Goal: Task Accomplishment & Management: Use online tool/utility

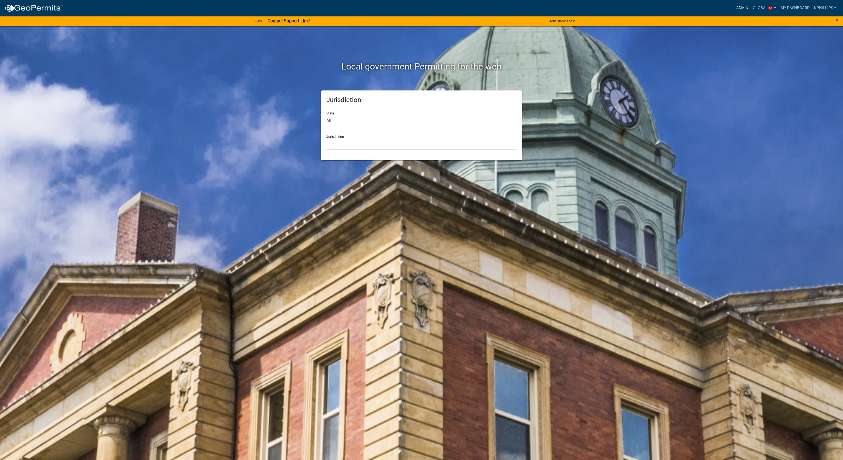
click at [741, 7] on link "Admin" at bounding box center [742, 8] width 17 height 10
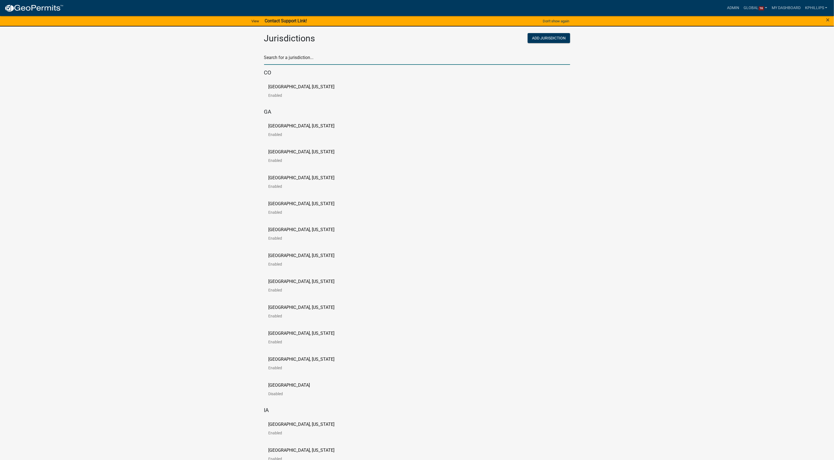
click at [347, 60] on input "text" at bounding box center [417, 59] width 306 height 11
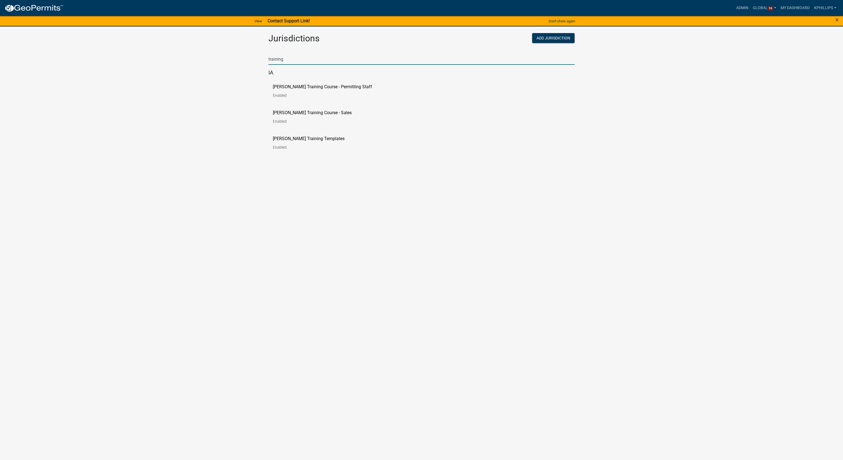
type input "training"
click at [329, 89] on p "[PERSON_NAME] Training Course - Permitting Staff" at bounding box center [322, 87] width 99 height 4
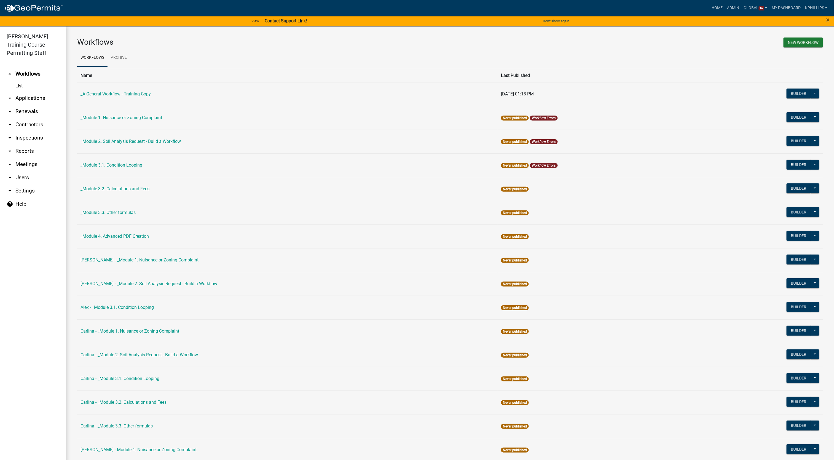
scroll to position [385, 0]
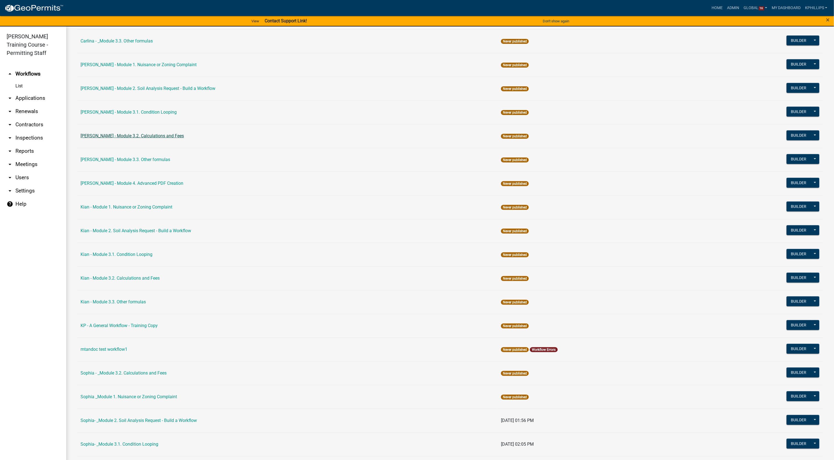
click at [142, 137] on link "[PERSON_NAME] - Module 3.2. Calculations and Fees" at bounding box center [132, 135] width 103 height 5
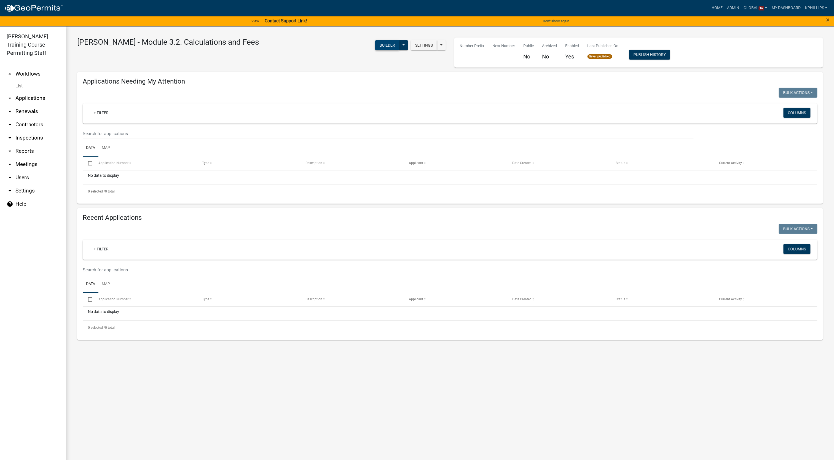
click at [386, 42] on button "Builder" at bounding box center [387, 45] width 24 height 10
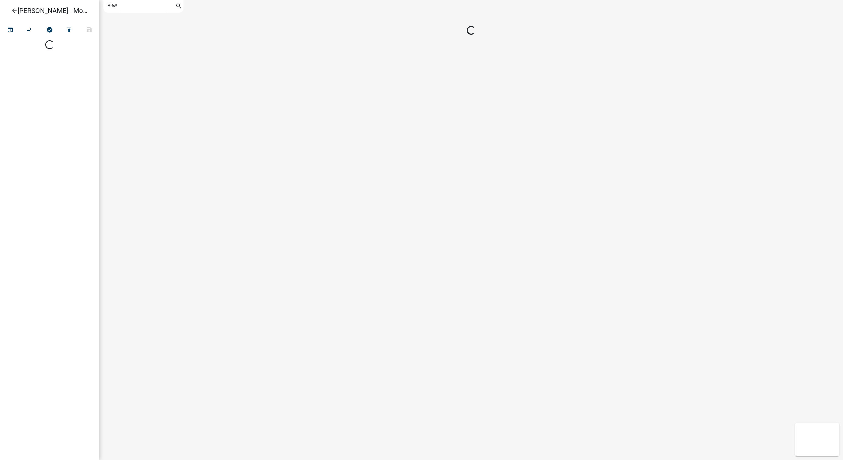
select select "1"
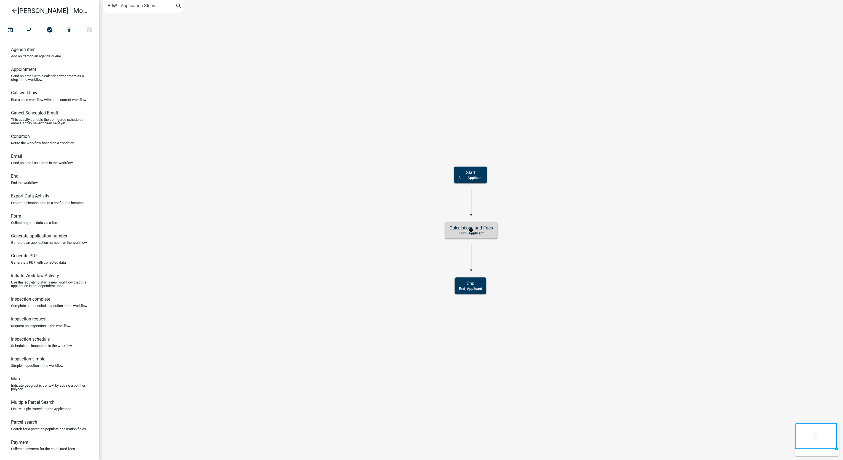
click at [457, 235] on p "Form - Applicant" at bounding box center [471, 233] width 44 height 4
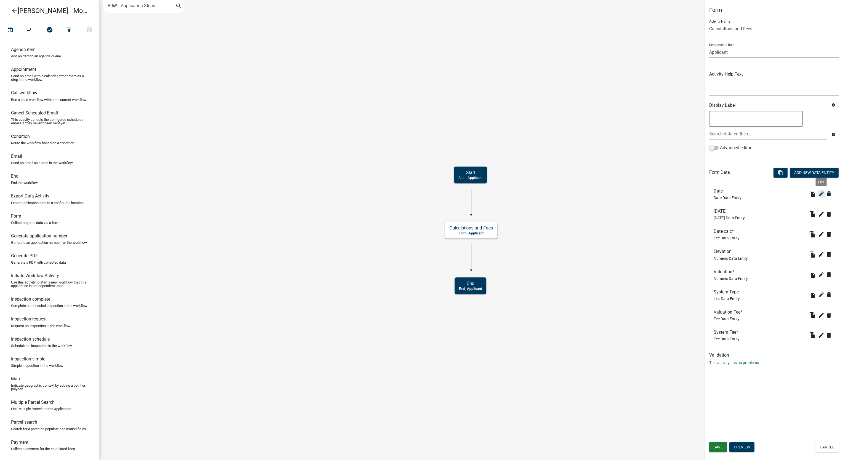
click at [822, 197] on button "edit" at bounding box center [821, 193] width 9 height 9
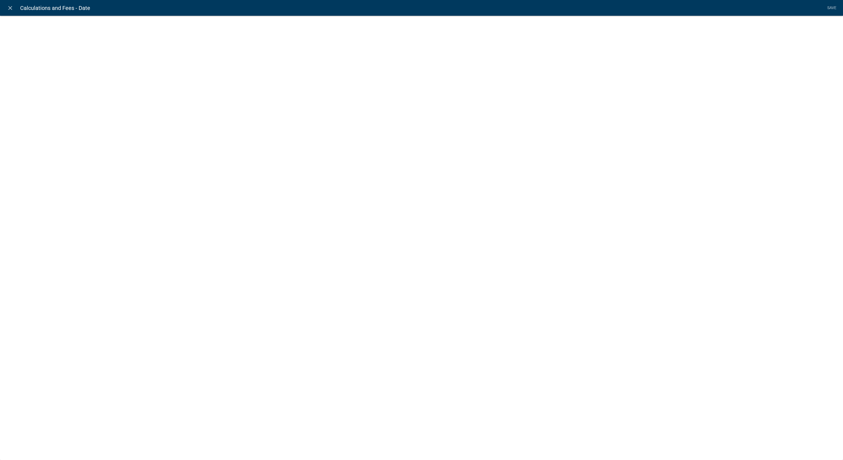
select select "date"
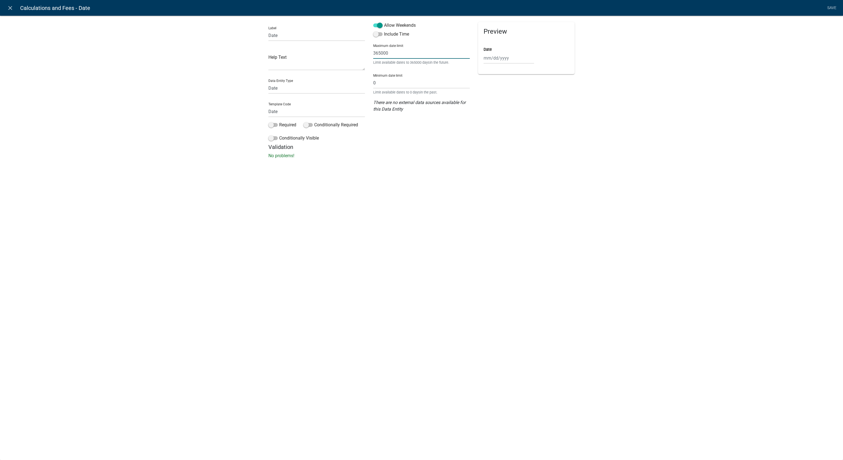
click at [429, 49] on input "365000" at bounding box center [421, 52] width 97 height 11
click at [11, 8] on icon "close" at bounding box center [10, 8] width 7 height 7
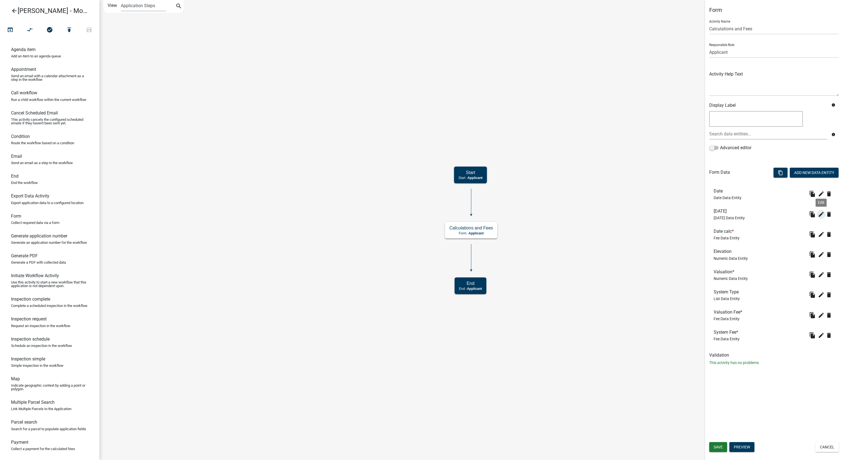
click at [820, 214] on icon "edit" at bounding box center [821, 214] width 7 height 7
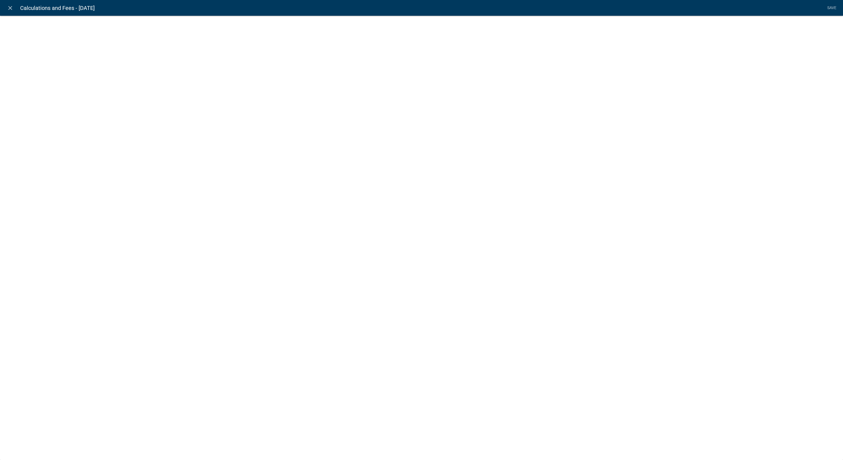
select select "[DATE]"
click at [10, 8] on icon "close" at bounding box center [10, 8] width 7 height 7
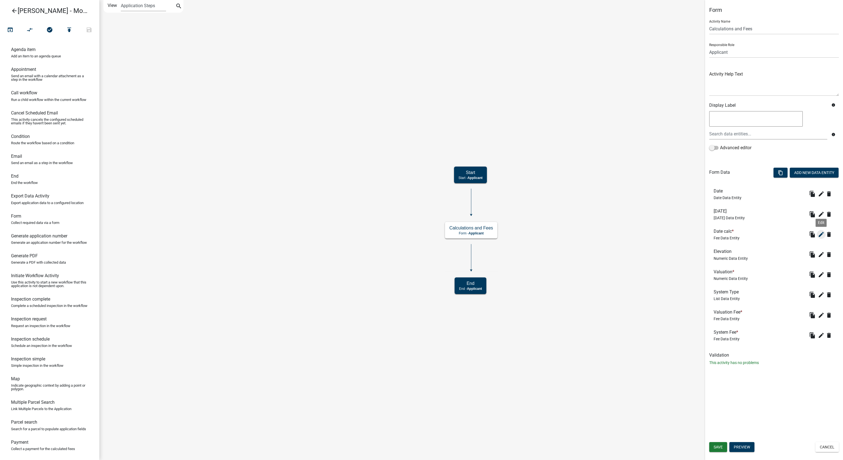
click at [820, 235] on icon "edit" at bounding box center [821, 234] width 7 height 7
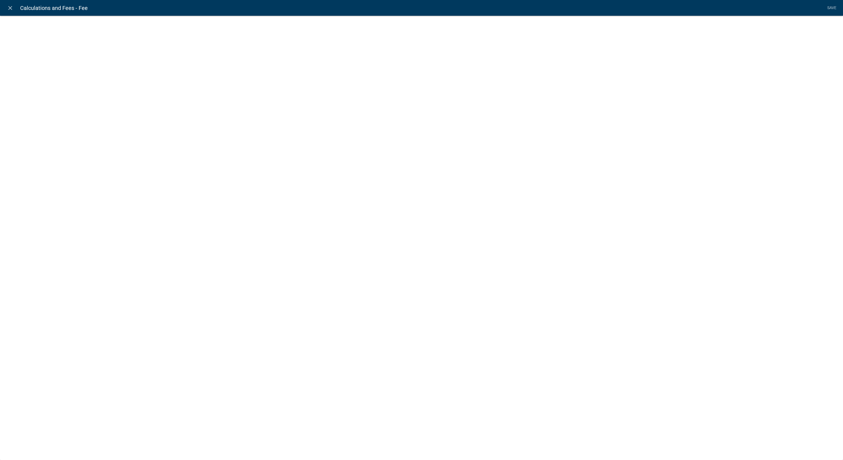
select select "fee"
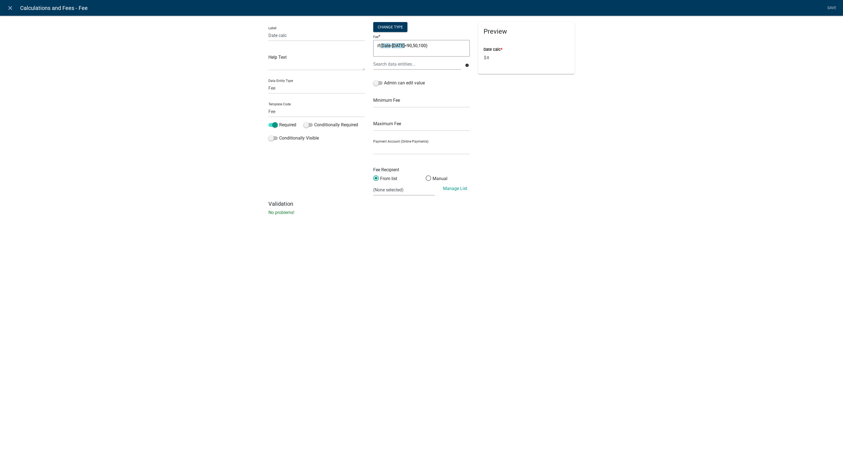
click at [454, 49] on textarea "if(Date-[DATE]<90,50,100)" at bounding box center [421, 48] width 97 height 17
click at [12, 7] on icon "close" at bounding box center [10, 8] width 7 height 7
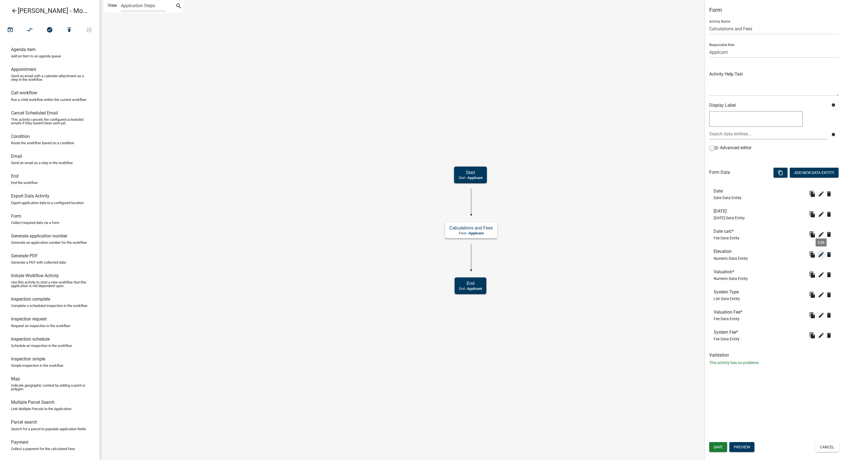
click at [821, 257] on icon "edit" at bounding box center [821, 254] width 7 height 7
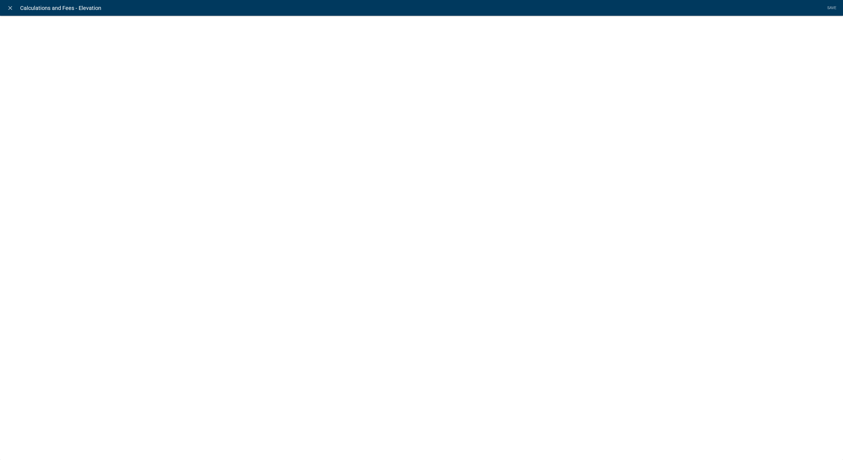
select select "numeric-data"
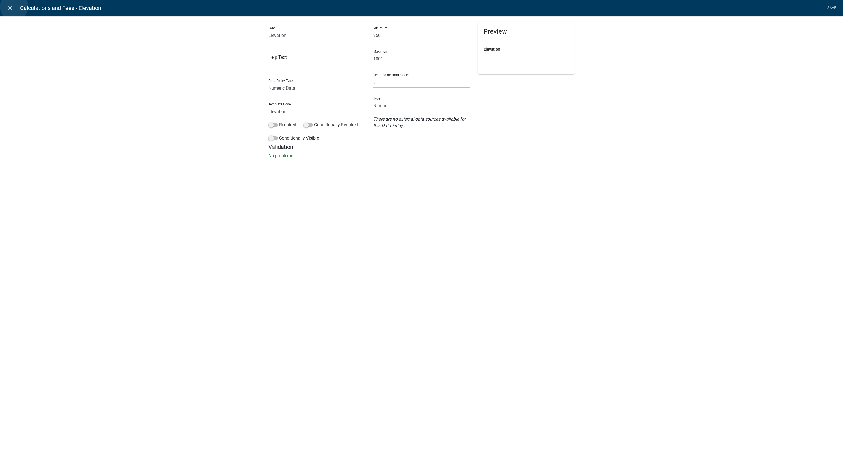
click at [14, 7] on link "close" at bounding box center [9, 7] width 11 height 11
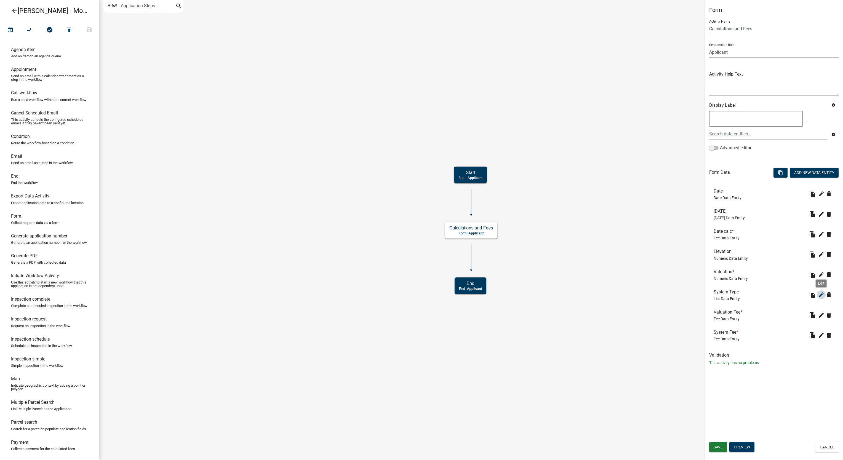
click at [819, 295] on icon "edit" at bounding box center [821, 295] width 7 height 7
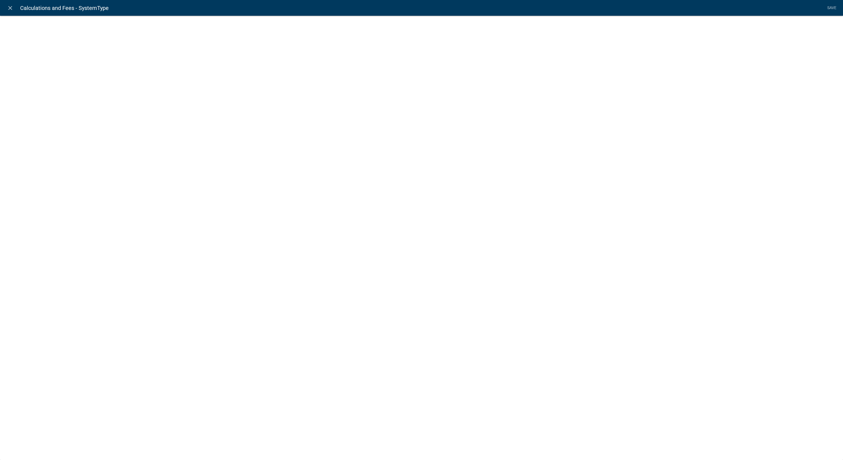
select select "list-data"
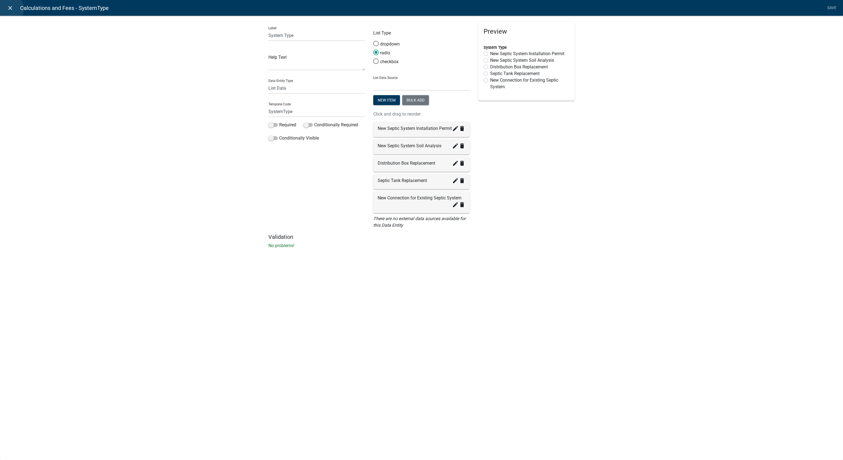
click at [10, 9] on icon "close" at bounding box center [10, 8] width 7 height 7
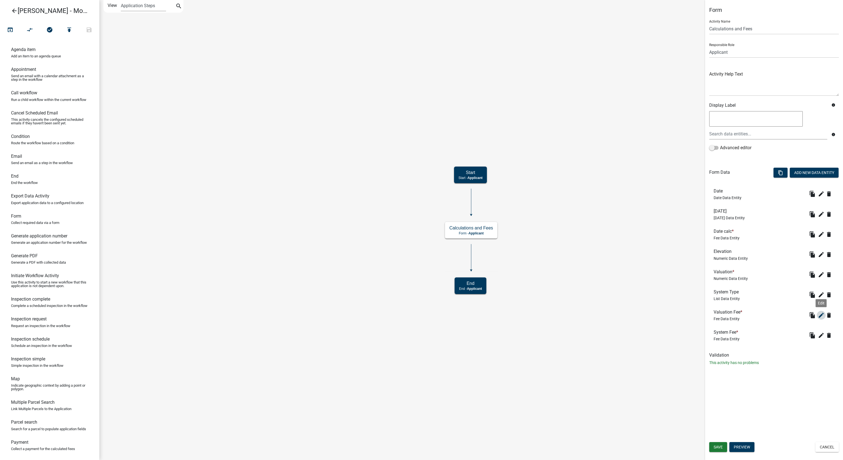
click at [820, 316] on icon "edit" at bounding box center [821, 315] width 7 height 7
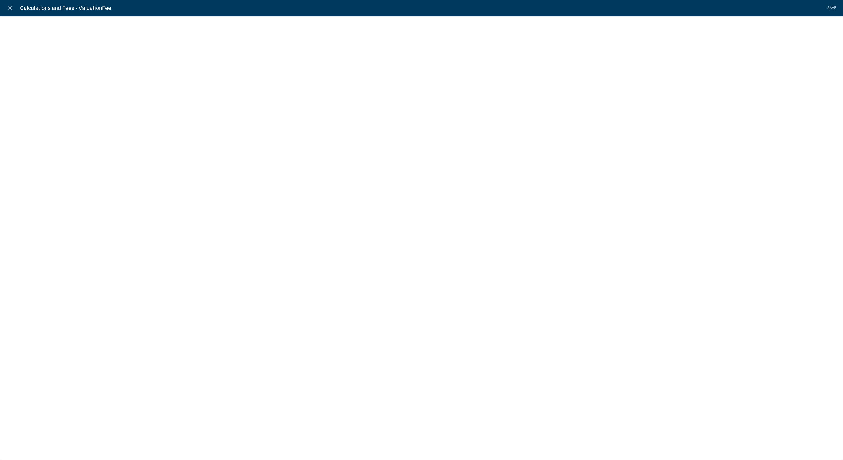
select select "fee"
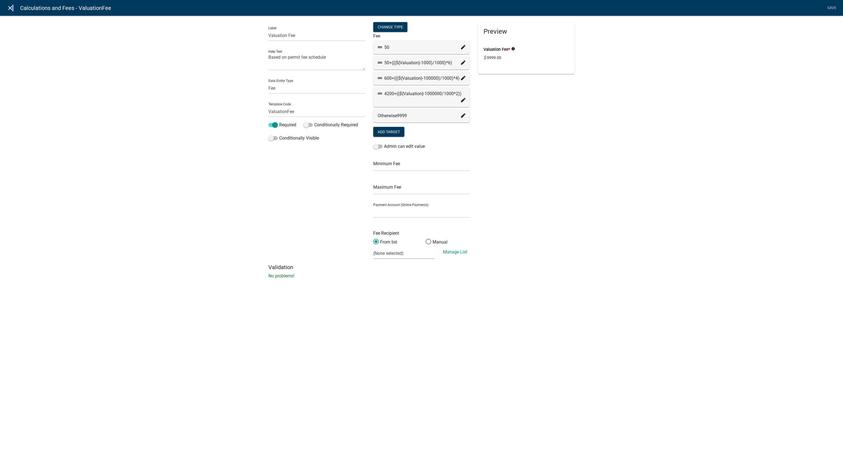
click at [11, 9] on icon "close" at bounding box center [10, 8] width 7 height 7
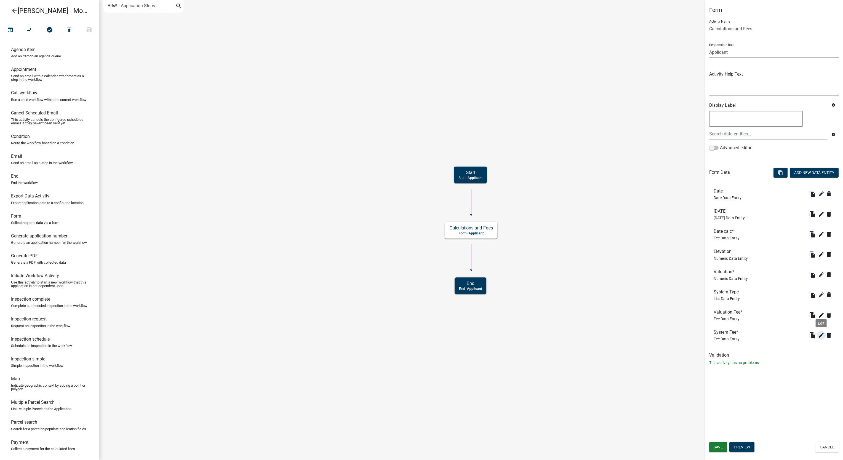
click at [822, 335] on icon "edit" at bounding box center [821, 335] width 7 height 7
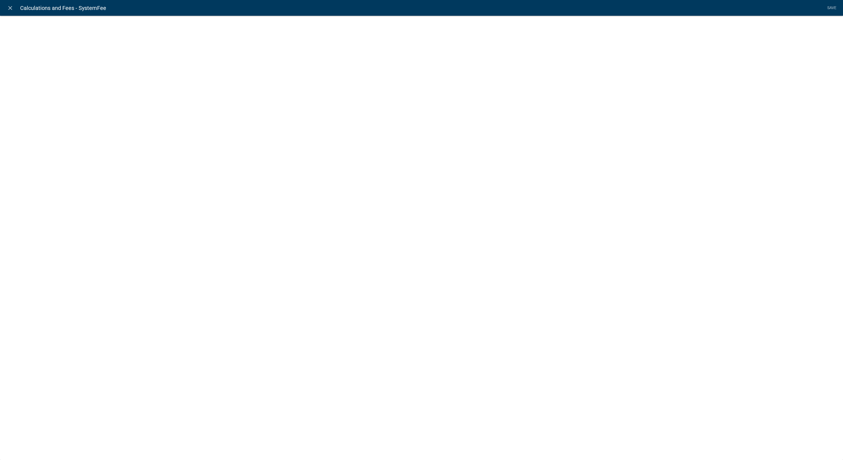
select select "fee"
select select "SystemType"
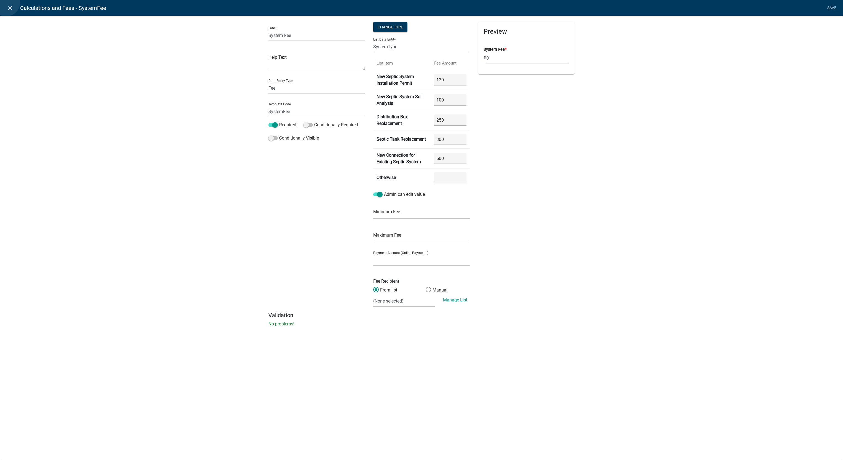
click at [6, 2] on link "close" at bounding box center [9, 7] width 11 height 11
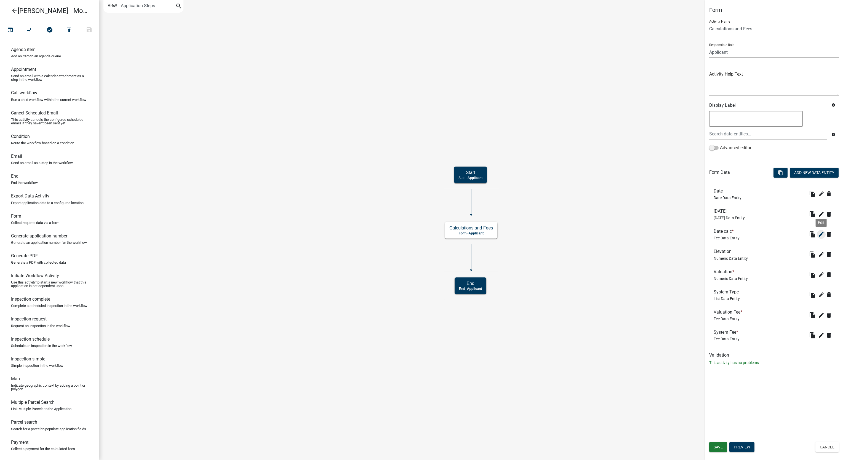
click at [819, 237] on icon "edit" at bounding box center [821, 234] width 7 height 7
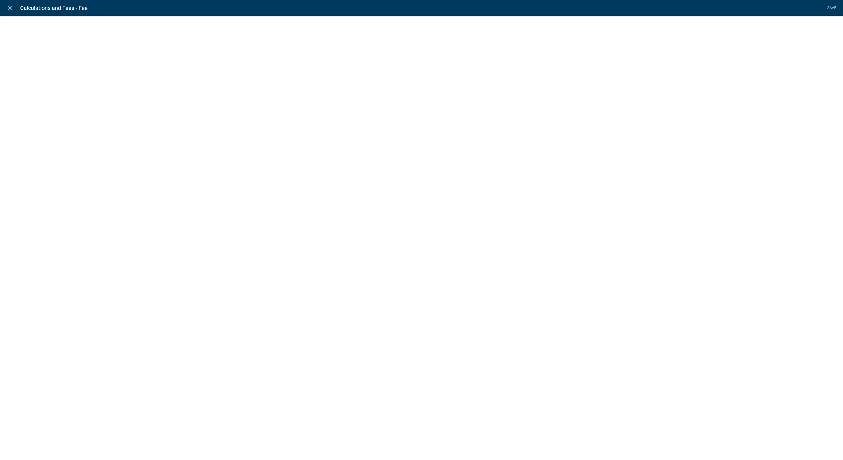
select select "fee"
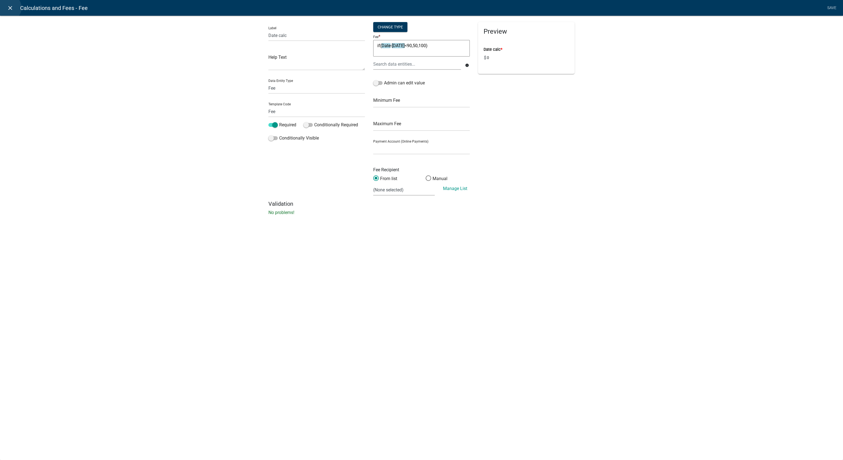
click at [7, 8] on icon "close" at bounding box center [10, 8] width 7 height 7
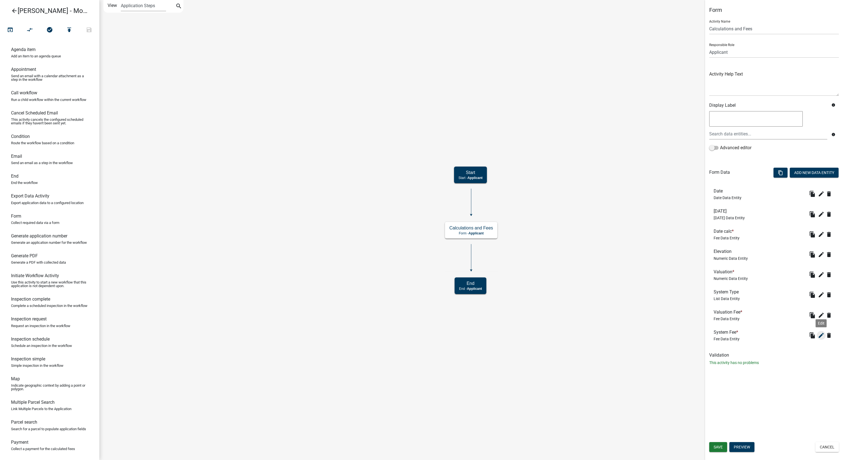
click at [823, 336] on icon "edit" at bounding box center [821, 335] width 7 height 7
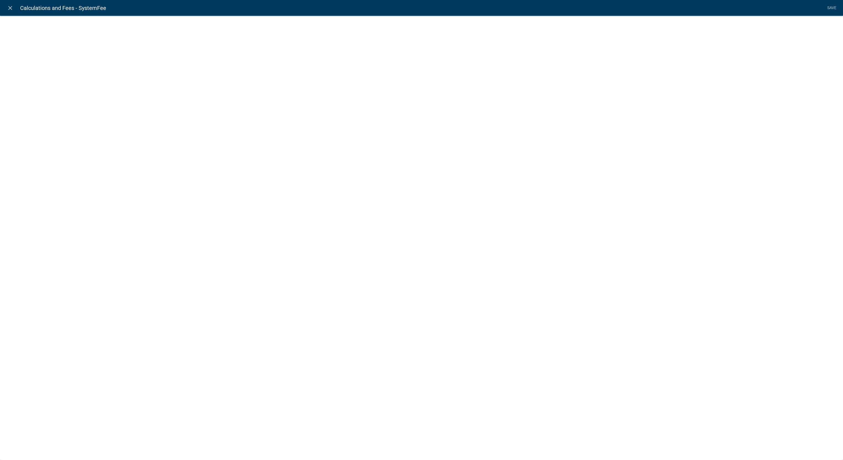
select select "fee"
select select "SystemType"
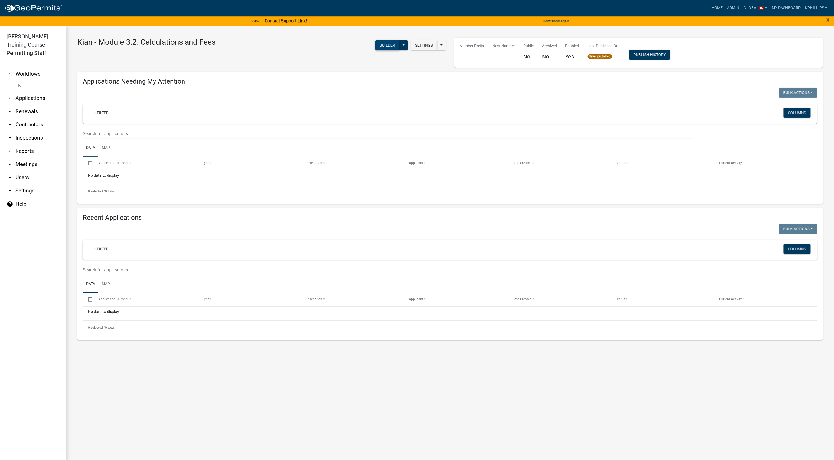
click at [389, 44] on button "Builder" at bounding box center [387, 45] width 24 height 10
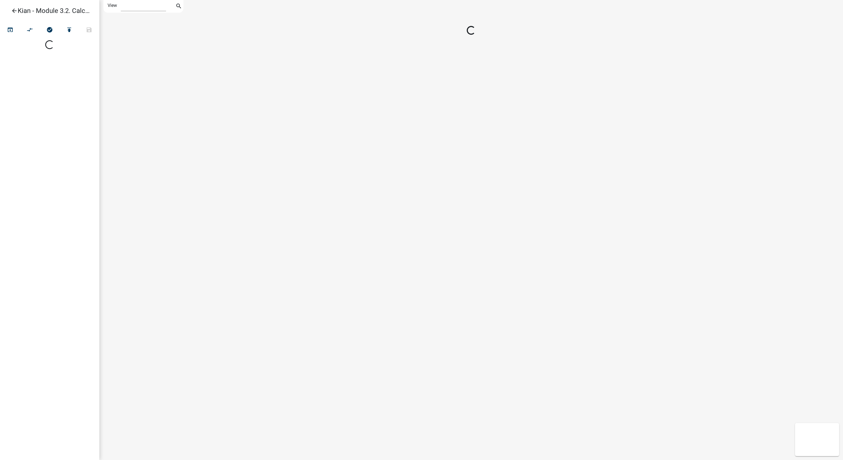
select select "1"
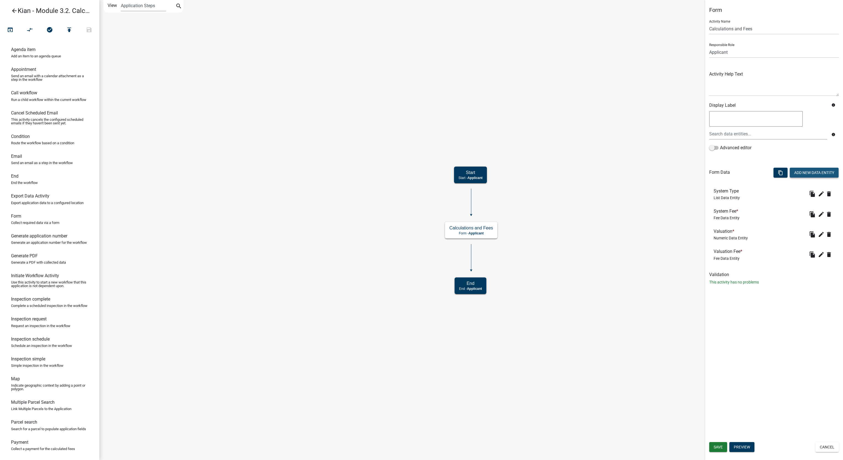
click at [821, 174] on button "Add New Data Entity" at bounding box center [814, 173] width 49 height 10
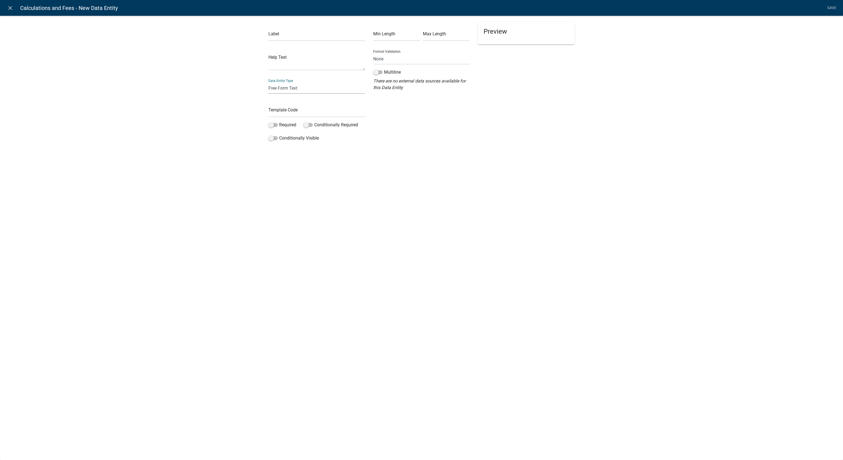
click at [320, 87] on select "Free Form Text Document Display Entity Value Fee Numeric Data Date Map Sketch D…" at bounding box center [316, 87] width 97 height 11
select select "date"
click at [268, 82] on select "Free Form Text Document Display Entity Value Fee Numeric Data Date Map Sketch D…" at bounding box center [316, 87] width 97 height 11
select select "date"
click at [424, 85] on input "365000" at bounding box center [421, 82] width 97 height 11
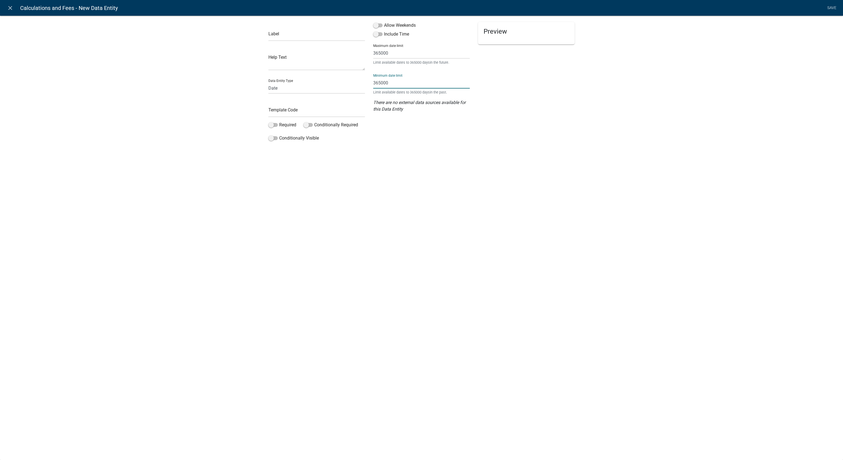
click at [424, 85] on input "365000" at bounding box center [421, 82] width 97 height 11
type input "0"
click at [565, 121] on div "Preview" at bounding box center [526, 83] width 105 height 122
click at [376, 27] on span at bounding box center [377, 25] width 9 height 4
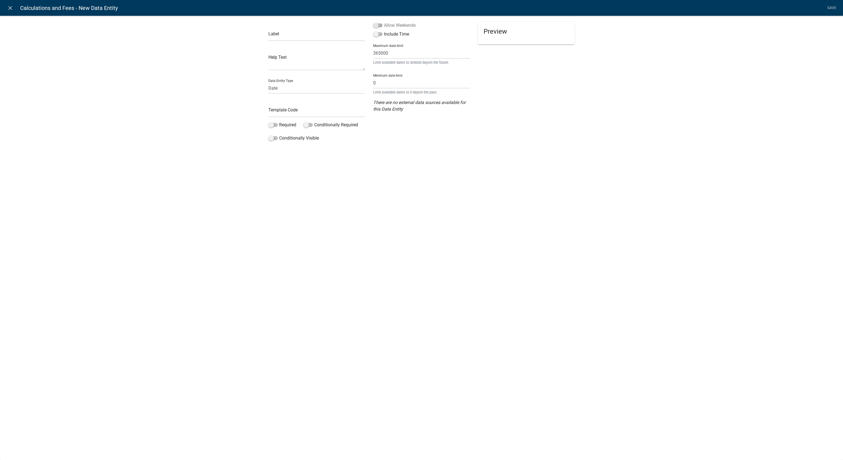
click at [384, 22] on input "Allow Weekends" at bounding box center [384, 22] width 0 height 0
click at [298, 33] on input "text" at bounding box center [316, 35] width 97 height 11
type input "Date"
drag, startPoint x: 520, startPoint y: 135, endPoint x: 523, endPoint y: 134, distance: 3.4
click at [520, 135] on div "Preview" at bounding box center [526, 83] width 105 height 122
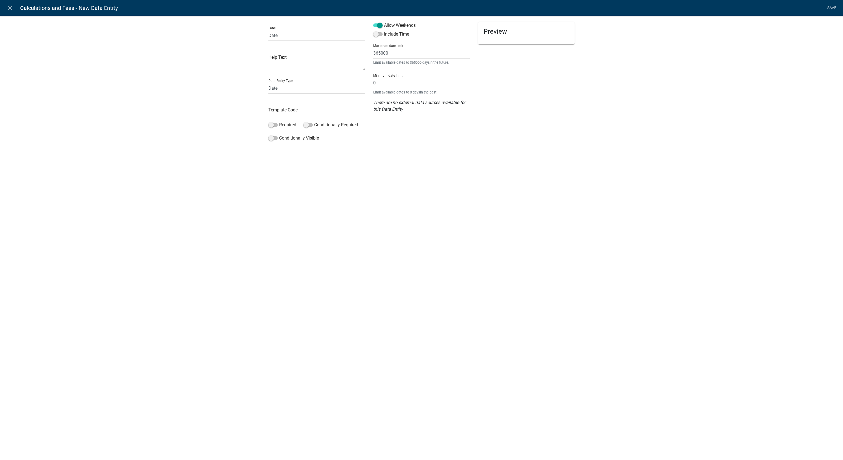
click at [825, 4] on li "Save" at bounding box center [832, 8] width 14 height 10
click at [830, 6] on li "Save" at bounding box center [832, 8] width 14 height 10
click at [830, 9] on li "Save" at bounding box center [832, 8] width 14 height 10
click at [515, 108] on div "Preview" at bounding box center [526, 83] width 105 height 122
click at [318, 115] on input "text" at bounding box center [316, 111] width 97 height 11
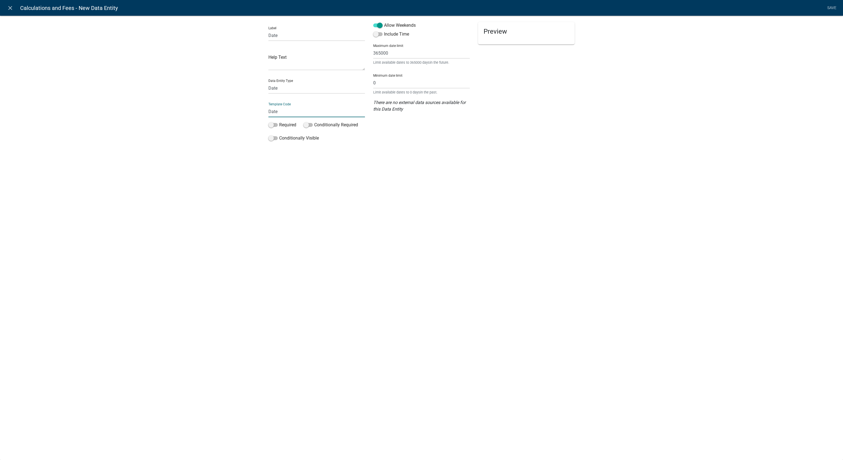
type input "Date"
drag, startPoint x: 640, startPoint y: 121, endPoint x: 793, endPoint y: 32, distance: 177.2
click at [641, 121] on div "Label Date Help Text Data Entity Type Free Form Text Document Display Entity Va…" at bounding box center [421, 89] width 843 height 164
click at [828, 4] on link "Save" at bounding box center [832, 8] width 14 height 10
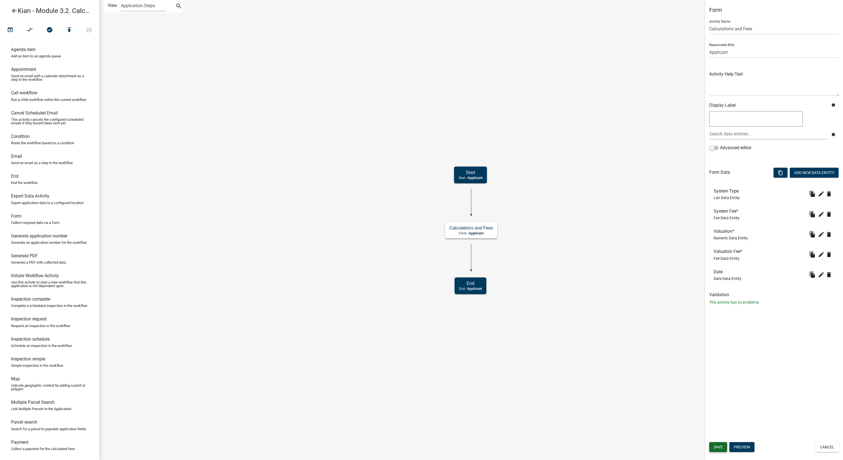
click at [723, 445] on button "Save" at bounding box center [718, 447] width 18 height 10
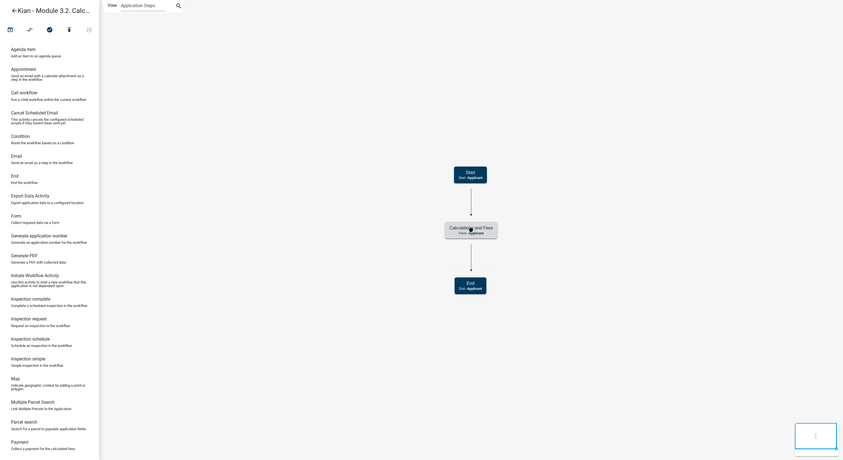
click at [486, 232] on p "Form - Applicant" at bounding box center [471, 233] width 44 height 4
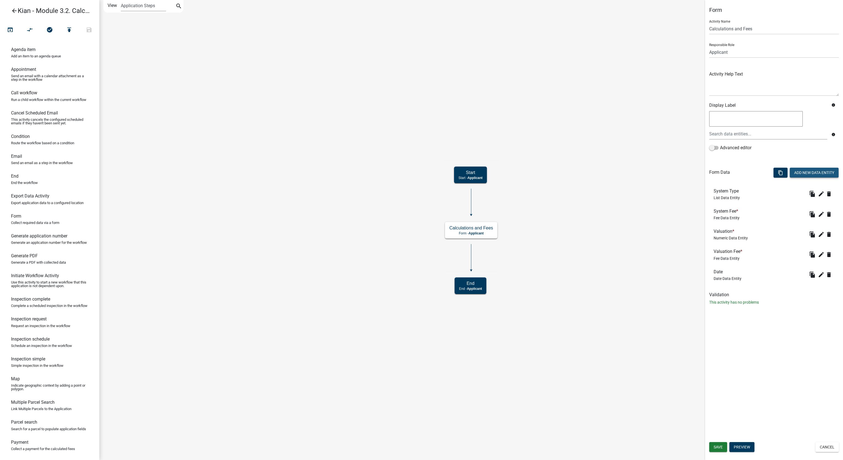
click at [810, 175] on button "Add New Data Entity" at bounding box center [814, 173] width 49 height 10
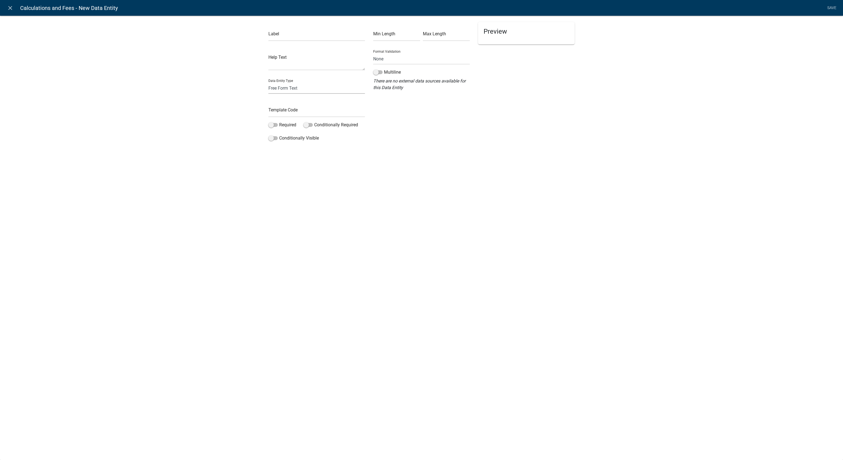
click at [301, 87] on select "Free Form Text Document Display Entity Value Fee Numeric Data Date Map Sketch D…" at bounding box center [316, 87] width 97 height 11
select select "today"
click at [268, 82] on select "Free Form Text Document Display Entity Value Fee Numeric Data Date Map Sketch D…" at bounding box center [316, 87] width 97 height 11
select select "today"
click at [318, 113] on input "text" at bounding box center [316, 111] width 97 height 11
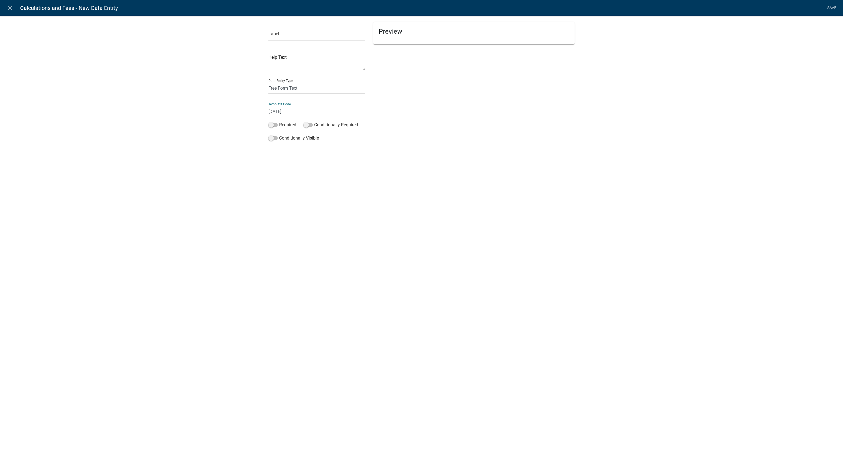
type input "[DATE]"
click at [674, 62] on div "Label Help Text Data Entity Type Free Form Text Document Display Entity Value F…" at bounding box center [421, 81] width 843 height 149
click at [341, 33] on input "text" at bounding box center [316, 35] width 97 height 11
type input "[DATE]"
drag, startPoint x: 706, startPoint y: 77, endPoint x: 715, endPoint y: 78, distance: 9.7
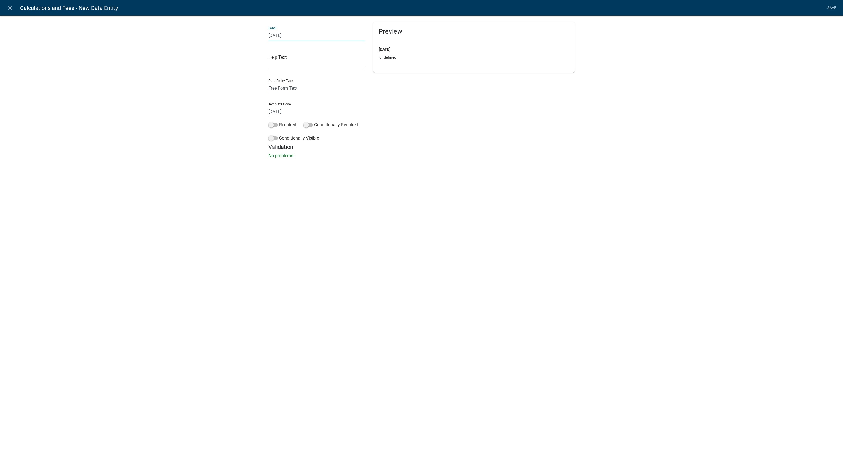
click at [706, 77] on div "Label Today Help Text Data Entity Type Free Form Text Document Display Entity V…" at bounding box center [421, 89] width 843 height 164
click at [832, 9] on link "Save" at bounding box center [832, 8] width 14 height 10
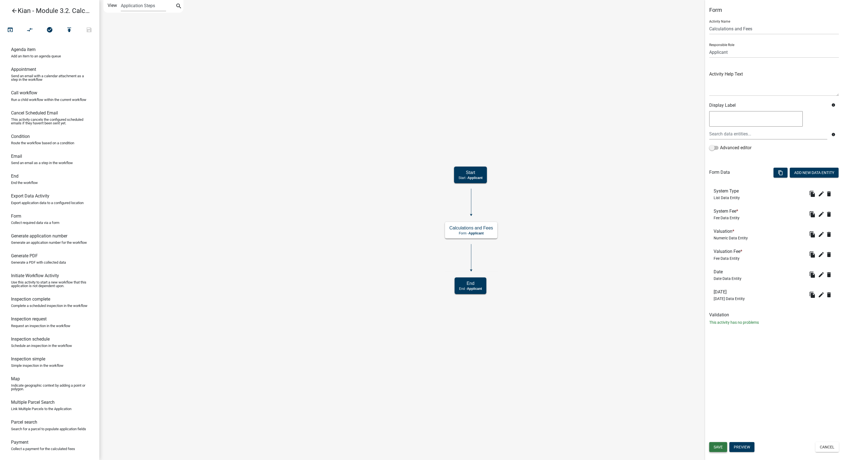
click at [721, 445] on span "Save" at bounding box center [718, 447] width 9 height 4
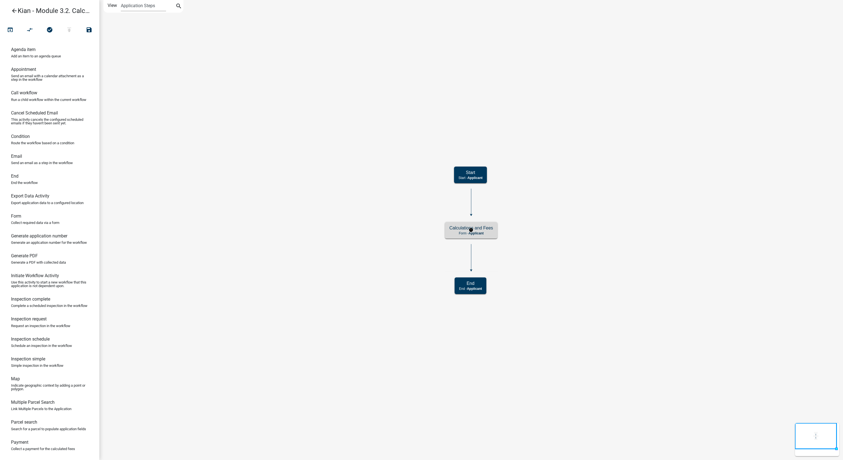
click at [478, 238] on div "Calculations and Fees Form - Applicant" at bounding box center [471, 230] width 52 height 17
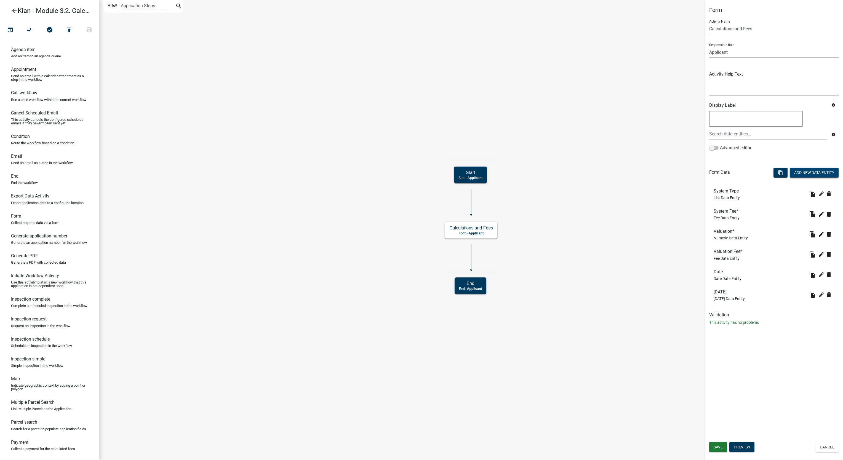
click at [815, 173] on button "Add New Data Entity" at bounding box center [814, 173] width 49 height 10
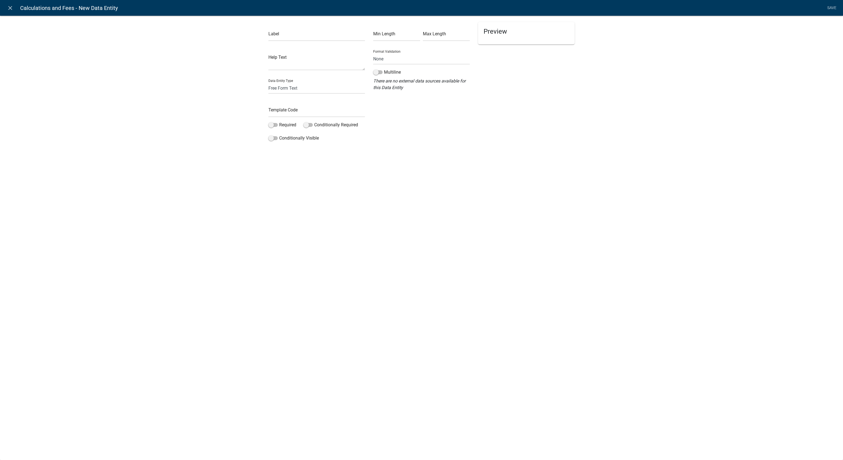
click at [332, 42] on div "Label Help Text Data Entity Type Free Form Text Document Display Entity Value F…" at bounding box center [316, 83] width 105 height 122
click at [333, 36] on input "text" at bounding box center [316, 35] width 97 height 11
click at [311, 34] on input "Date Calculation" at bounding box center [316, 35] width 97 height 11
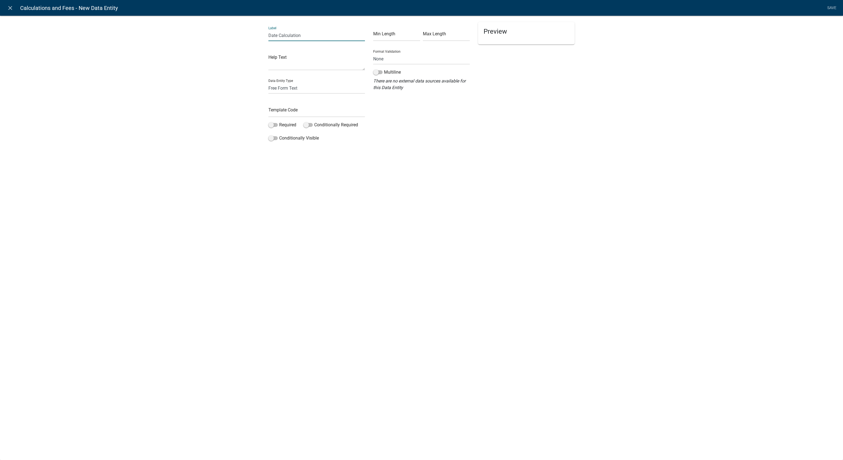
type input "Date Calculation"
click at [316, 103] on div "Template Code" at bounding box center [316, 107] width 97 height 19
click at [316, 109] on input "text" at bounding box center [316, 111] width 97 height 11
type input "DateCal"
click at [333, 87] on select "Free Form Text Document Display Entity Value Fee Numeric Data Date Map Sketch D…" at bounding box center [316, 87] width 97 height 11
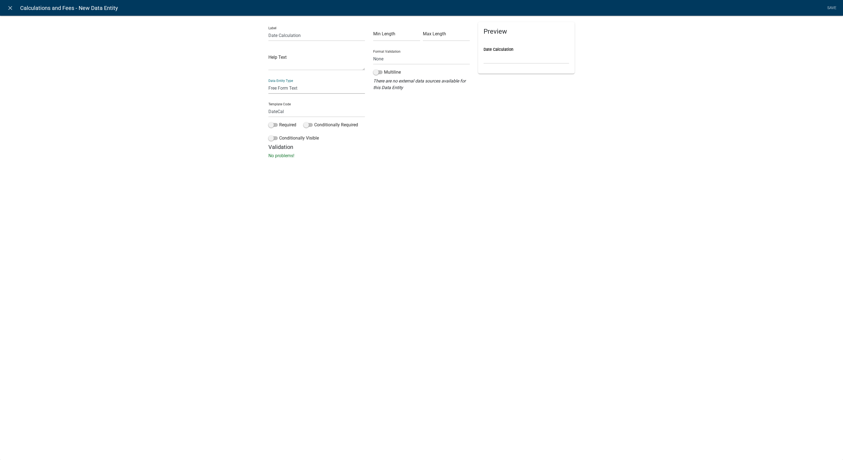
select select "fee"
click at [268, 82] on select "Free Form Text Document Display Entity Value Fee Numeric Data Date Map Sketch D…" at bounding box center [316, 87] width 97 height 11
select select "fee"
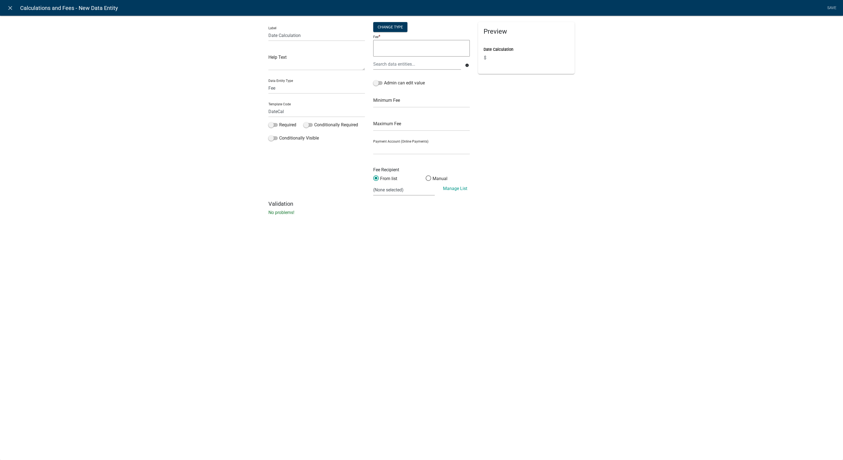
click at [400, 51] on textarea at bounding box center [421, 48] width 97 height 17
paste textarea "if(Date-Today<90,50,100)"
type textarea "if(Date-Today<90,50,100)"
click at [519, 121] on div "Preview Date Calculation $" at bounding box center [526, 111] width 105 height 178
click at [272, 125] on span at bounding box center [272, 125] width 9 height 4
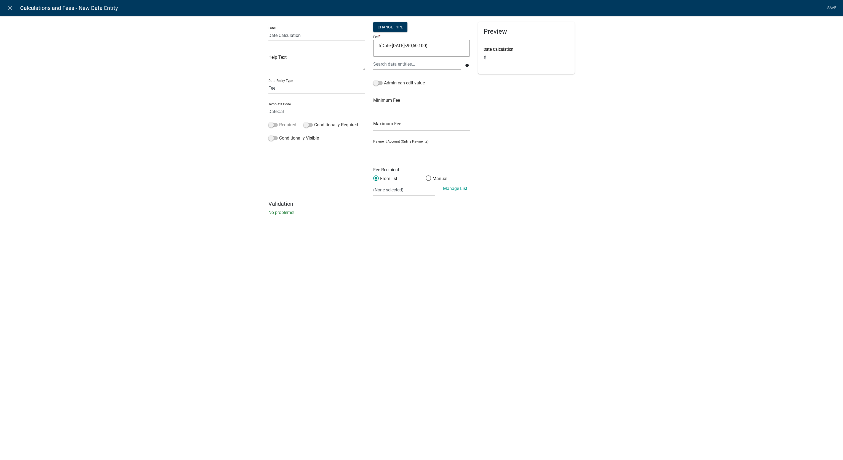
click at [279, 122] on input "Required" at bounding box center [279, 122] width 0 height 0
type input "DateCalFee"
click at [539, 103] on div "Preview Date Calculation * $" at bounding box center [526, 111] width 105 height 178
click at [828, 9] on link "Save" at bounding box center [832, 8] width 14 height 10
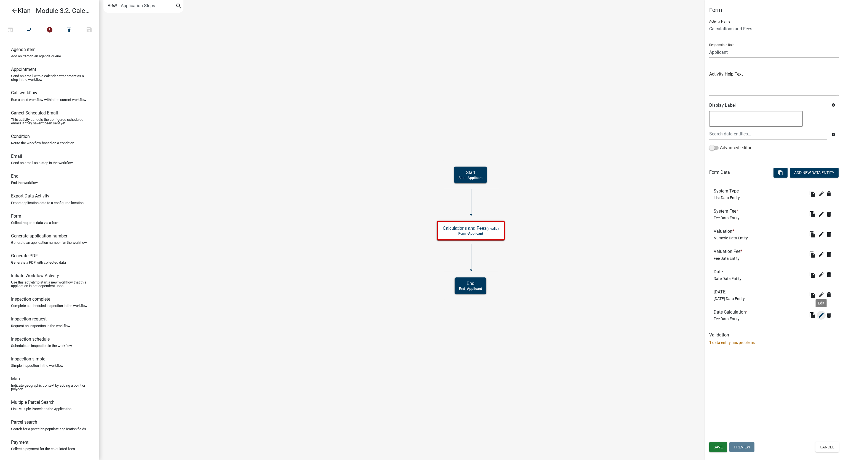
click at [819, 319] on button "edit" at bounding box center [821, 315] width 9 height 9
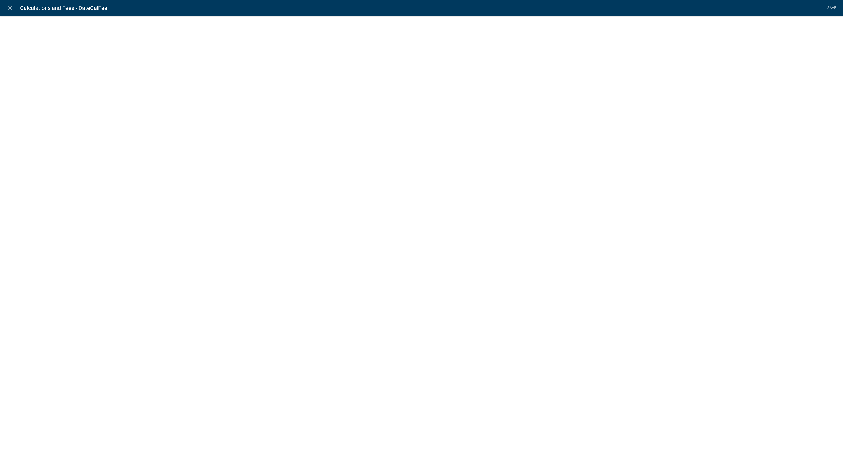
select select "fee"
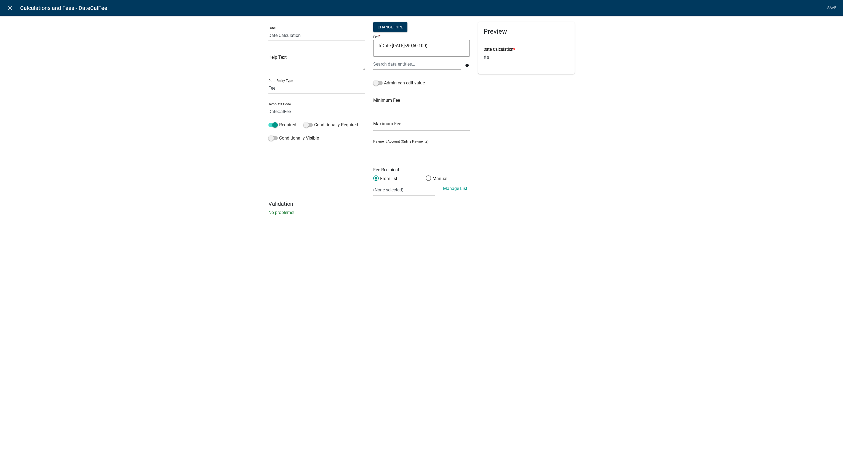
click at [10, 12] on link "close" at bounding box center [9, 7] width 11 height 11
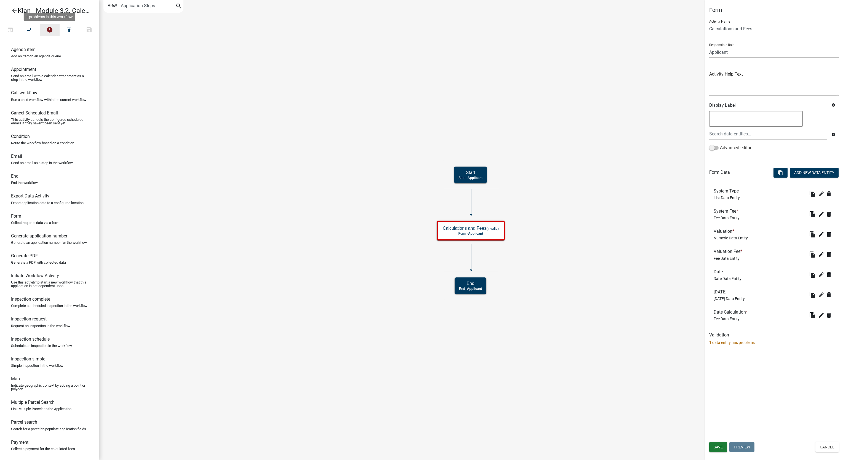
click at [50, 29] on icon "error" at bounding box center [49, 30] width 7 height 8
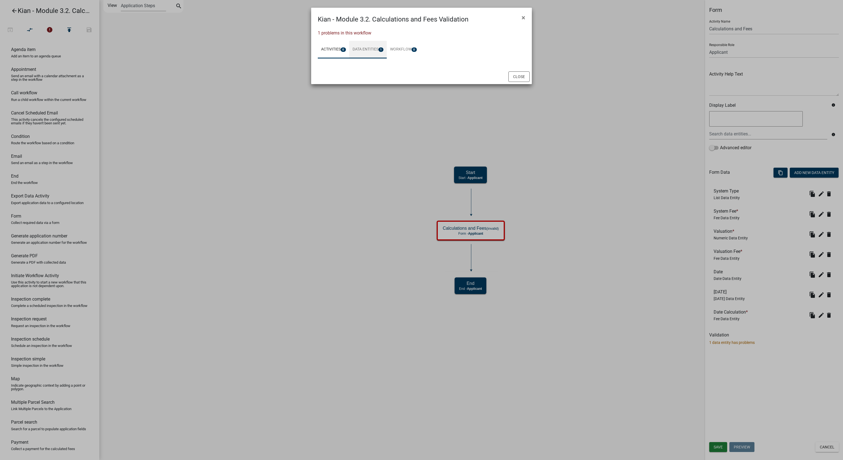
click at [370, 50] on link "Data Entities 1" at bounding box center [368, 50] width 38 height 18
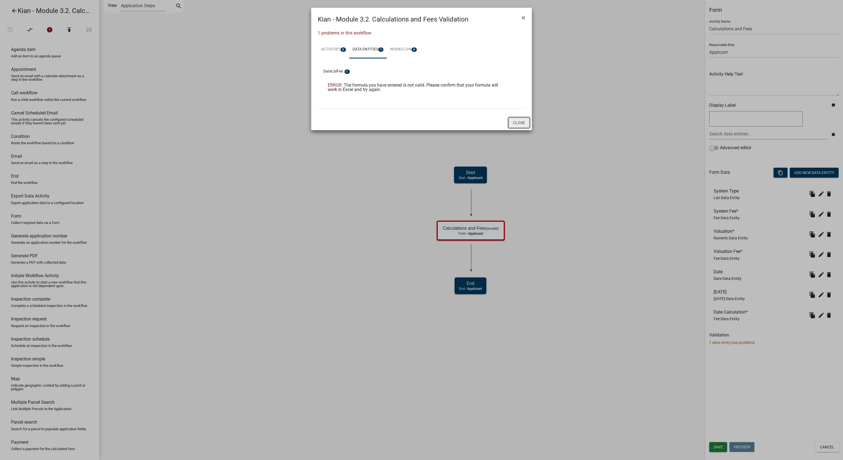
drag, startPoint x: 517, startPoint y: 122, endPoint x: 518, endPoint y: 125, distance: 2.8
click at [517, 123] on button "Close" at bounding box center [518, 122] width 21 height 10
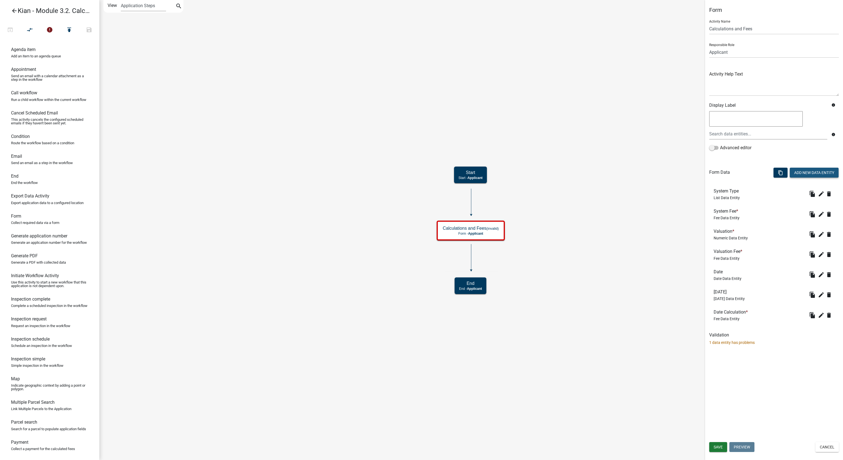
click at [803, 173] on button "Add New Data Entity" at bounding box center [814, 173] width 49 height 10
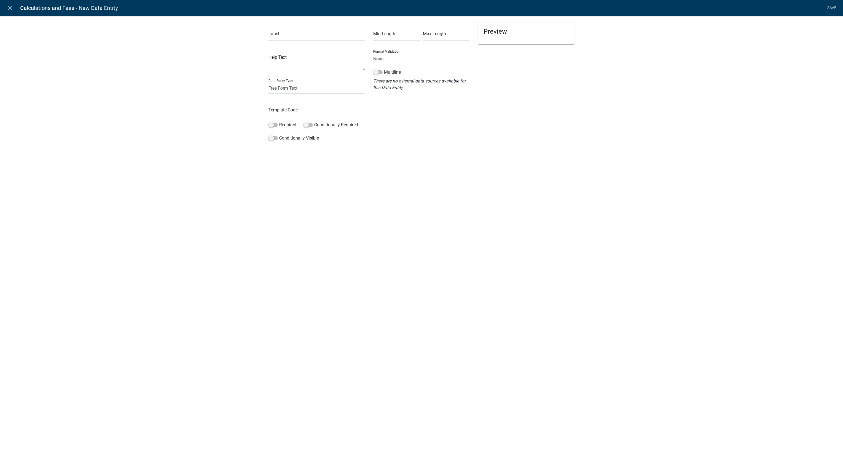
click at [320, 43] on div "Label Help Text Data Entity Type Free Form Text Document Display Entity Value F…" at bounding box center [316, 83] width 105 height 122
click at [330, 31] on input "text" at bounding box center [316, 35] width 97 height 11
type input "Elevation"
click at [326, 92] on select "Free Form Text Document Display Entity Value Fee Numeric Data Date Map Sketch D…" at bounding box center [316, 87] width 97 height 11
select select "numeric-data"
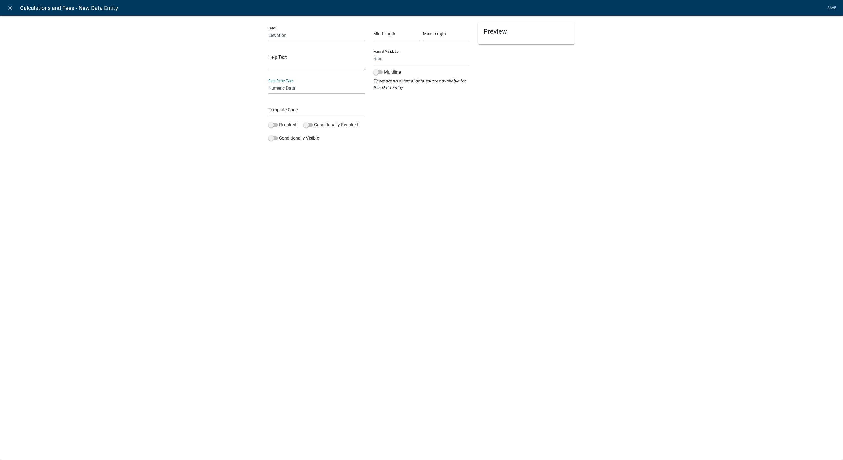
click at [268, 82] on select "Free Form Text Document Display Entity Value Fee Numeric Data Date Map Sketch D…" at bounding box center [316, 87] width 97 height 11
select select "numeric-data"
click at [435, 39] on input "number" at bounding box center [421, 35] width 97 height 11
type input "950"
click at [453, 54] on input "number" at bounding box center [421, 58] width 97 height 11
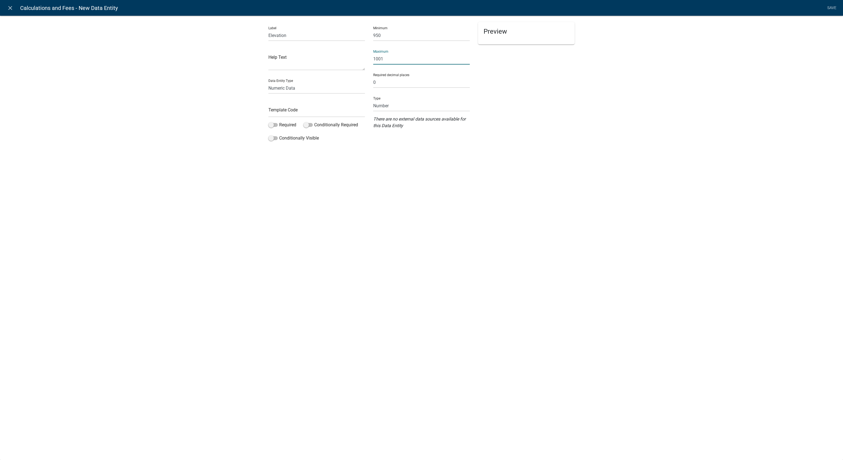
type input "1001"
click at [332, 112] on input "text" at bounding box center [316, 111] width 97 height 11
click at [328, 36] on input "Elevation" at bounding box center [316, 35] width 97 height 11
click at [295, 109] on input "text" at bounding box center [316, 111] width 97 height 11
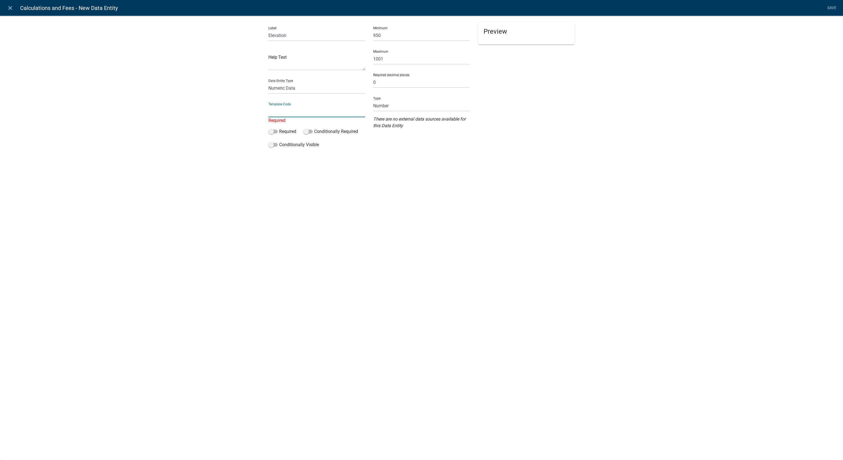
paste input "Elevation"
type input "Elevation"
click at [834, 3] on li "Save" at bounding box center [832, 8] width 14 height 10
click at [831, 9] on link "Save" at bounding box center [832, 8] width 14 height 10
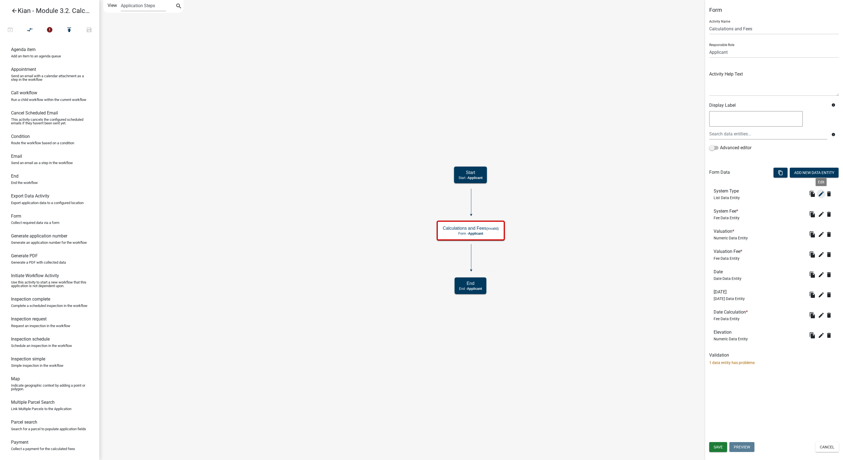
click at [819, 194] on icon "edit" at bounding box center [821, 194] width 7 height 7
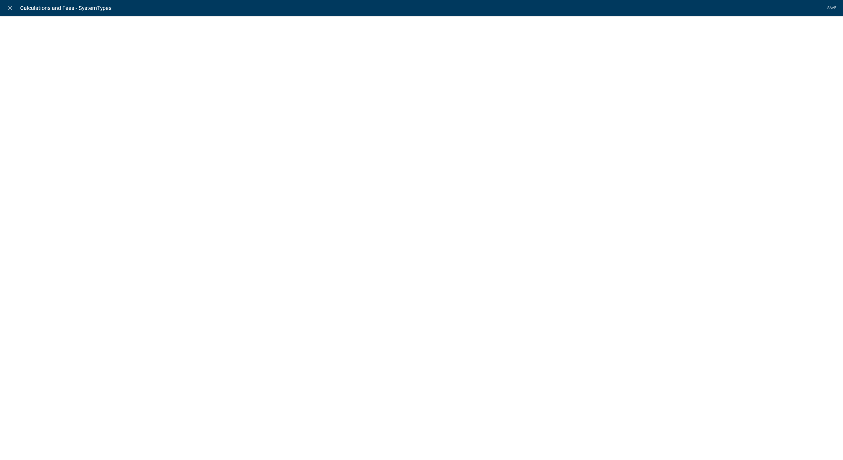
select select "list-data"
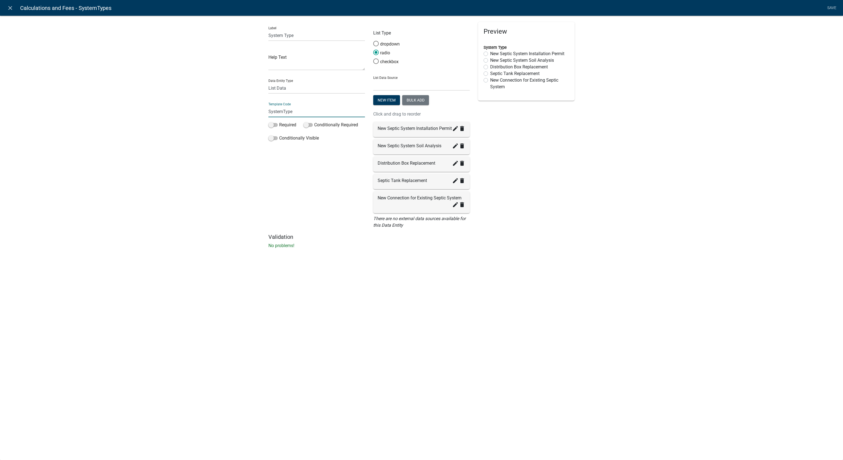
type input "SystemType"
click at [827, 6] on li "Save" at bounding box center [832, 8] width 14 height 10
click at [833, 10] on li "Save" at bounding box center [832, 8] width 14 height 10
click at [829, 9] on li "Save" at bounding box center [832, 8] width 14 height 10
click at [829, 8] on link "Save" at bounding box center [832, 8] width 14 height 10
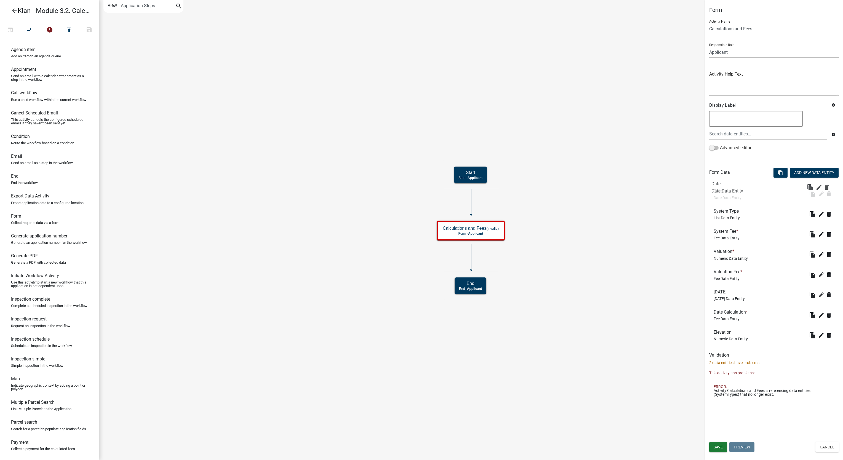
drag, startPoint x: 742, startPoint y: 274, endPoint x: 740, endPoint y: 185, distance: 88.8
drag, startPoint x: 730, startPoint y: 293, endPoint x: 735, endPoint y: 205, distance: 88.4
drag, startPoint x: 739, startPoint y: 311, endPoint x: 741, endPoint y: 248, distance: 63.5
drag, startPoint x: 736, startPoint y: 258, endPoint x: 738, endPoint y: 232, distance: 26.5
drag, startPoint x: 737, startPoint y: 336, endPoint x: 740, endPoint y: 248, distance: 87.8
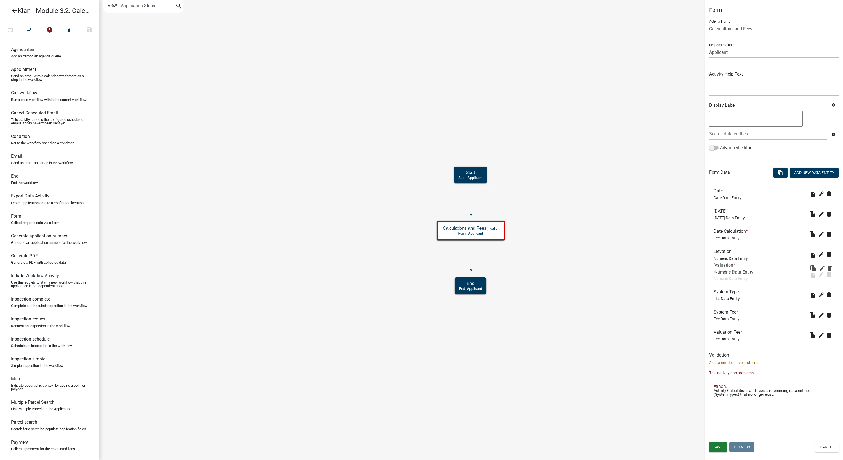
drag, startPoint x: 730, startPoint y: 321, endPoint x: 731, endPoint y: 274, distance: 47.4
drag, startPoint x: 745, startPoint y: 341, endPoint x: 744, endPoint y: 312, distance: 28.7
click at [820, 319] on button "edit" at bounding box center [821, 315] width 9 height 9
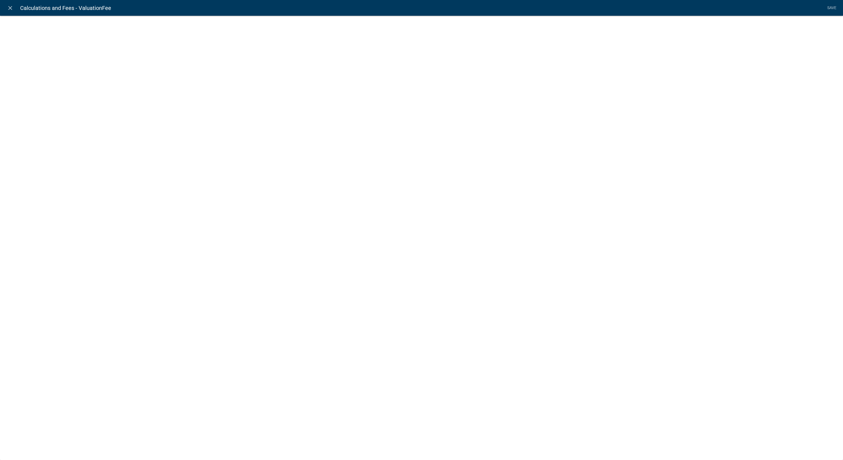
select select "fee"
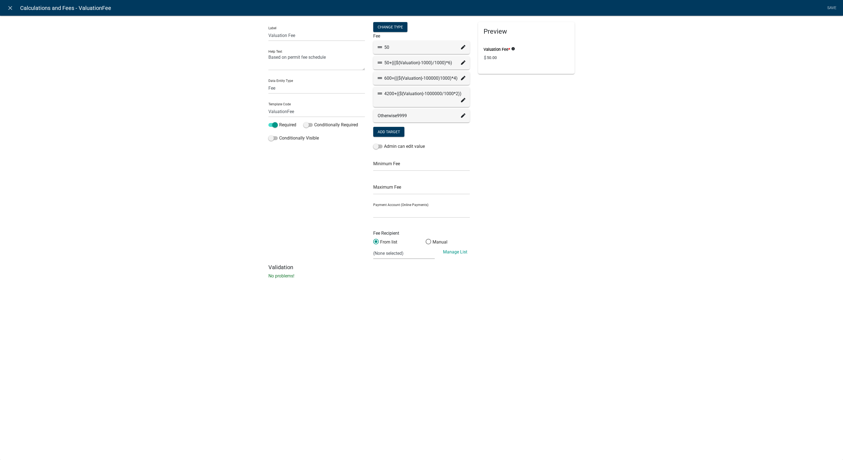
click at [461, 79] on icon at bounding box center [463, 78] width 4 height 4
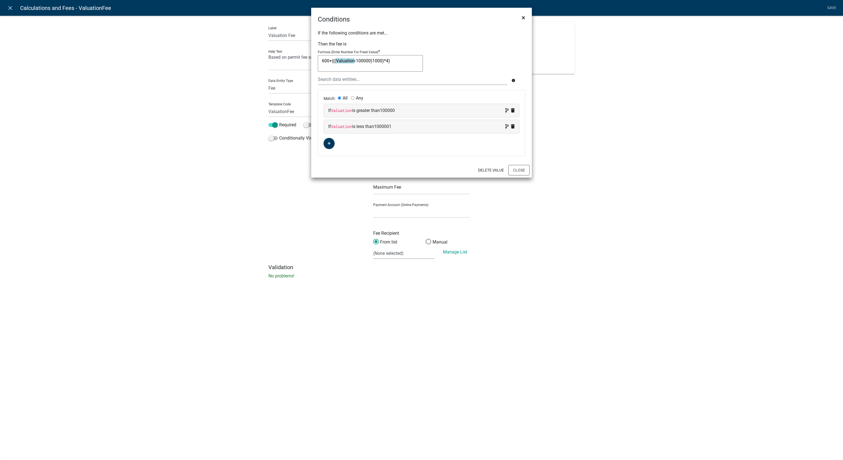
click at [524, 15] on span "×" at bounding box center [524, 18] width 4 height 8
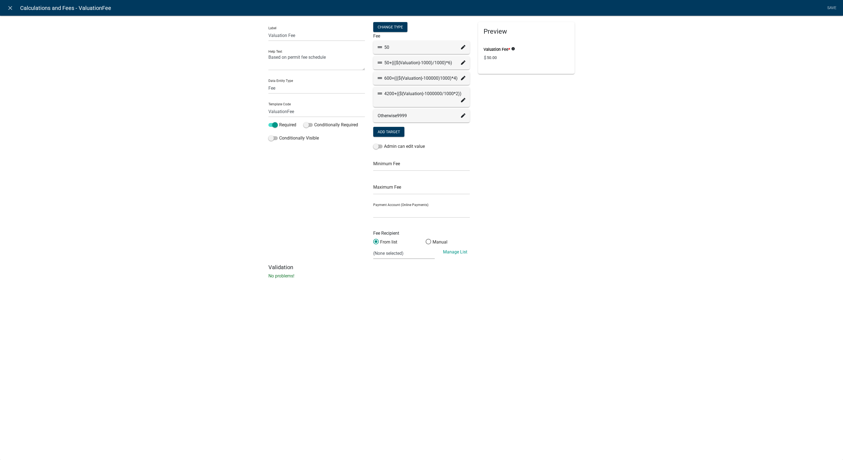
click at [463, 76] on icon at bounding box center [463, 78] width 4 height 4
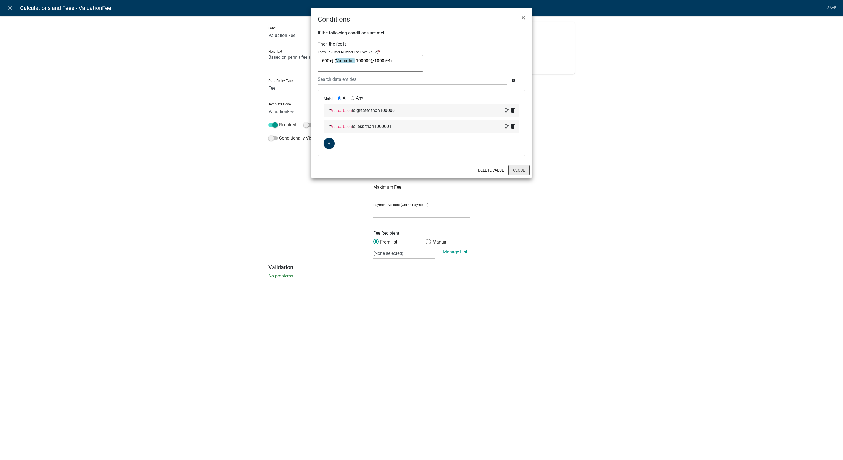
type textarea "600+(((Valuation-100000)/1000)*4)"
click at [516, 170] on button "Close" at bounding box center [518, 170] width 21 height 10
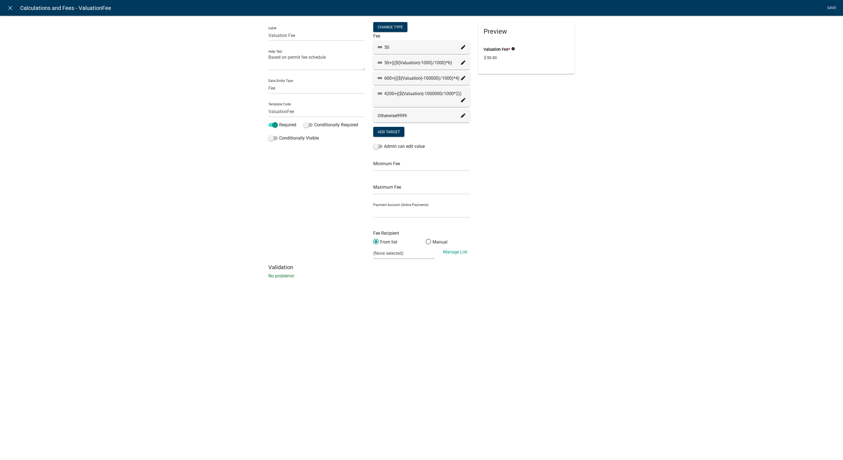
click at [831, 7] on link "Save" at bounding box center [832, 8] width 14 height 10
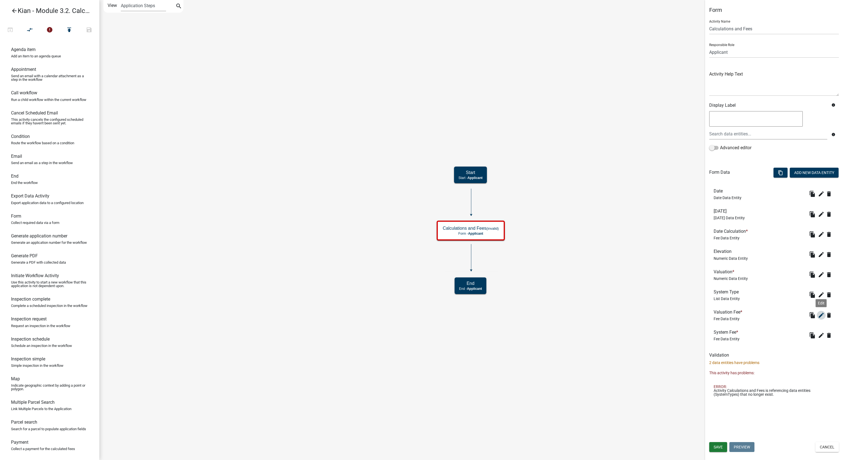
click at [822, 315] on icon "edit" at bounding box center [821, 315] width 7 height 7
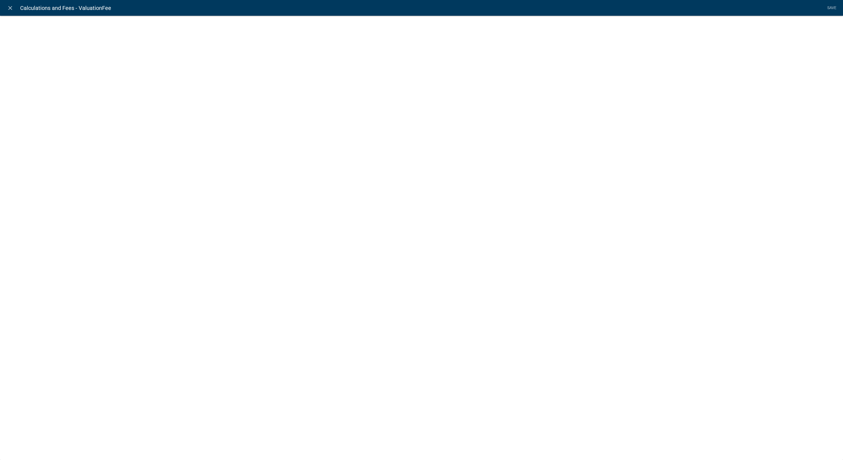
select select "fee"
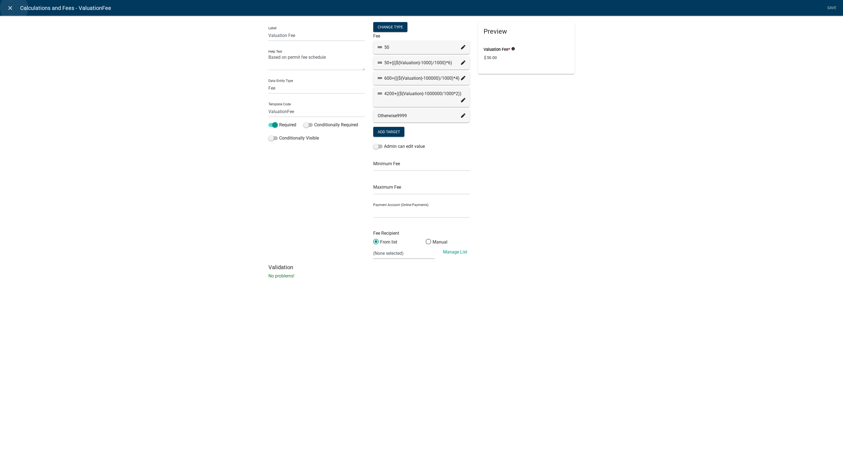
click at [14, 8] on link "close" at bounding box center [9, 7] width 11 height 11
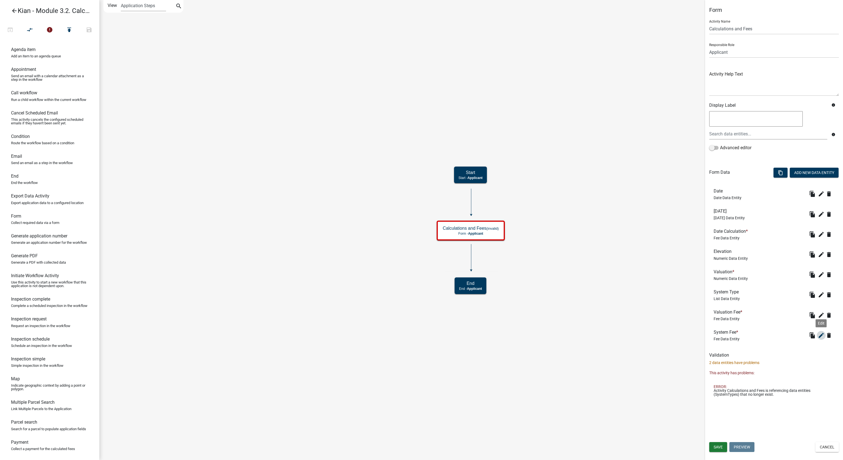
click at [819, 337] on icon "edit" at bounding box center [821, 335] width 7 height 7
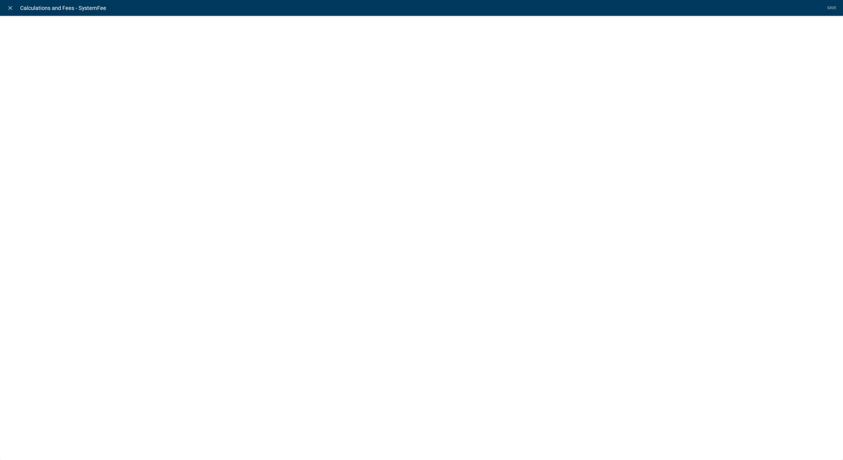
select select "fee"
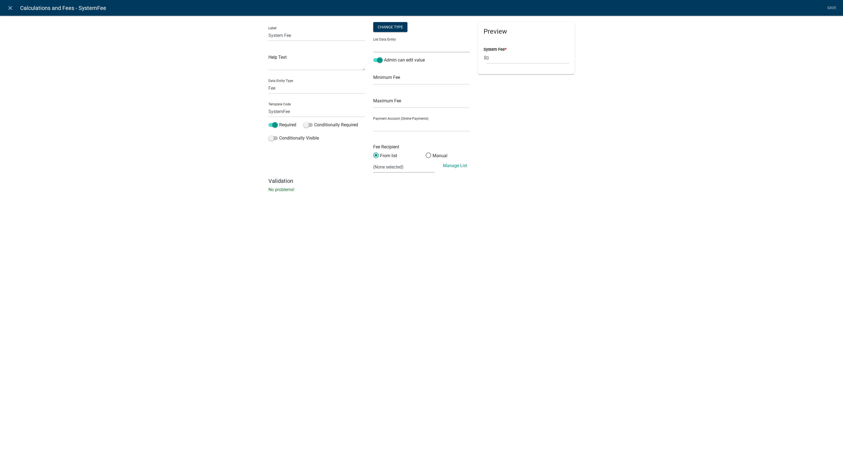
click at [429, 46] on select "APPLICATION_STATUS CURRENT_ACTIVITY PARENT_APPLICATION_STATUS SystemType WORKFL…" at bounding box center [421, 46] width 97 height 11
select select "SystemType"
click at [373, 41] on select "APPLICATION_STATUS CURRENT_ACTIVITY PARENT_APPLICATION_STATUS SystemType WORKFL…" at bounding box center [421, 46] width 97 height 11
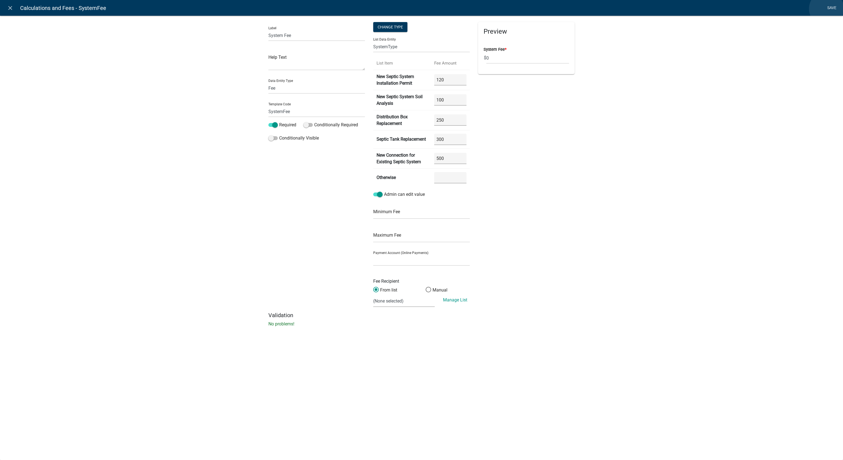
click at [826, 9] on link "Save" at bounding box center [832, 8] width 14 height 10
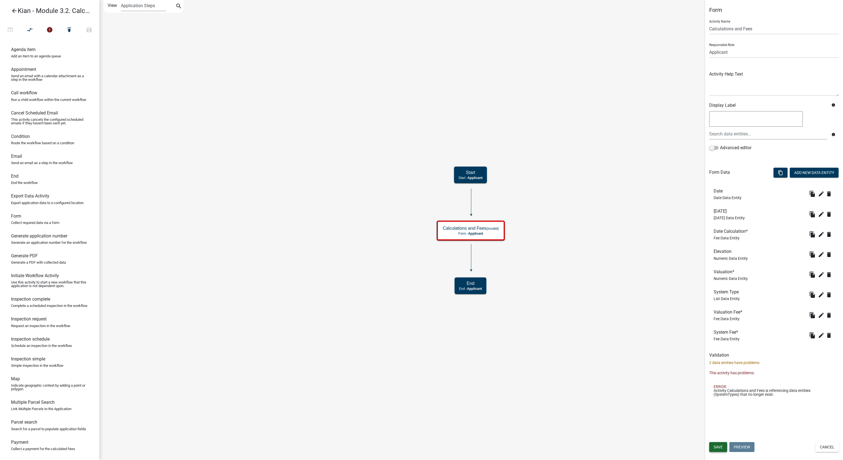
click at [722, 449] on button "Save" at bounding box center [718, 447] width 18 height 10
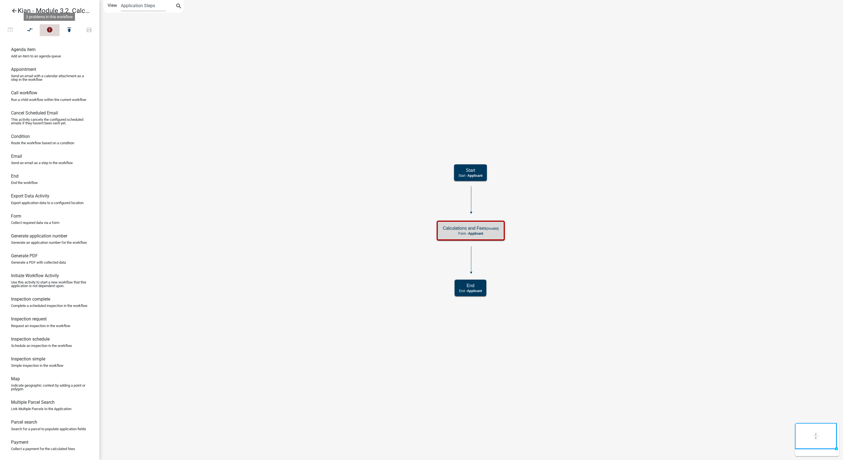
click at [52, 32] on icon "error" at bounding box center [49, 30] width 7 height 8
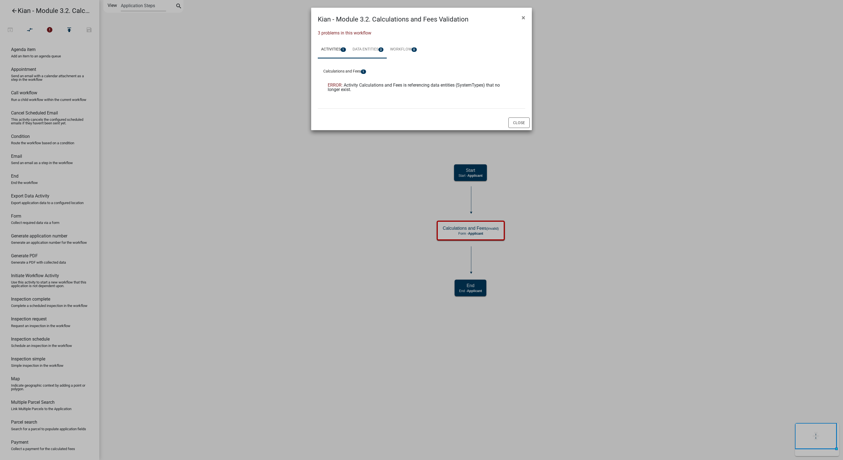
click at [380, 50] on link "Data Entities 2" at bounding box center [368, 50] width 38 height 18
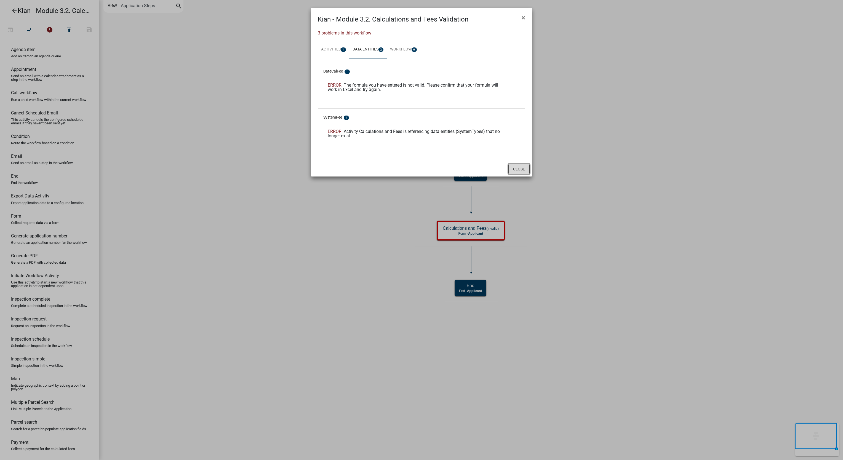
click at [516, 167] on button "Close" at bounding box center [518, 169] width 21 height 10
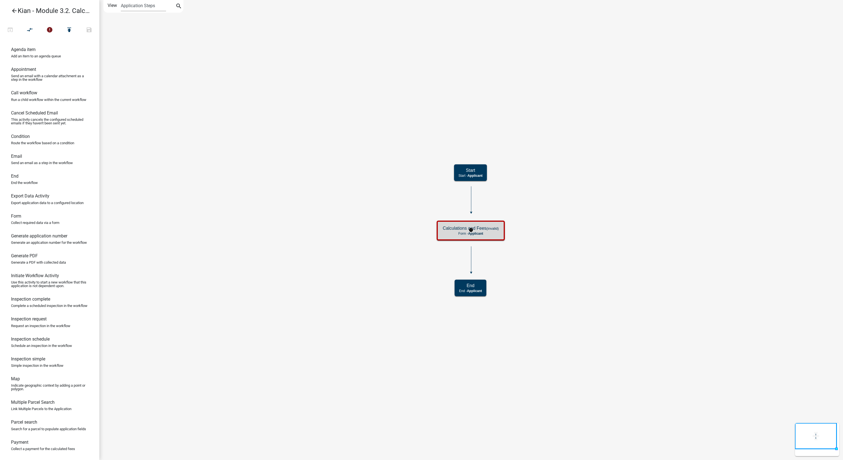
click at [475, 234] on span "Applicant" at bounding box center [475, 234] width 15 height 4
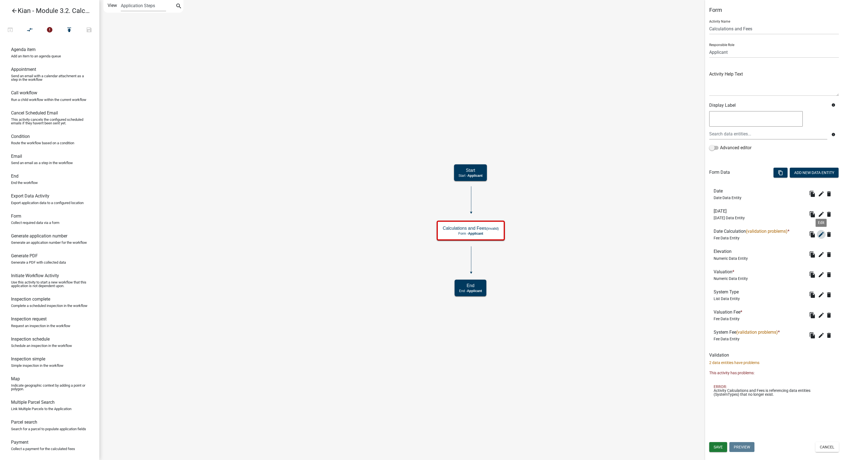
click at [820, 233] on icon "edit" at bounding box center [821, 234] width 7 height 7
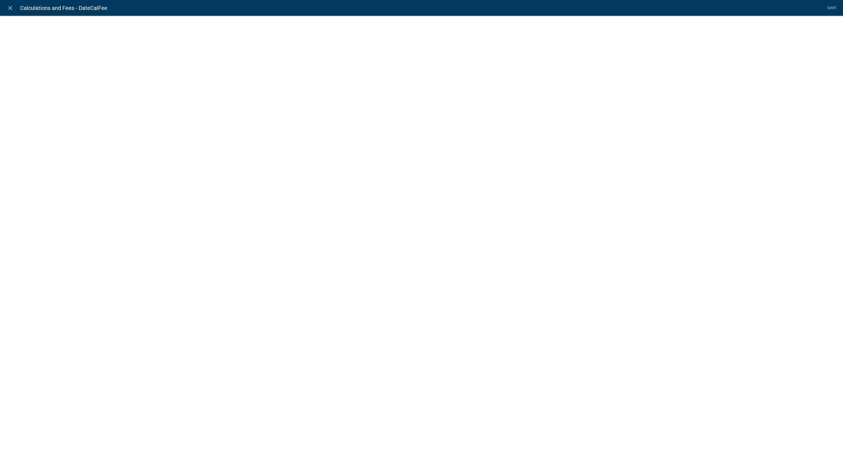
select select "fee"
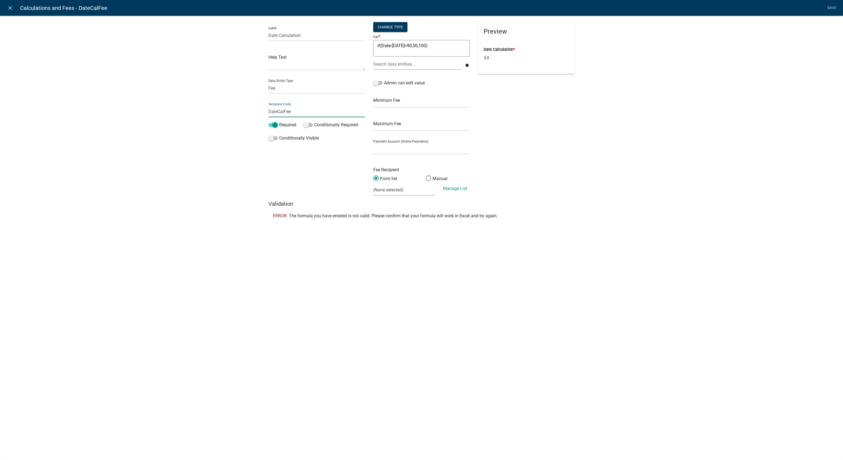
click at [334, 113] on input "DateCalFee" at bounding box center [316, 111] width 97 height 11
type input "Fees"
click at [386, 42] on textarea "if(Date-Today<90,50,100)" at bounding box center [421, 48] width 97 height 17
click at [396, 62] on div at bounding box center [417, 63] width 96 height 11
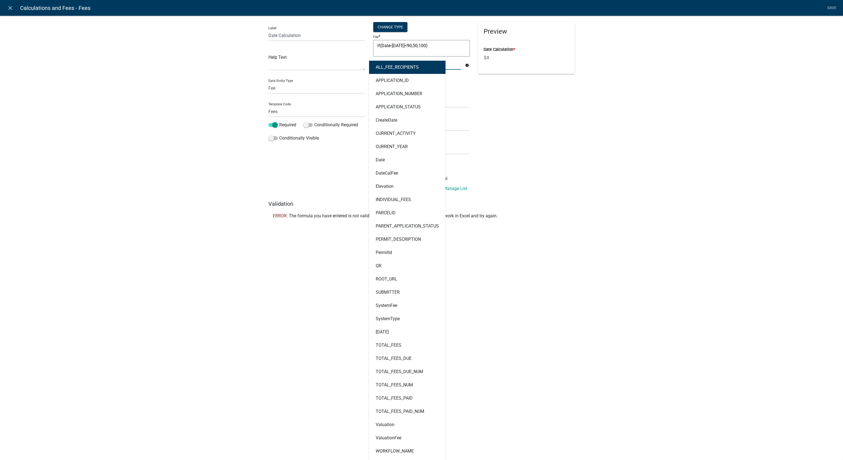
type input "date"
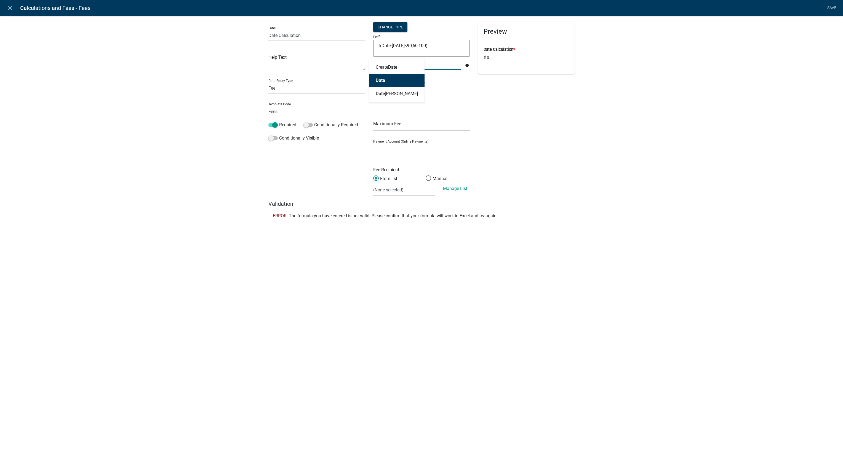
click at [393, 78] on button "Date" at bounding box center [396, 80] width 55 height 13
click at [399, 44] on textarea "if(Date-Today<90,50,100)" at bounding box center [421, 48] width 97 height 17
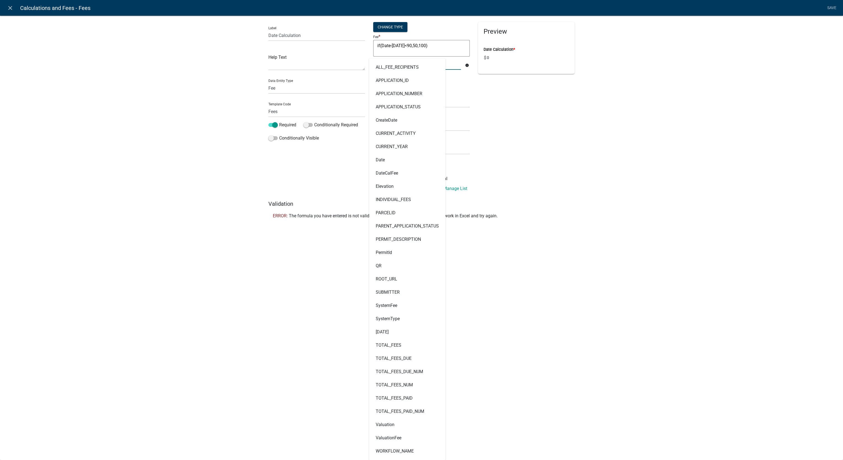
click at [394, 60] on div "ALL_FEE_RECIPIENTS APPLICATION_ID APPLICATION_NUMBER APPLICATION_STATUS CreateD…" at bounding box center [417, 63] width 96 height 11
type input "today"
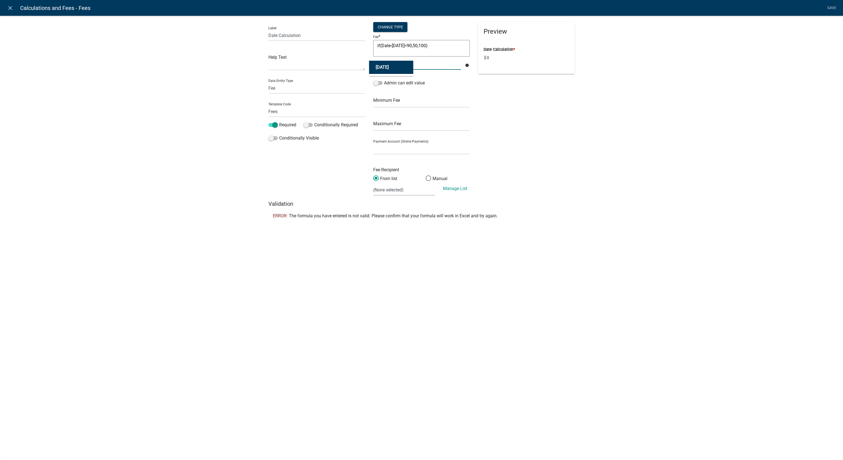
click at [392, 65] on button "[DATE]" at bounding box center [391, 67] width 44 height 13
click at [435, 48] on textarea "if(Date-Today<90,50,100)" at bounding box center [421, 48] width 97 height 17
click at [387, 46] on textarea "if(Date-Today<90,50,100)" at bounding box center [421, 48] width 97 height 17
type textarea "if(-Today<90,50,100)"
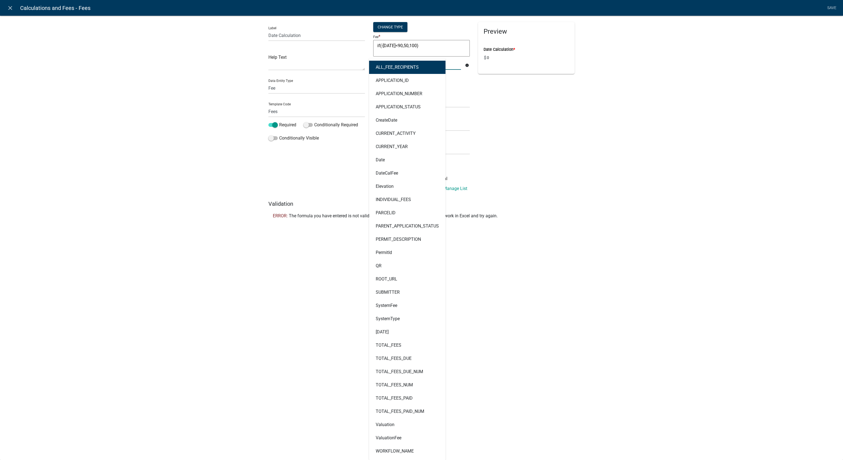
click at [406, 64] on div "ALL_FEE_RECIPIENTS APPLICATION_ID APPLICATION_NUMBER APPLICATION_STATUS CreateD…" at bounding box center [417, 63] width 96 height 11
type input "date"
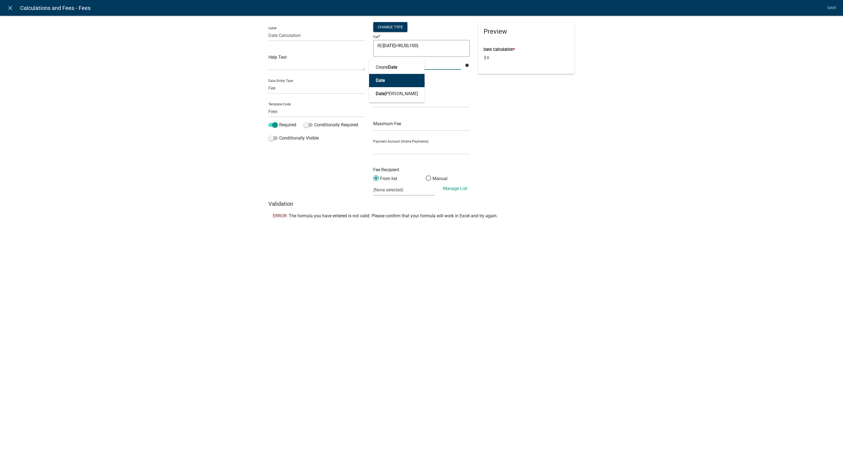
click at [392, 76] on button "Date" at bounding box center [396, 80] width 55 height 13
type textarea "if(Date-Today<90,50,100)"
click at [400, 46] on textarea "if(Date-Today<90,50,100)" at bounding box center [421, 48] width 97 height 17
type textarea "if(Date-<90,50,100)"
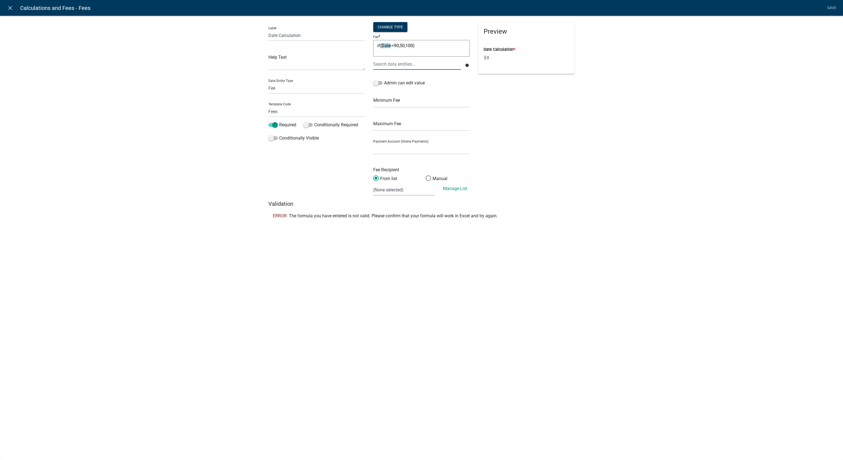
click at [397, 64] on div at bounding box center [417, 63] width 96 height 11
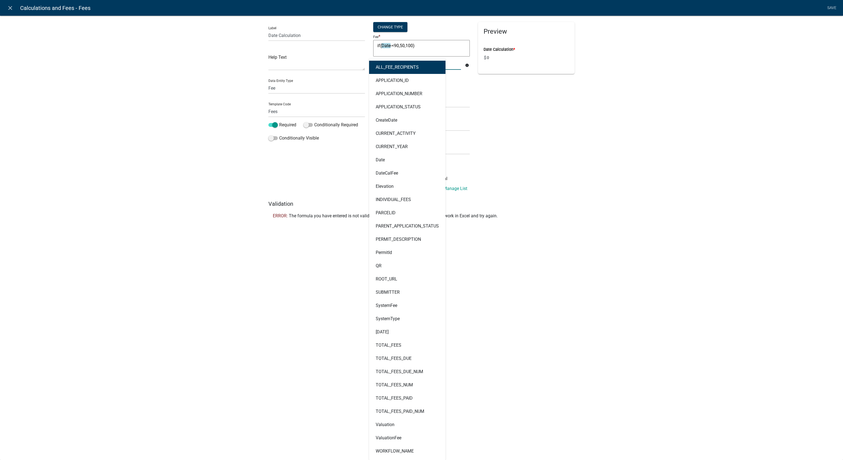
type input "today"
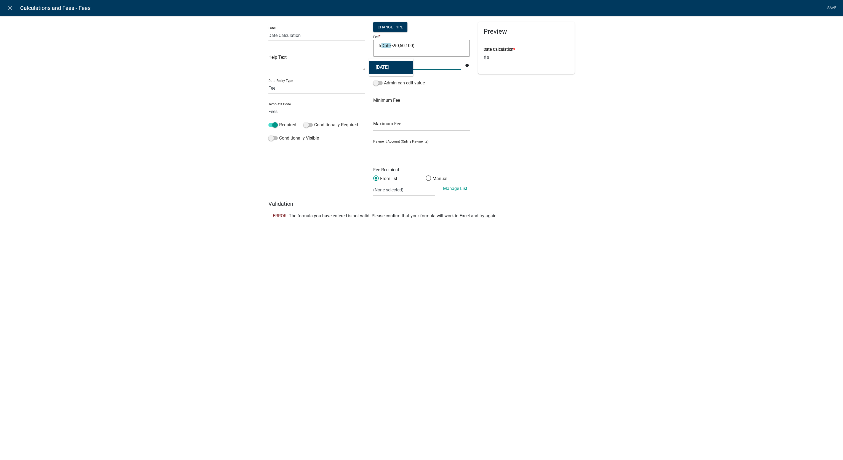
click at [397, 65] on button "[DATE]" at bounding box center [391, 67] width 44 height 13
type textarea "if(Date-Today<90,50,100)"
click at [834, 9] on link "Save" at bounding box center [832, 8] width 14 height 10
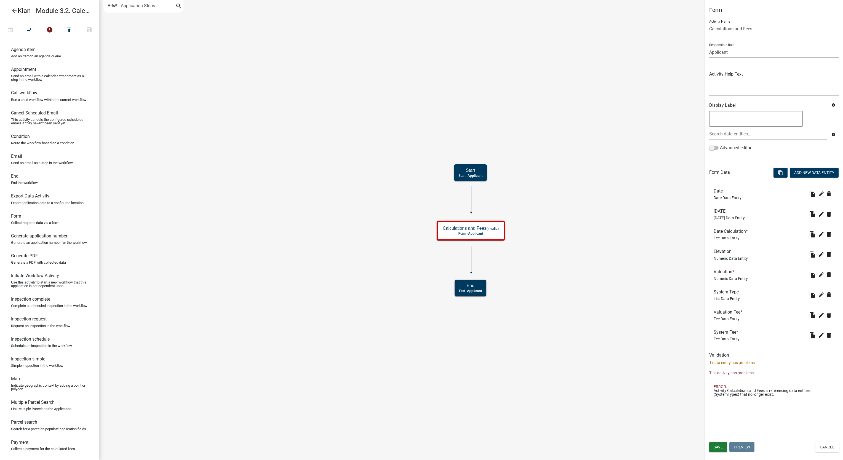
click at [630, 139] on icon "Start Start - Applicant Calculations and Fees (invalid) Form - Applicant End En…" at bounding box center [471, 229] width 743 height 459
click at [722, 447] on span "Save" at bounding box center [718, 447] width 9 height 4
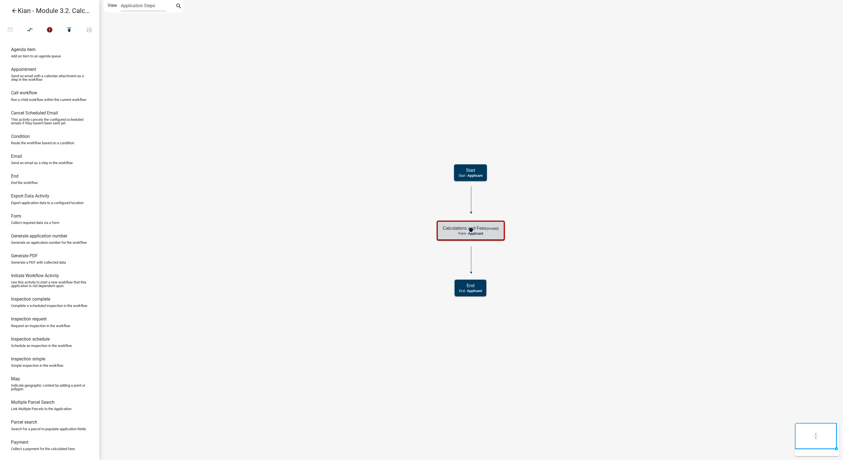
click at [494, 234] on p "Form - Applicant" at bounding box center [471, 234] width 56 height 4
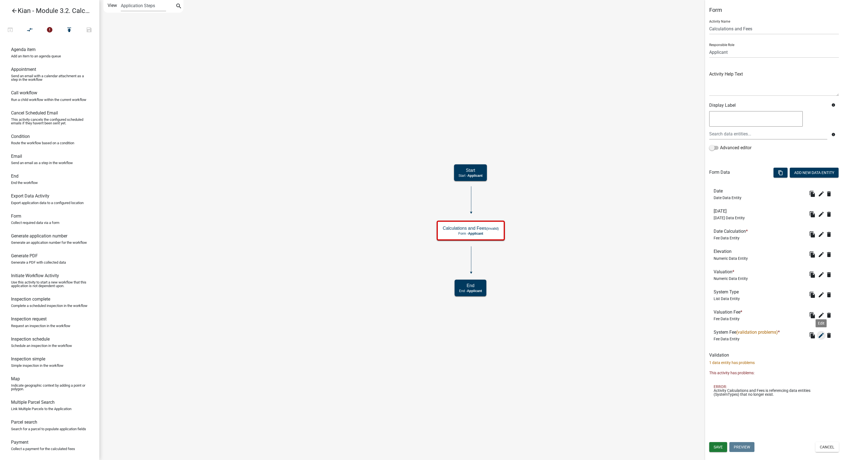
click at [821, 336] on icon "edit" at bounding box center [821, 335] width 7 height 7
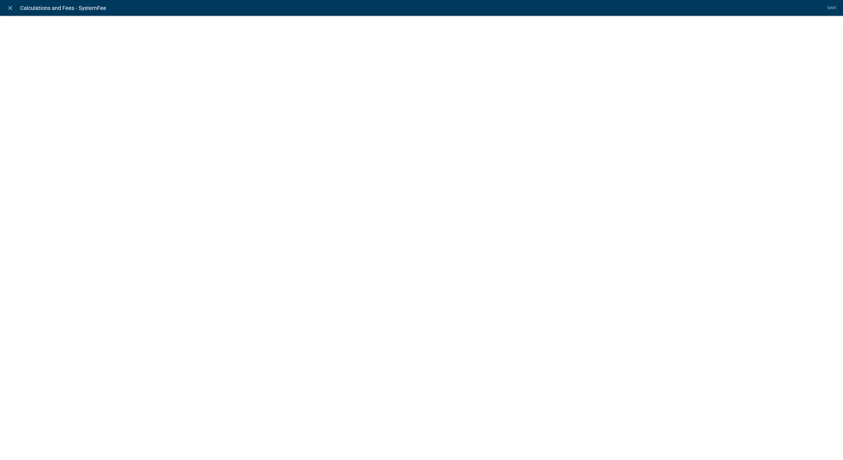
select select "fee"
select select "SystemType"
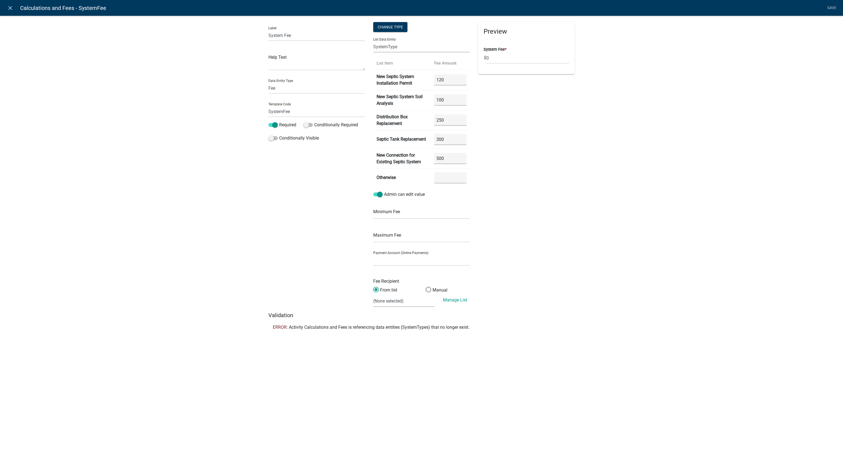
click at [418, 47] on select "APPLICATION_STATUS CURRENT_ACTIVITY PARENT_APPLICATION_STATUS SystemType WORKFL…" at bounding box center [421, 46] width 97 height 11
click at [373, 41] on select "APPLICATION_STATUS CURRENT_ACTIVITY PARENT_APPLICATION_STATUS SystemType WORKFL…" at bounding box center [421, 46] width 97 height 11
click at [834, 8] on link "Save" at bounding box center [832, 8] width 14 height 10
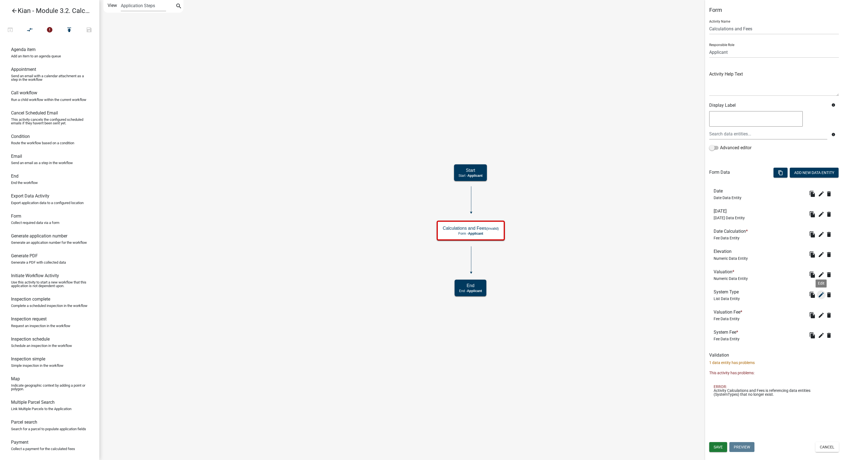
click at [823, 294] on icon "edit" at bounding box center [821, 295] width 7 height 7
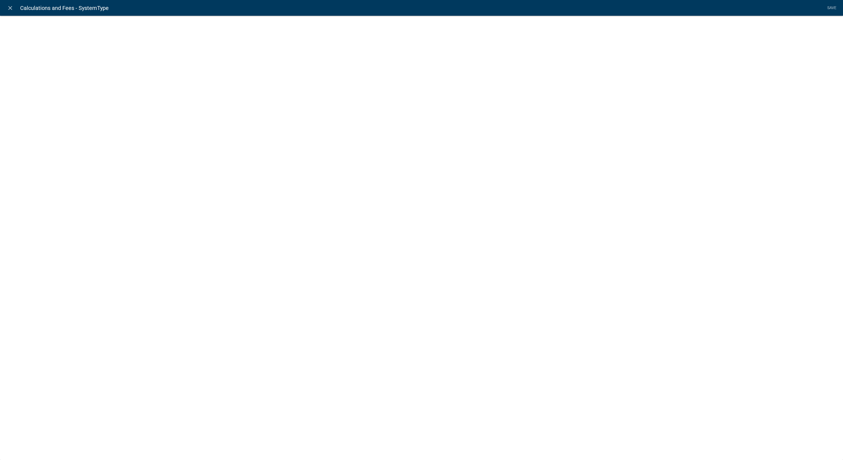
select select "list-data"
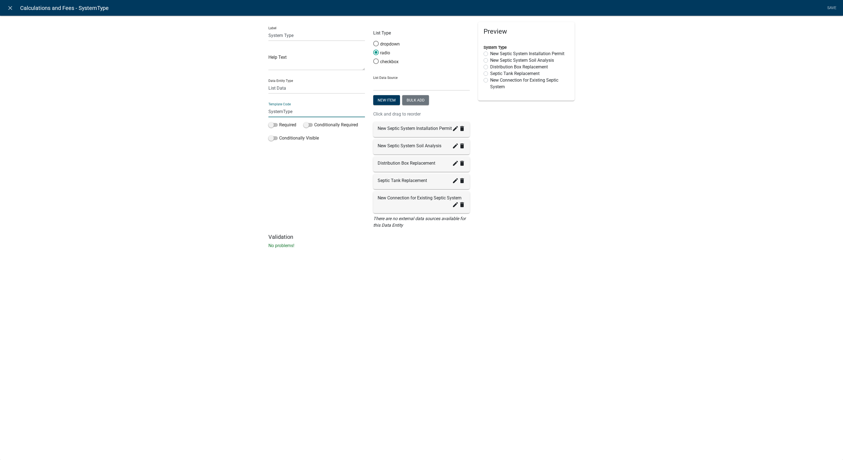
click at [554, 119] on div "Preview System Type New Septic System Installation Permit New Septic System Soi…" at bounding box center [526, 128] width 105 height 212
click at [329, 112] on input "SystemType" at bounding box center [316, 111] width 97 height 11
type input "SystemTypes"
click at [831, 11] on li "Save" at bounding box center [832, 8] width 14 height 10
click at [830, 10] on link "Save" at bounding box center [832, 8] width 14 height 10
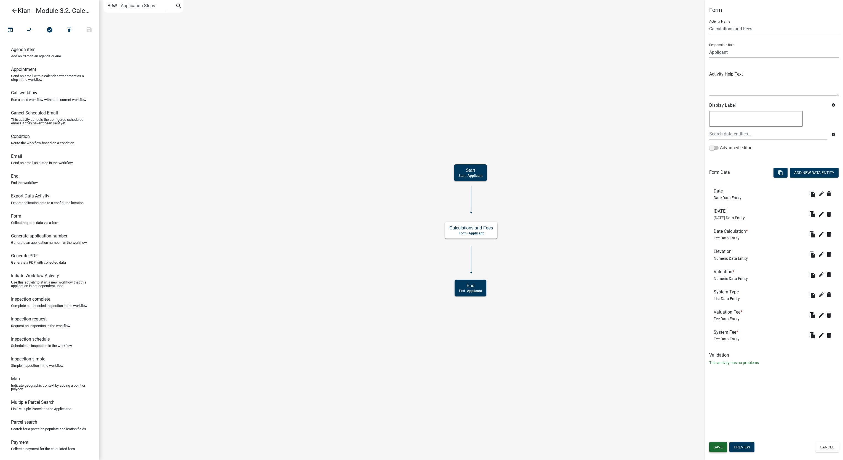
click at [724, 446] on button "Save" at bounding box center [718, 447] width 18 height 10
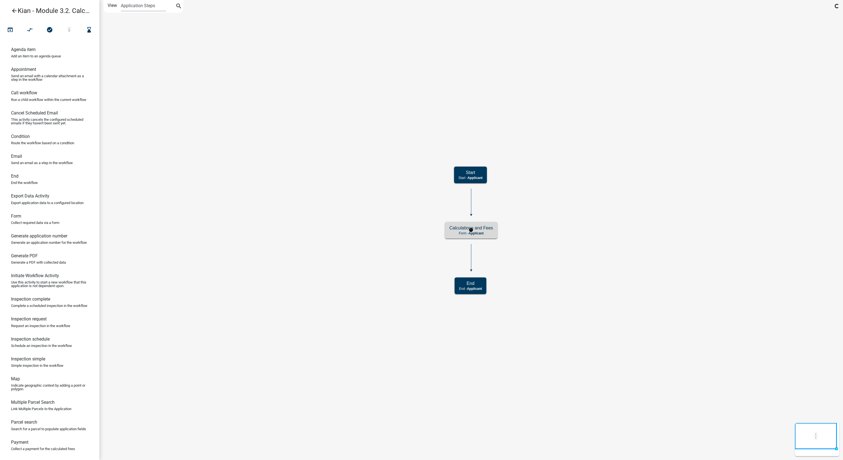
click at [475, 229] on h5 "Calculations and Fees" at bounding box center [471, 227] width 44 height 5
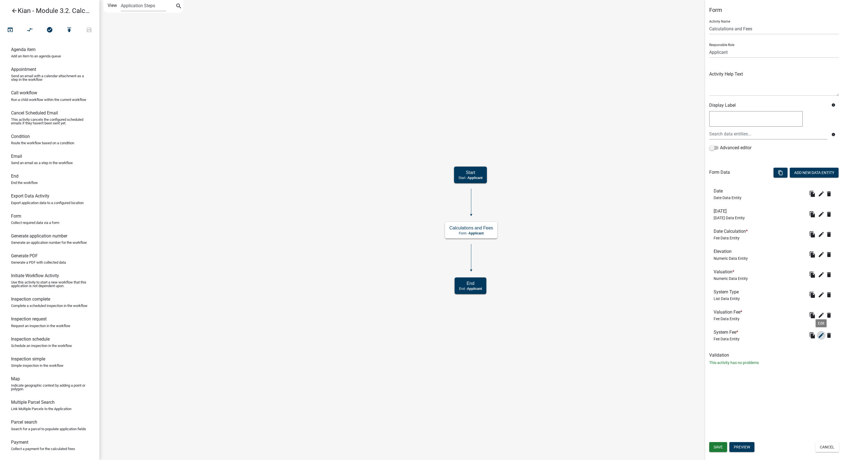
click at [819, 338] on icon "edit" at bounding box center [821, 335] width 7 height 7
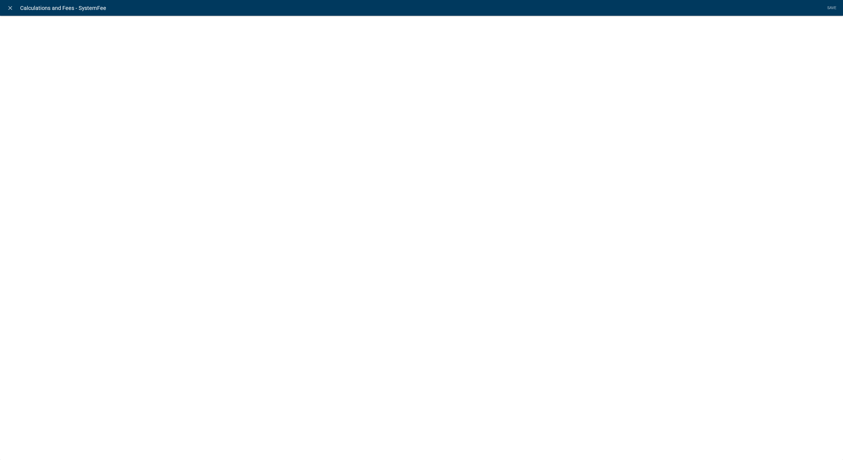
select select "fee"
select select
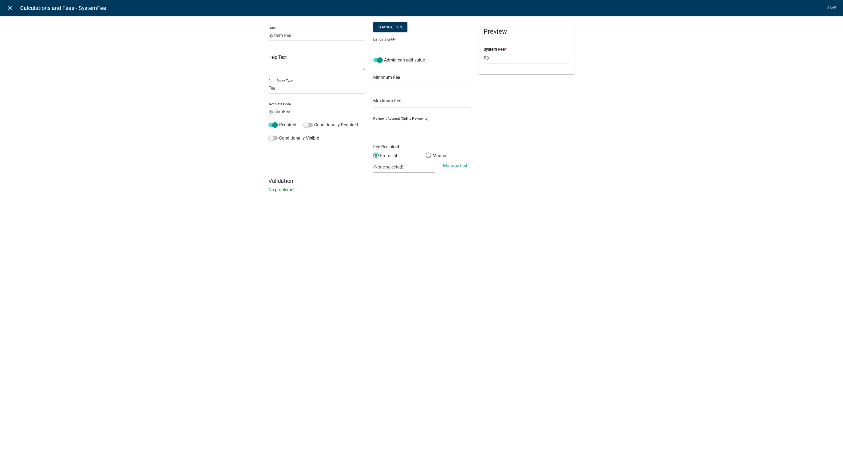
click at [9, 10] on icon "close" at bounding box center [10, 8] width 7 height 7
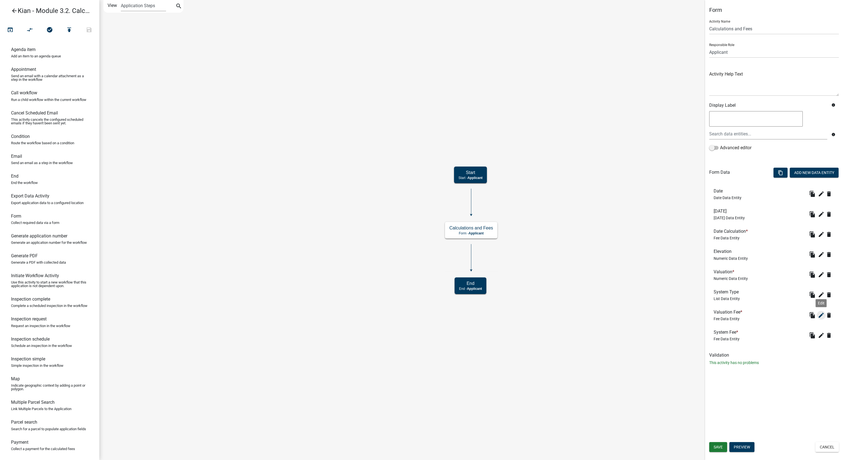
click at [820, 319] on button "edit" at bounding box center [821, 315] width 9 height 9
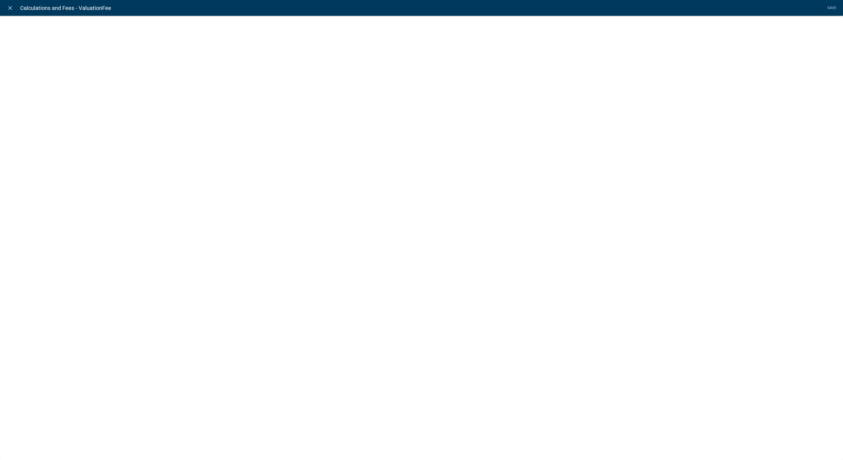
select select "fee"
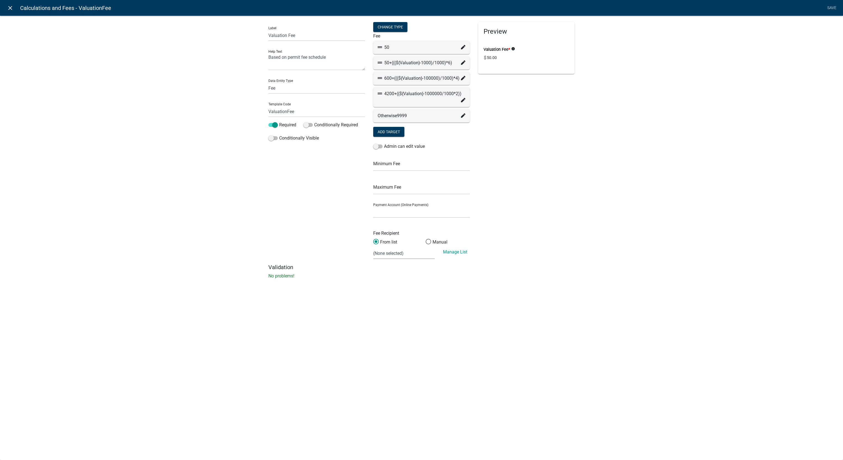
click at [7, 7] on icon "close" at bounding box center [10, 8] width 7 height 7
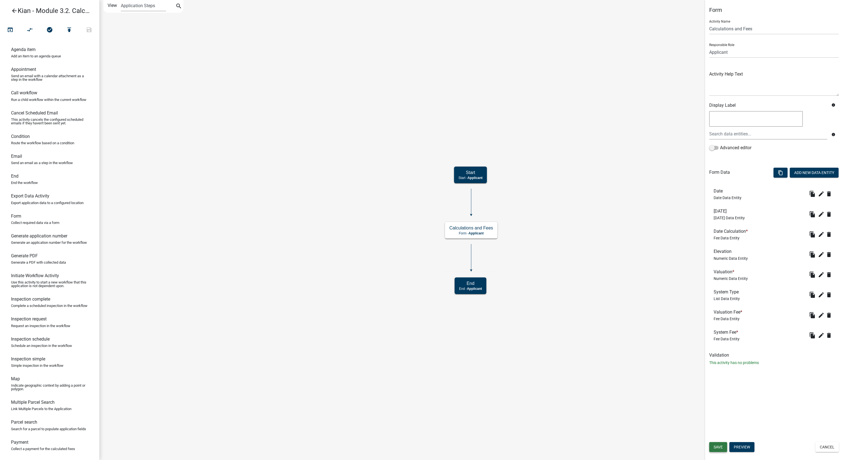
click at [723, 446] on span "Save" at bounding box center [718, 447] width 9 height 4
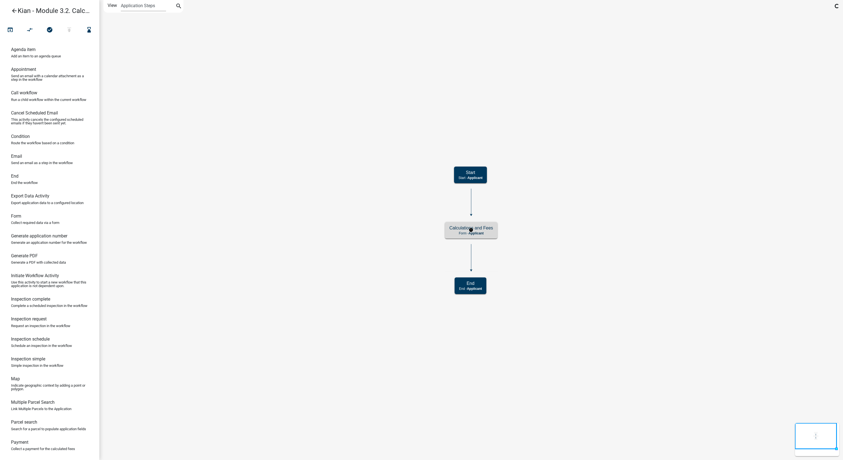
click at [483, 231] on span "Applicant" at bounding box center [475, 233] width 15 height 4
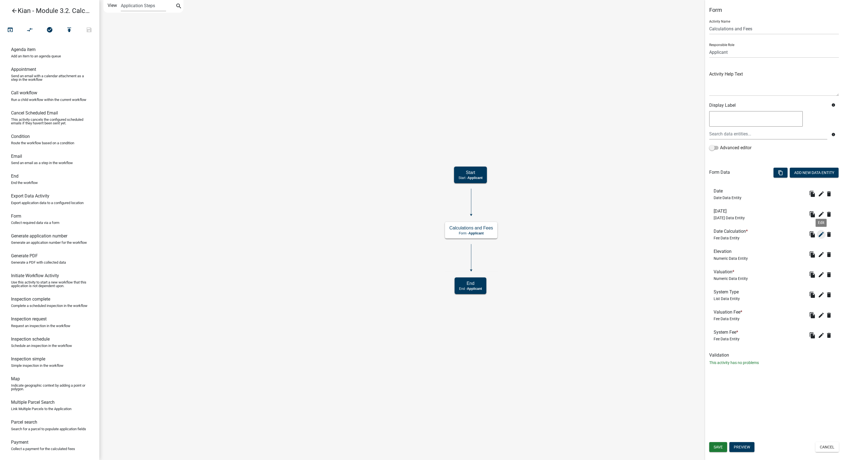
click at [821, 233] on icon "edit" at bounding box center [821, 234] width 7 height 7
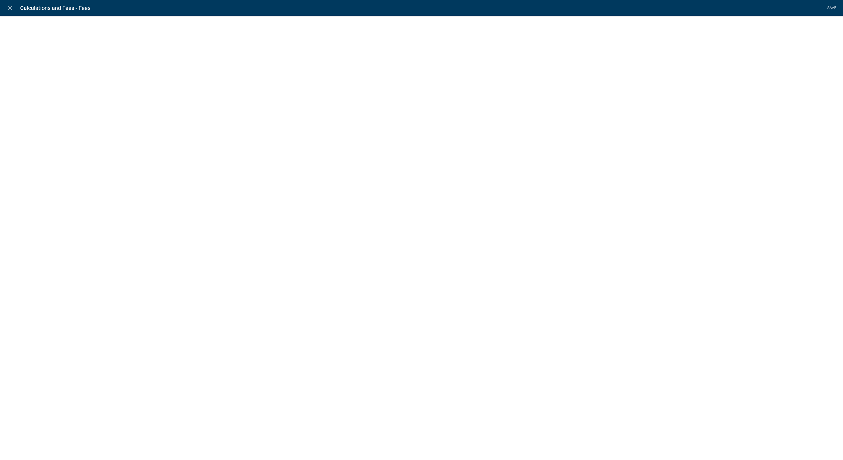
select select "fee"
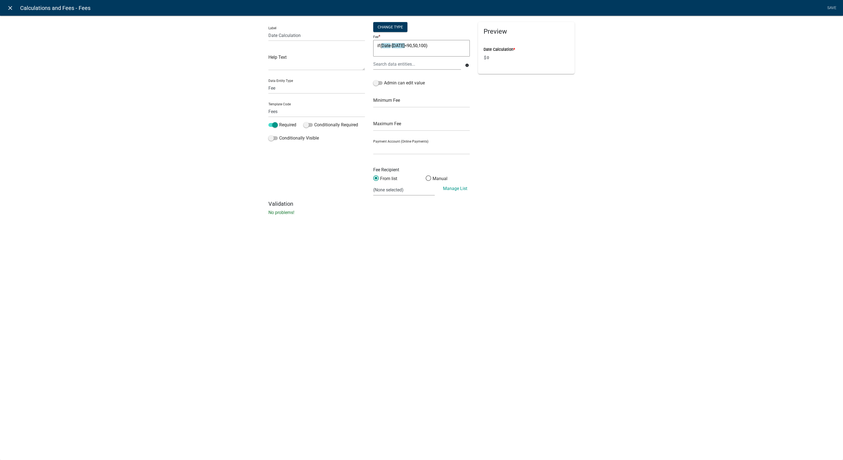
click at [9, 12] on link "close" at bounding box center [9, 7] width 11 height 11
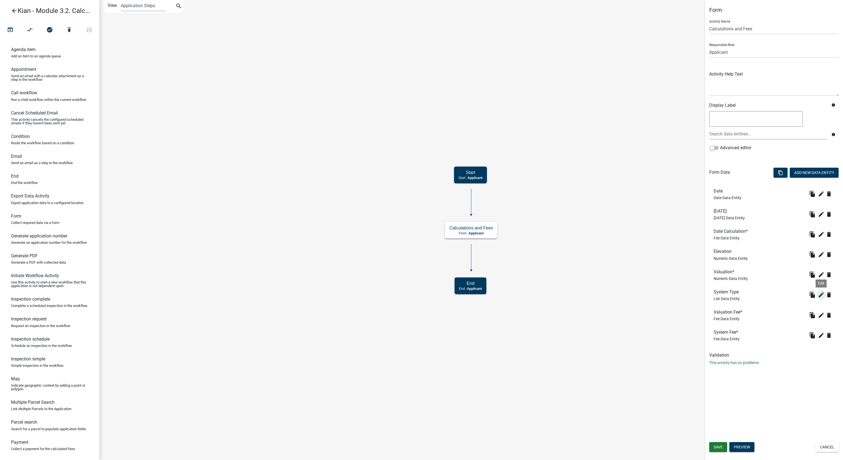
click at [821, 296] on icon "edit" at bounding box center [821, 295] width 7 height 7
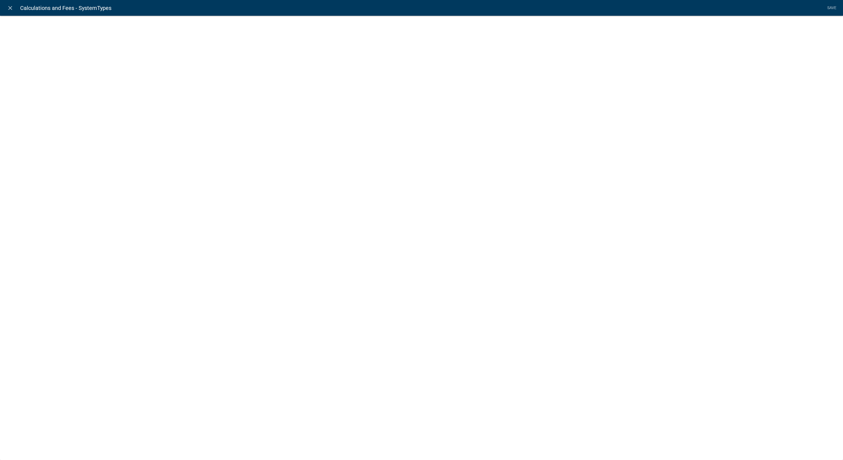
select select "list-data"
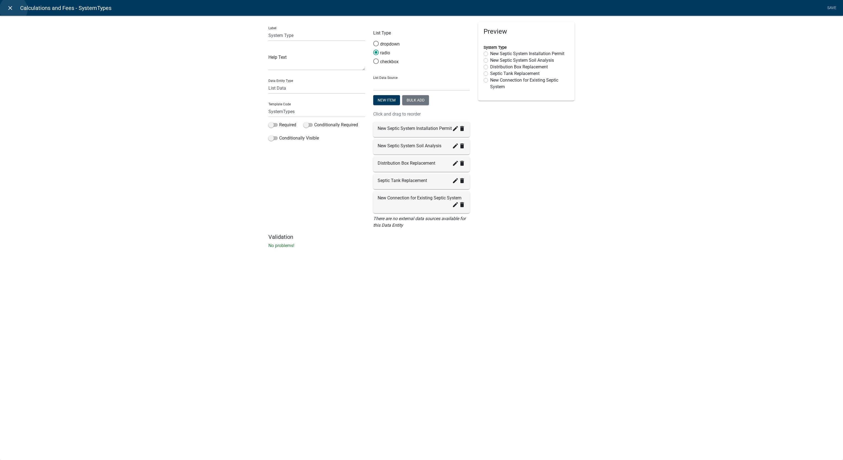
click at [13, 9] on link "close" at bounding box center [9, 7] width 11 height 11
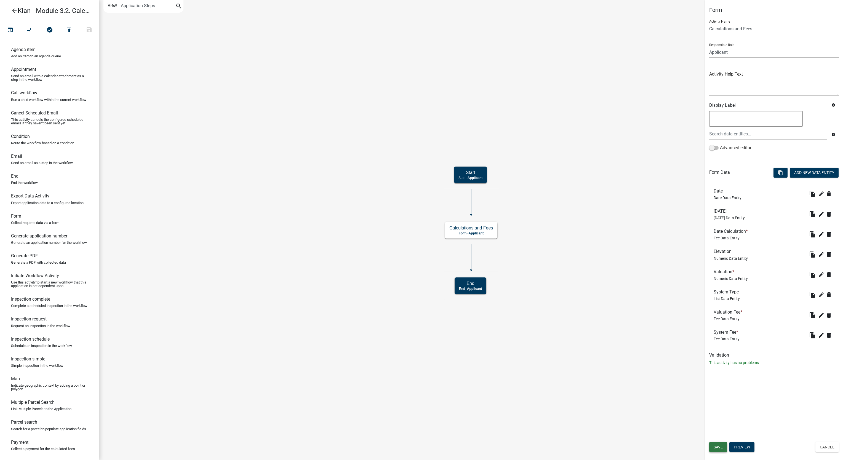
click at [714, 445] on span "Save" at bounding box center [718, 447] width 9 height 4
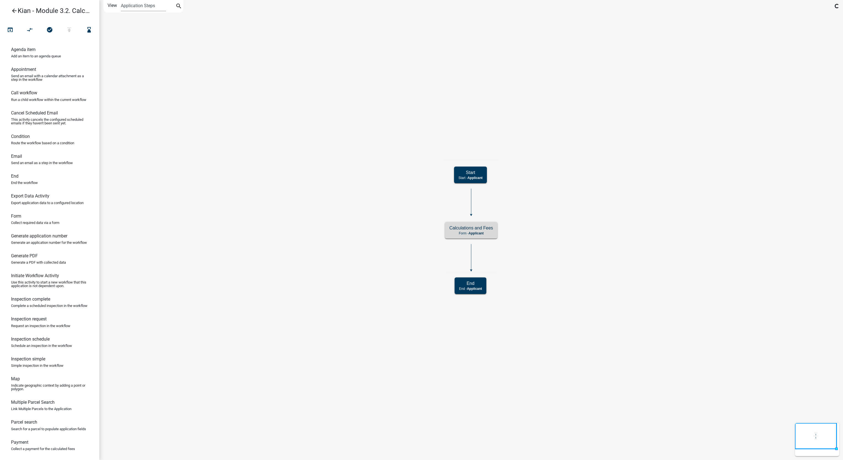
click at [10, 8] on link "arrow_back Kian - Module 3.2. Calculations and Fees" at bounding box center [47, 10] width 86 height 13
click at [14, 10] on icon "arrow_back" at bounding box center [14, 11] width 7 height 8
click at [480, 226] on h5 "Calculations and Fees" at bounding box center [471, 227] width 44 height 5
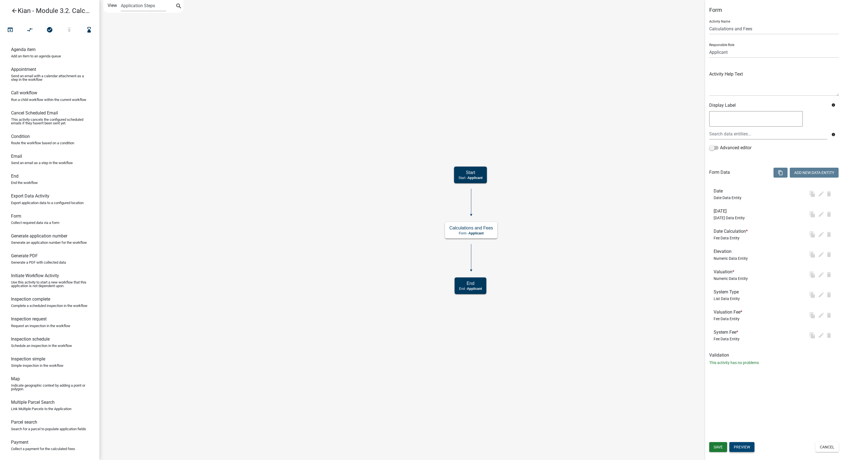
click at [753, 450] on button "Preview" at bounding box center [741, 447] width 25 height 10
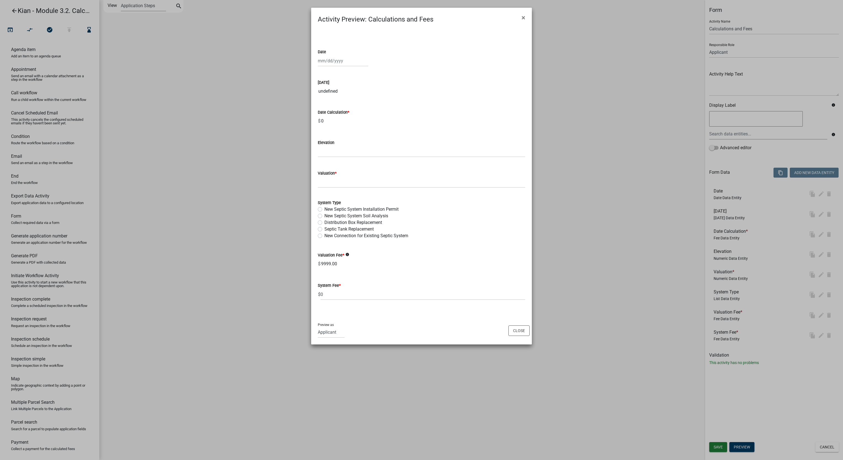
click at [327, 89] on input "undefined" at bounding box center [421, 91] width 207 height 11
click at [342, 65] on div at bounding box center [343, 60] width 50 height 11
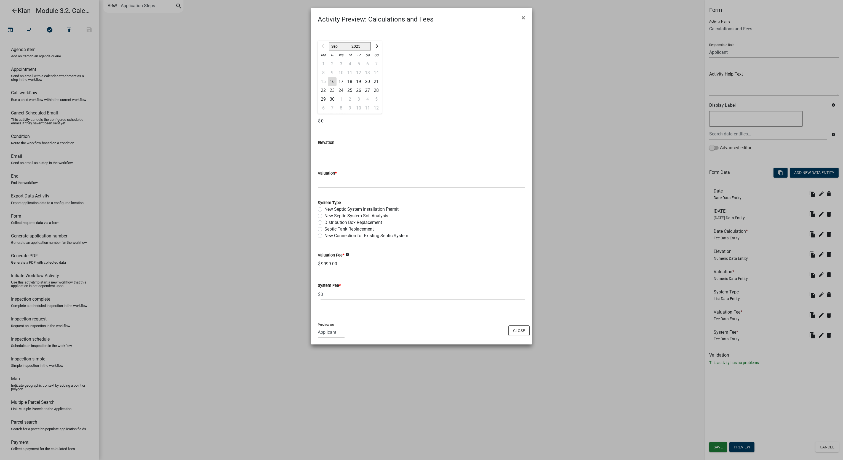
click at [400, 68] on wm-data-entity-input "Date Sep Oct Nov Dec 2025 2026 2027 2028 2029 2030 2031 2032 2033 2034 2035 203…" at bounding box center [421, 56] width 207 height 31
click at [331, 332] on select "Applicant kiantest Kian Engineer Admin" at bounding box center [331, 332] width 27 height 11
click at [388, 328] on div "Preview as Applicant kiantest Kian Engineer Admin Close" at bounding box center [421, 331] width 221 height 28
click at [514, 327] on button "Close" at bounding box center [518, 330] width 21 height 10
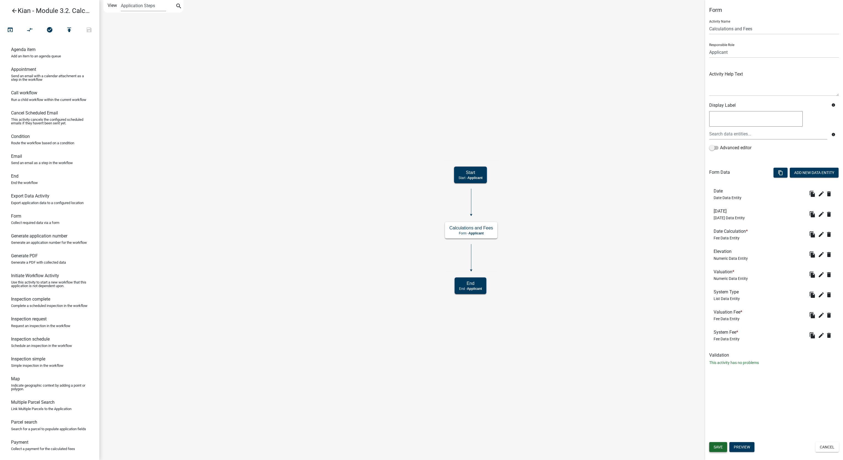
click at [714, 449] on button "Save" at bounding box center [718, 447] width 18 height 10
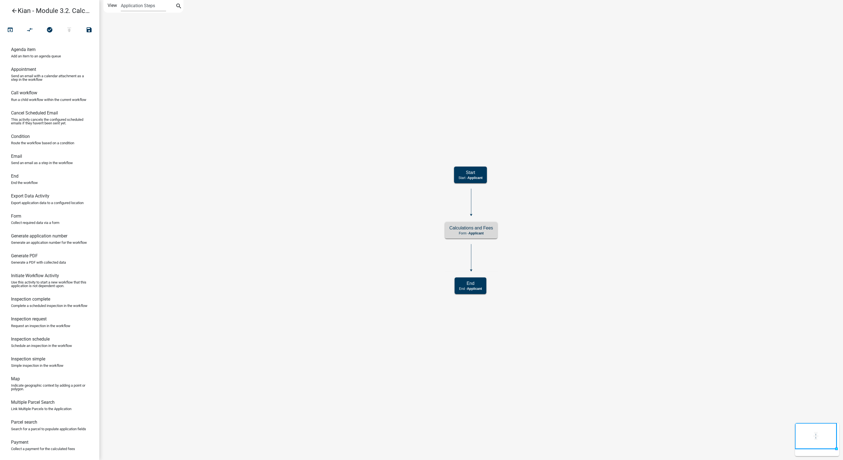
click at [621, 299] on icon "Start Start - Applicant Calculations and Fees Form - Applicant End End - Applic…" at bounding box center [471, 229] width 743 height 459
click at [17, 10] on link "arrow_back Kian - Module 3.2. Calculations and Fees" at bounding box center [47, 10] width 86 height 13
click at [14, 10] on icon "arrow_back" at bounding box center [14, 11] width 7 height 8
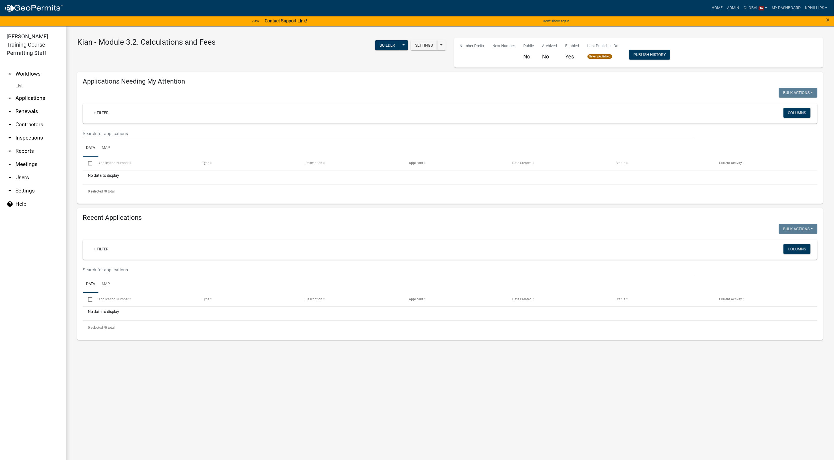
click at [36, 75] on link "arrow_drop_up Workflows" at bounding box center [33, 73] width 66 height 13
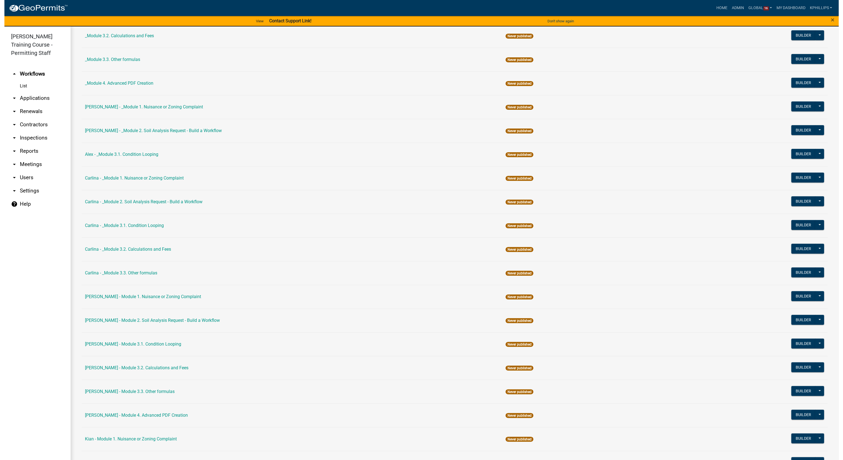
scroll to position [538, 0]
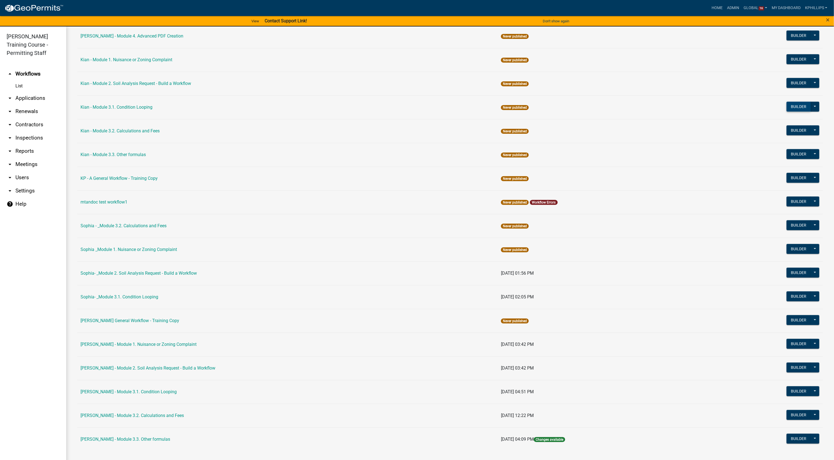
click at [792, 103] on button "Builder" at bounding box center [799, 107] width 24 height 10
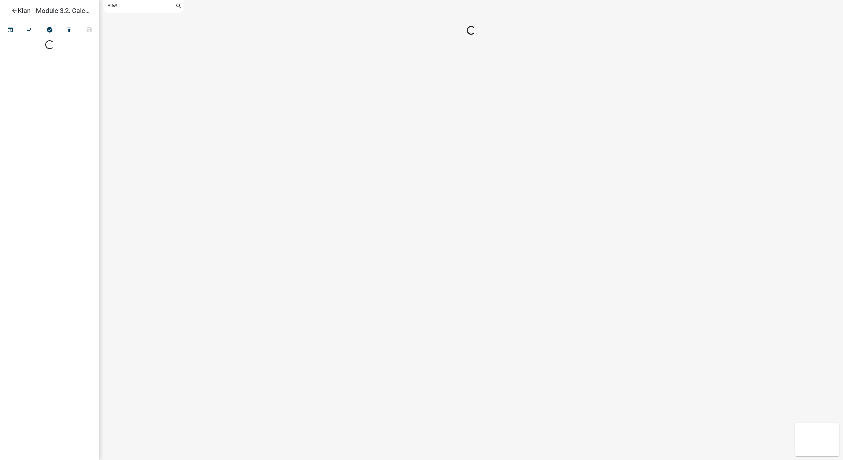
select select "1"
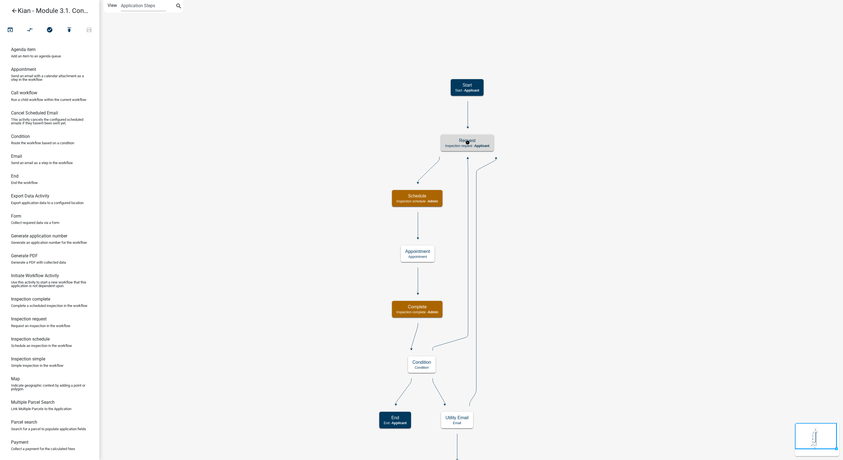
click at [474, 143] on h5 "Request" at bounding box center [467, 140] width 44 height 5
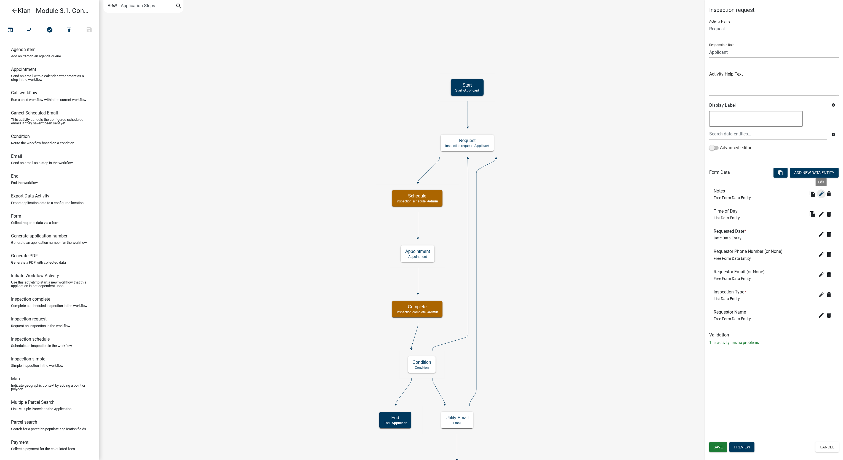
click at [819, 197] on icon "edit" at bounding box center [821, 194] width 7 height 7
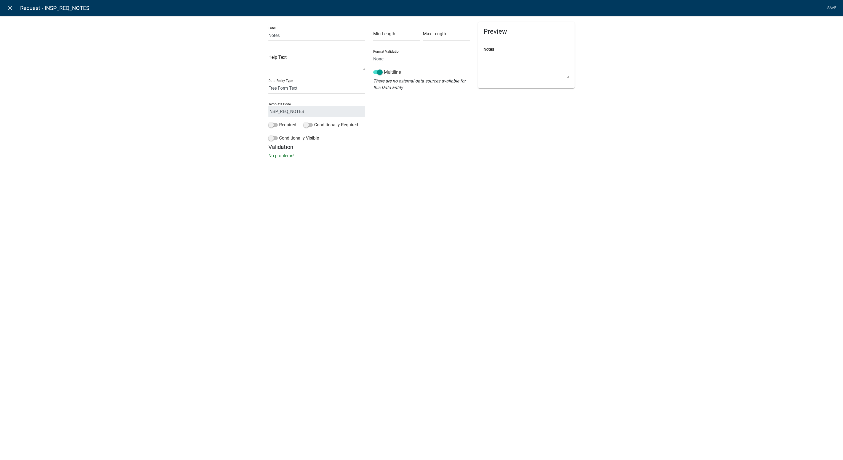
click at [10, 7] on icon "close" at bounding box center [10, 8] width 7 height 7
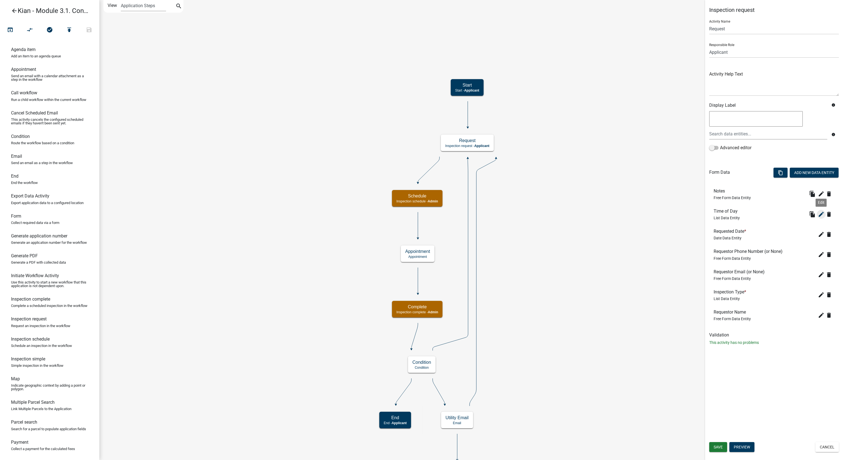
click at [818, 218] on icon "edit" at bounding box center [821, 214] width 7 height 7
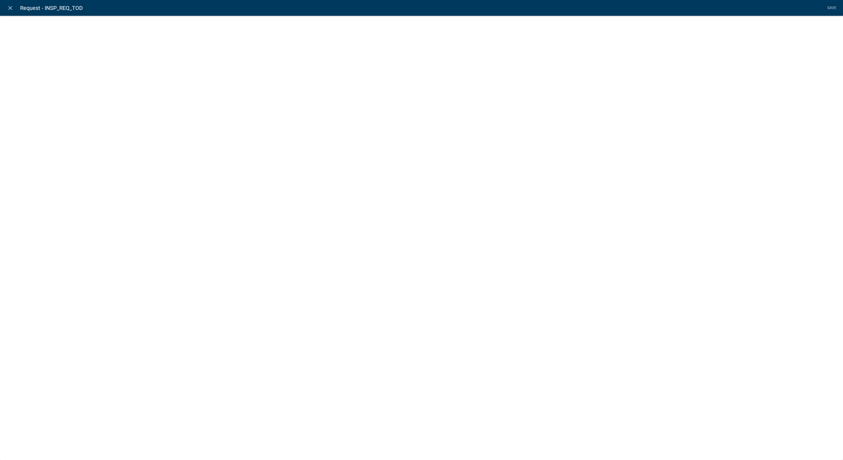
select select "list-data"
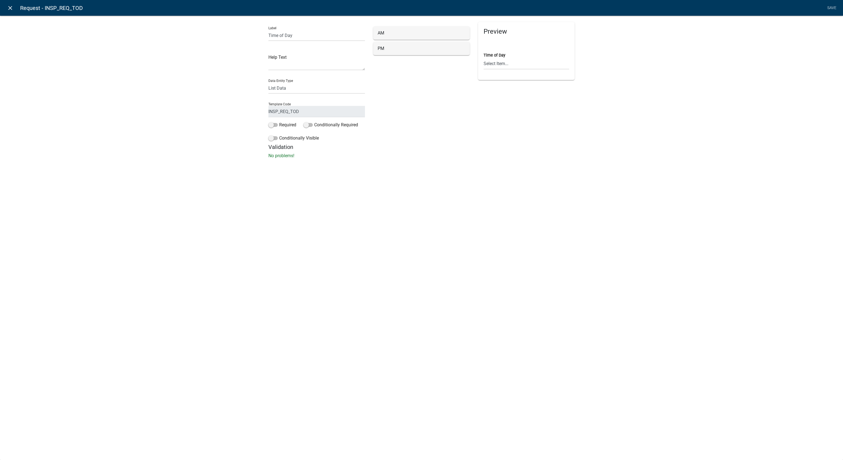
click at [9, 9] on icon "close" at bounding box center [10, 8] width 7 height 7
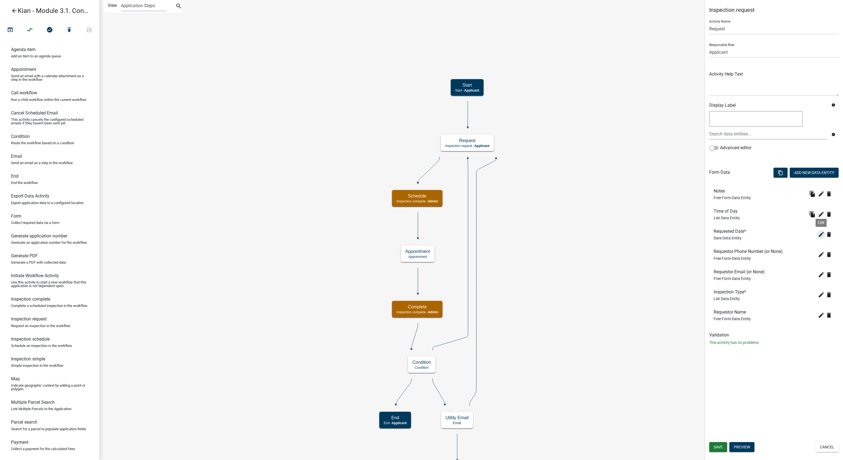
click at [820, 234] on icon "edit" at bounding box center [821, 234] width 7 height 7
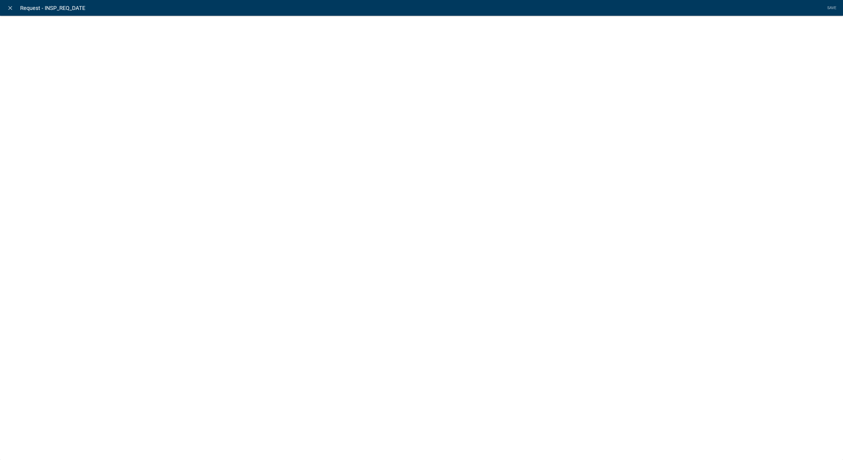
select select "date"
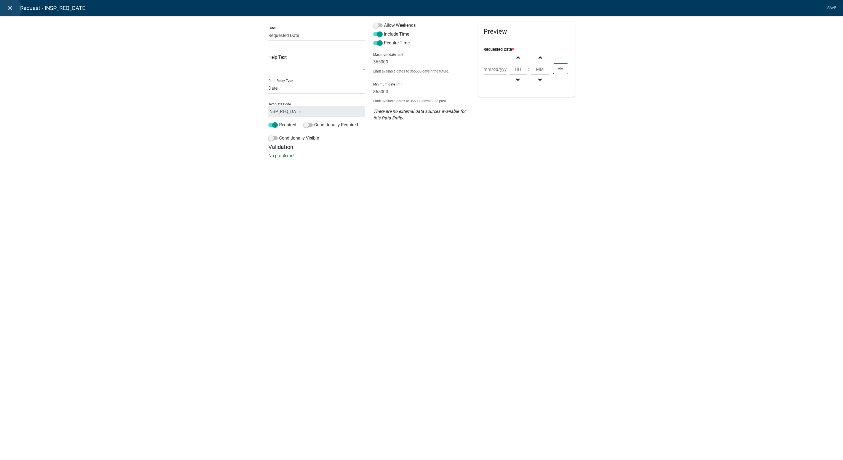
click at [8, 9] on icon "close" at bounding box center [10, 8] width 7 height 7
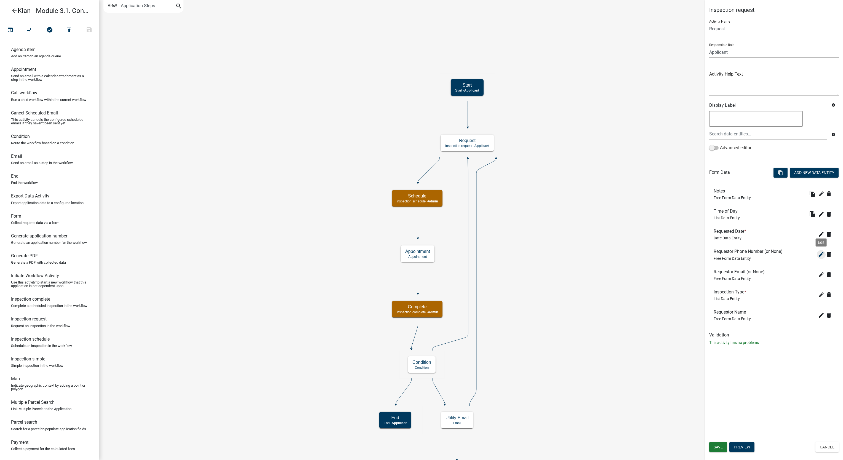
click at [819, 256] on icon "edit" at bounding box center [821, 254] width 7 height 7
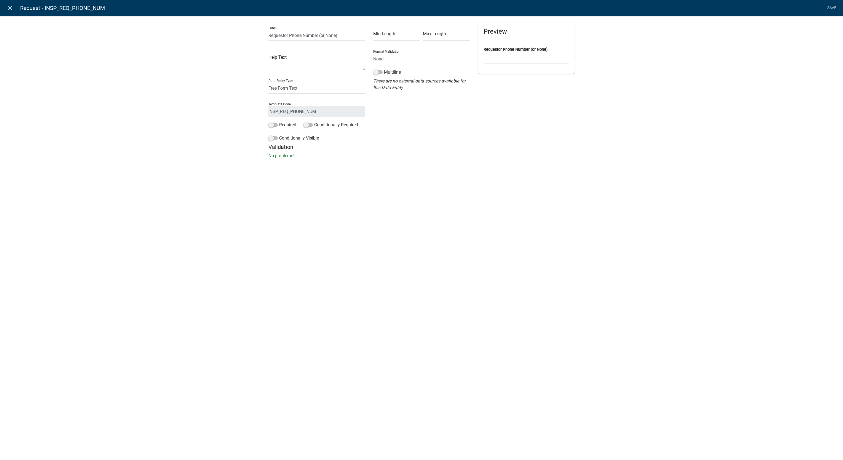
click at [10, 8] on icon "close" at bounding box center [10, 8] width 7 height 7
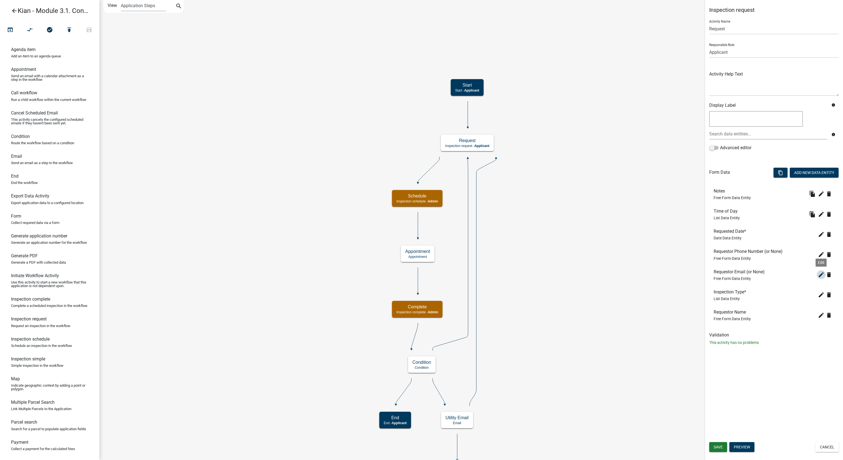
click at [819, 277] on icon "edit" at bounding box center [821, 274] width 7 height 7
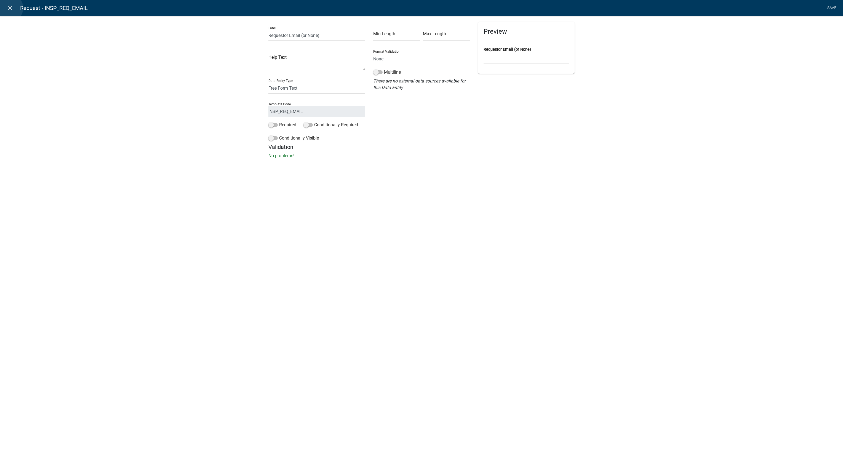
click at [9, 8] on icon "close" at bounding box center [10, 8] width 7 height 7
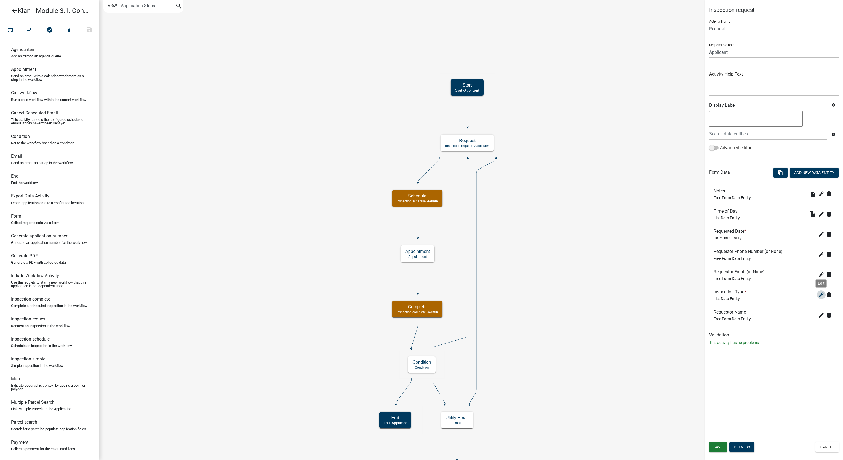
click at [819, 297] on icon "edit" at bounding box center [821, 295] width 7 height 7
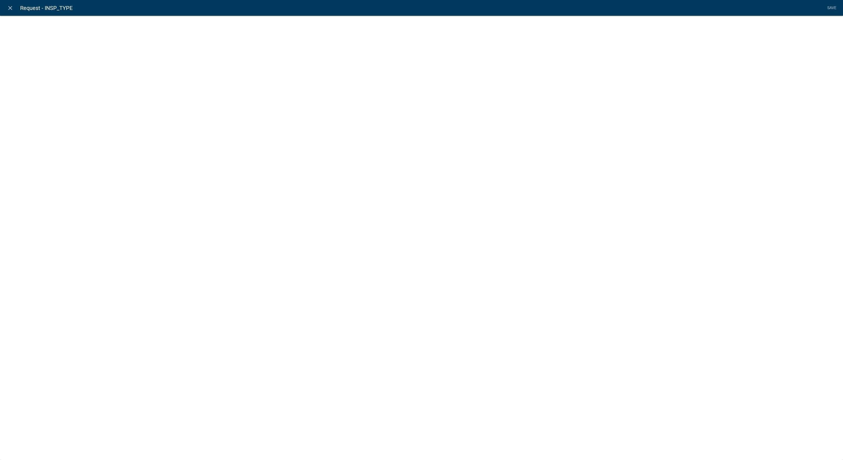
select select "list-data"
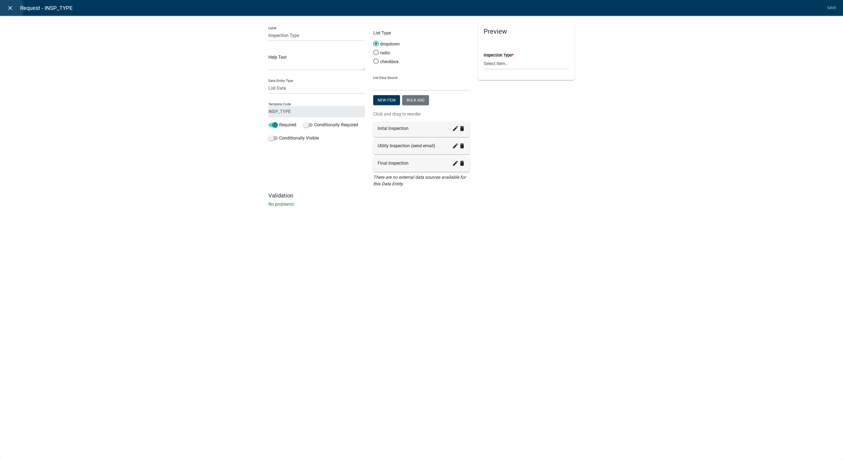
click at [10, 8] on icon "close" at bounding box center [10, 8] width 7 height 7
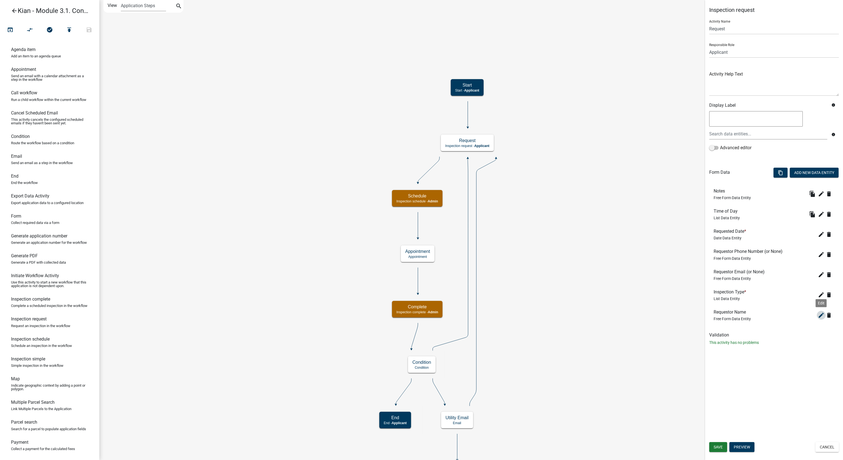
click at [821, 317] on icon "edit" at bounding box center [821, 315] width 7 height 7
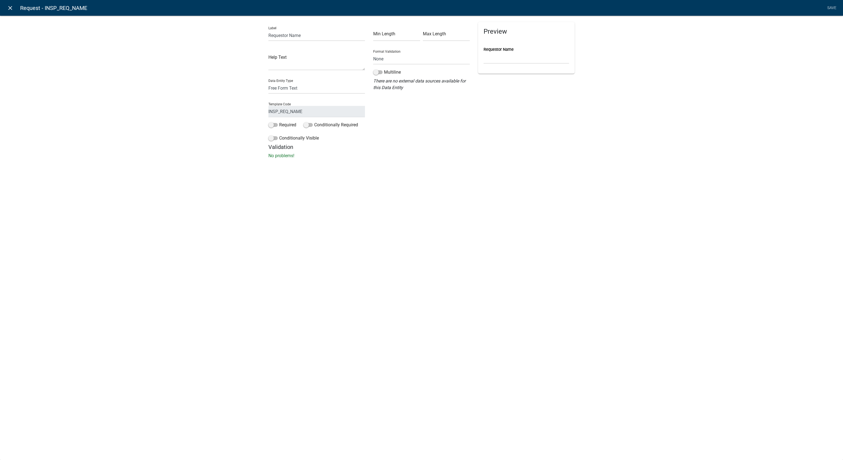
click at [8, 8] on icon "close" at bounding box center [10, 8] width 7 height 7
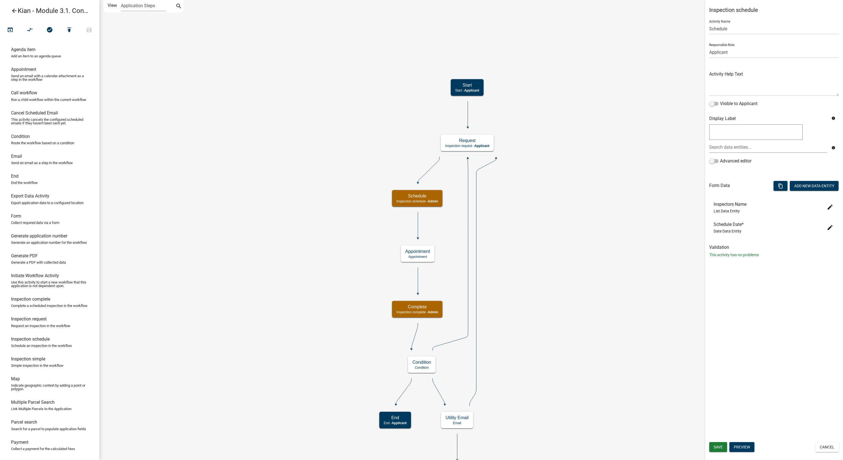
click at [827, 212] on li "Inspectors Name List Data Entity edit" at bounding box center [774, 207] width 130 height 20
click at [830, 206] on icon "edit" at bounding box center [830, 207] width 7 height 7
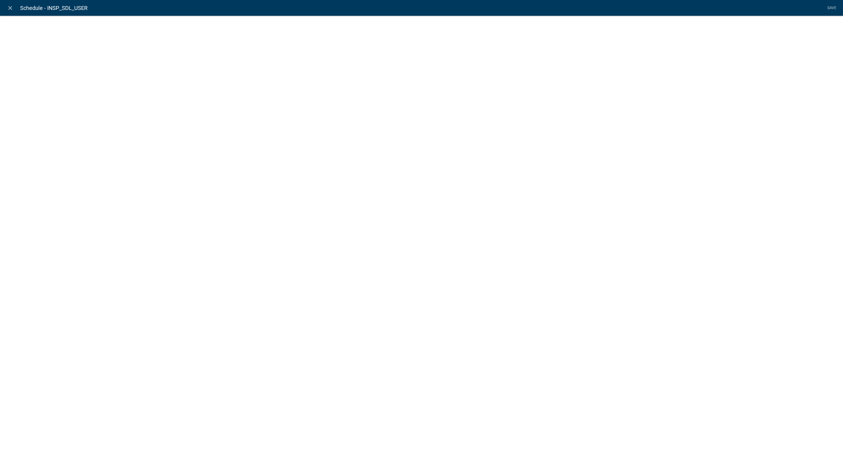
select select "list-data"
click at [273, 125] on span at bounding box center [272, 125] width 9 height 4
click at [269, 125] on span at bounding box center [272, 125] width 9 height 4
click at [272, 125] on span at bounding box center [272, 125] width 9 height 4
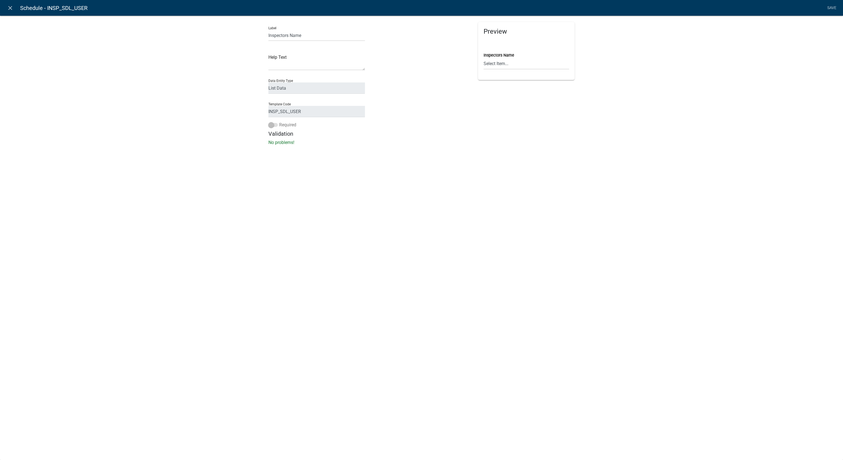
click at [275, 126] on span at bounding box center [272, 125] width 9 height 4
click at [276, 127] on label "Required" at bounding box center [282, 125] width 28 height 7
drag, startPoint x: 276, startPoint y: 127, endPoint x: 386, endPoint y: 171, distance: 119.2
click at [394, 170] on div "close Schedule - INSP_SDL_USER Save Label Inspectors Name Help Text Data Entity…" at bounding box center [421, 230] width 843 height 460
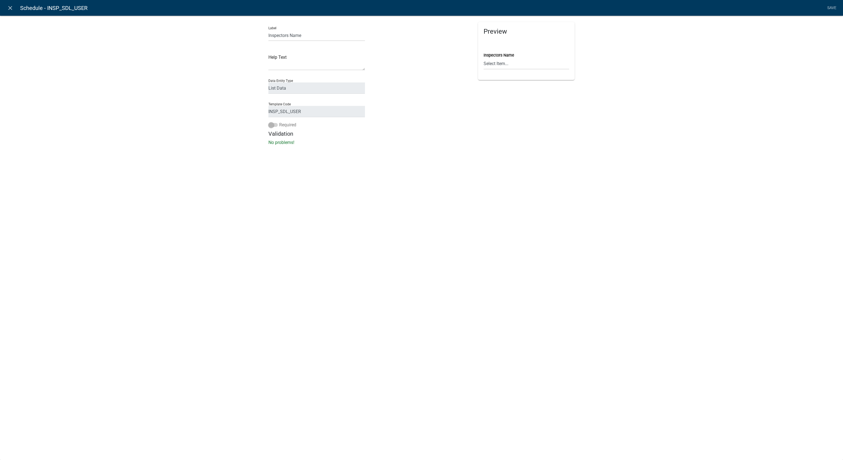
click at [274, 125] on span at bounding box center [272, 125] width 9 height 4
click at [274, 124] on span at bounding box center [272, 125] width 9 height 4
click at [829, 10] on li "Save" at bounding box center [832, 8] width 14 height 10
click at [11, 10] on icon "close" at bounding box center [10, 8] width 7 height 7
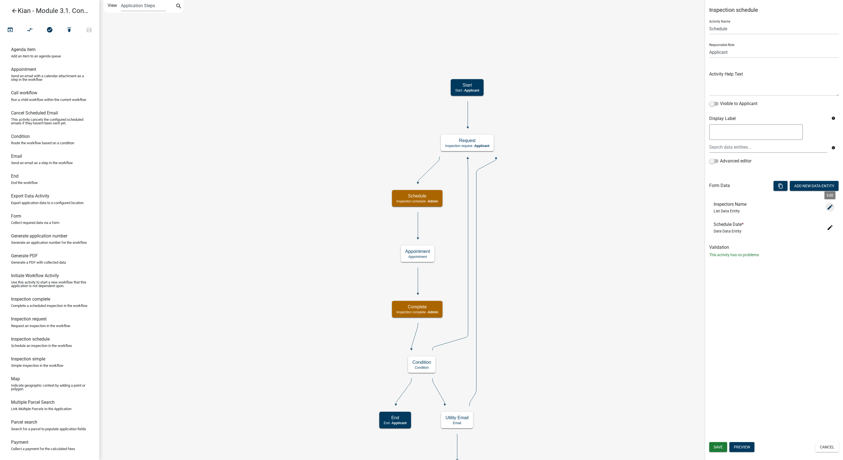
click at [829, 210] on icon "edit" at bounding box center [830, 207] width 7 height 7
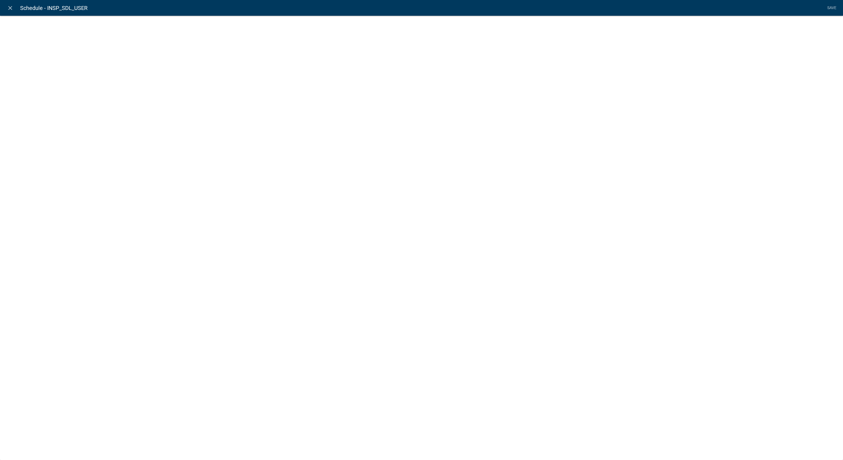
select select "list-data"
click at [273, 124] on span at bounding box center [272, 125] width 9 height 4
click at [273, 125] on span at bounding box center [272, 125] width 9 height 4
click at [11, 11] on icon "close" at bounding box center [10, 8] width 7 height 7
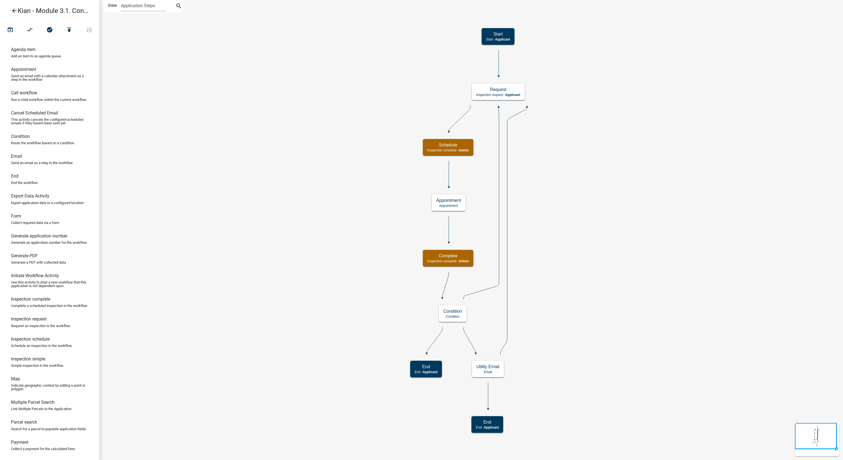
click at [12, 11] on icon "arrow_back" at bounding box center [14, 11] width 7 height 8
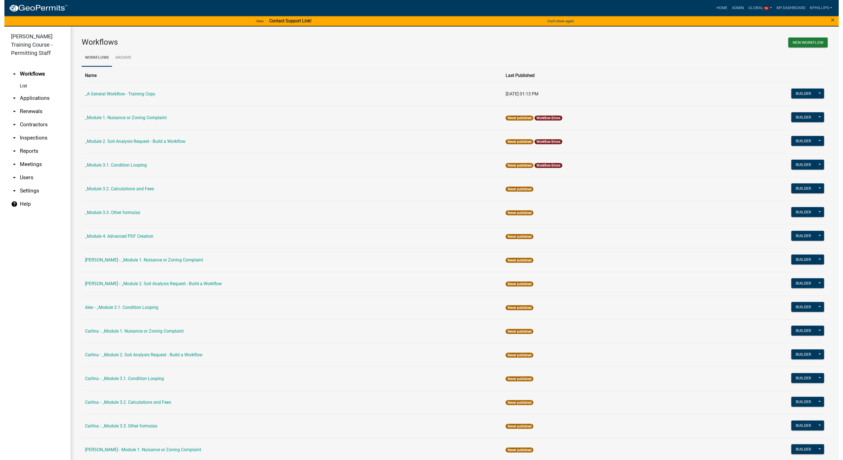
scroll to position [385, 0]
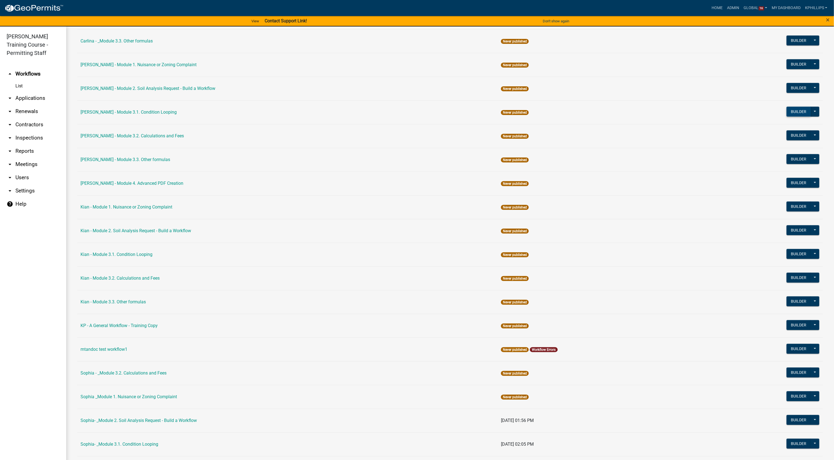
click at [787, 114] on button "Builder" at bounding box center [799, 112] width 24 height 10
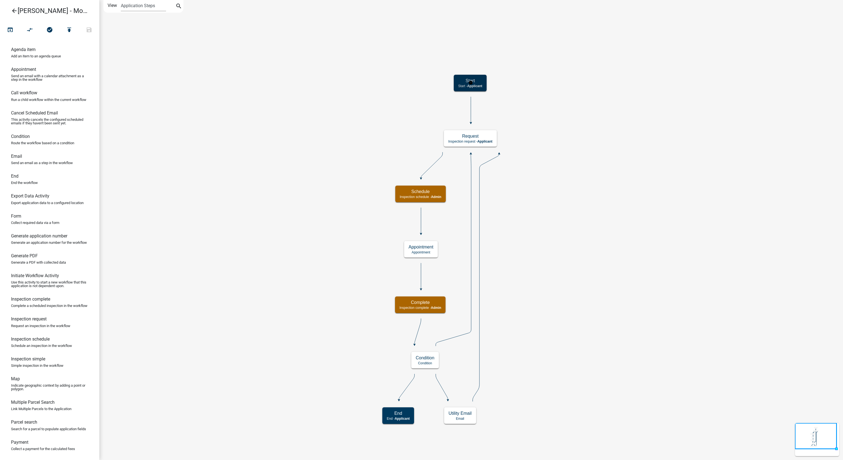
click at [475, 81] on h5 "Start" at bounding box center [470, 80] width 24 height 5
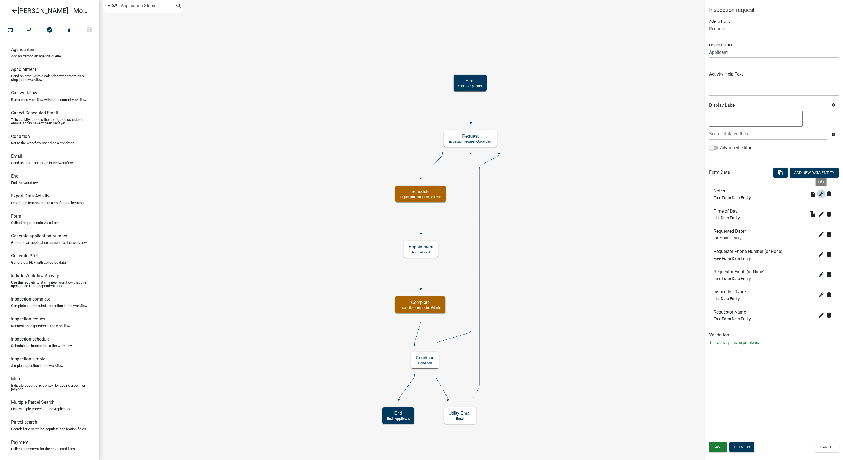
click at [821, 197] on icon "edit" at bounding box center [821, 194] width 7 height 7
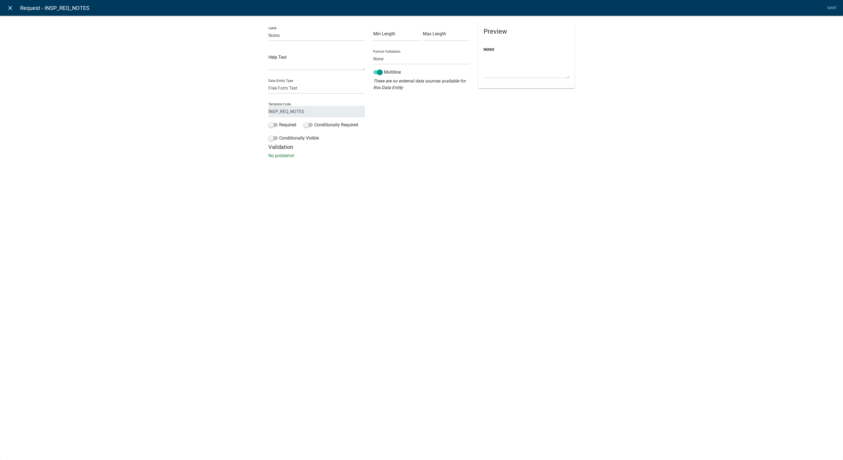
click at [10, 6] on icon "close" at bounding box center [10, 8] width 7 height 7
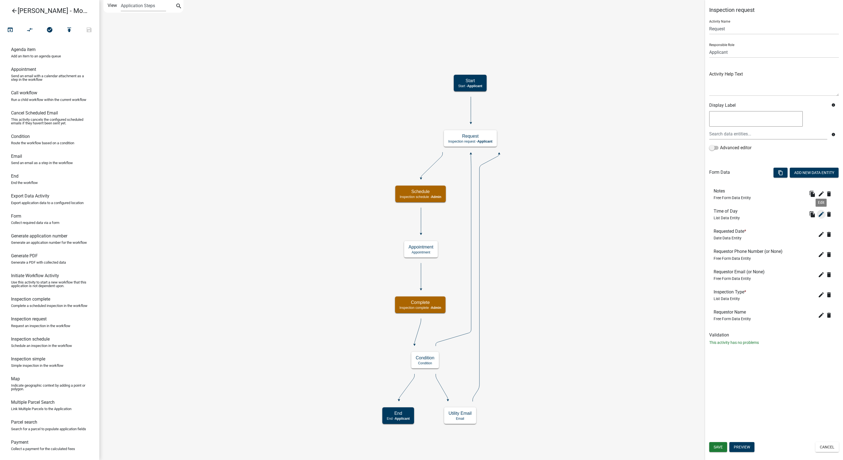
click at [820, 218] on icon "edit" at bounding box center [821, 214] width 7 height 7
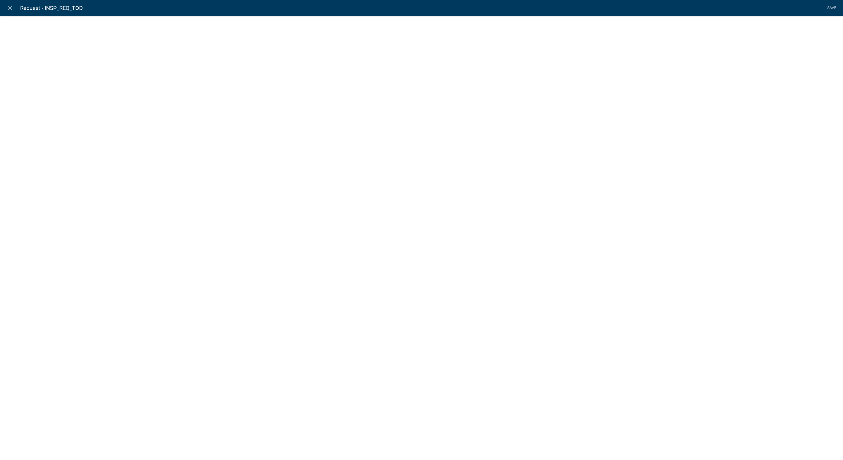
select select "list-data"
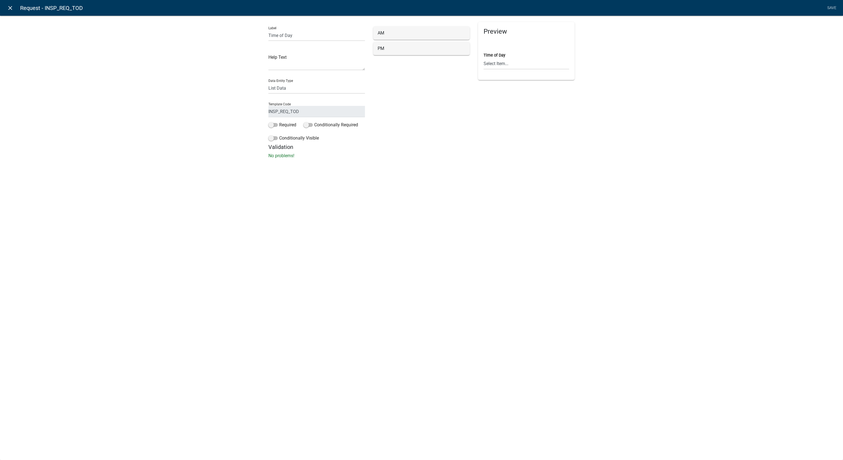
click at [11, 8] on icon "close" at bounding box center [10, 8] width 7 height 7
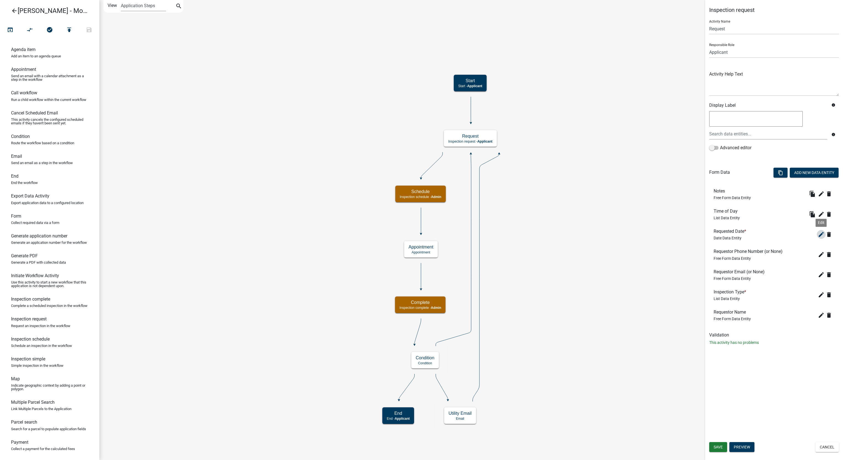
click at [820, 231] on icon "edit" at bounding box center [821, 234] width 7 height 7
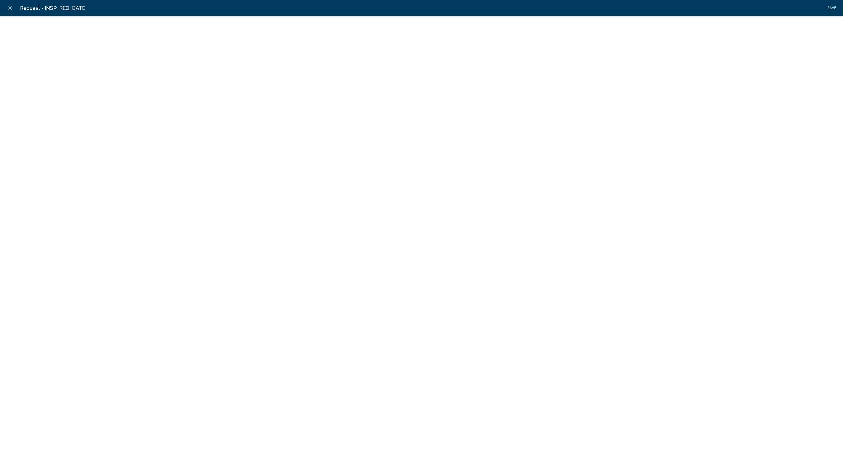
select select "date"
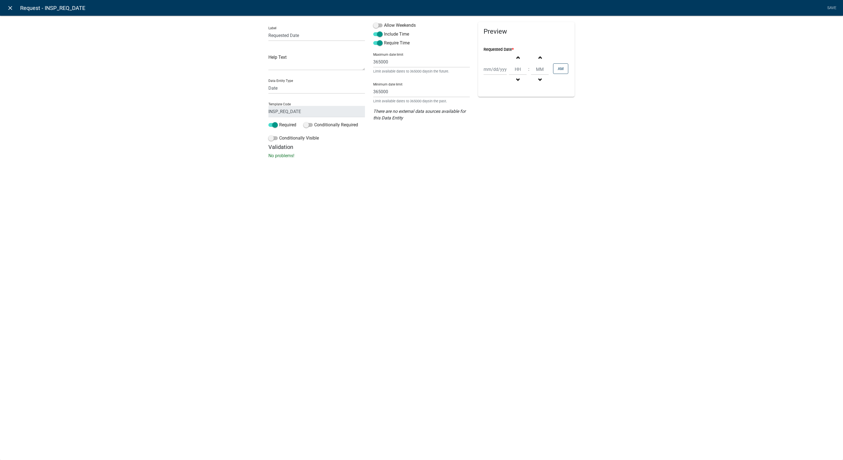
click at [11, 5] on icon "close" at bounding box center [10, 8] width 7 height 7
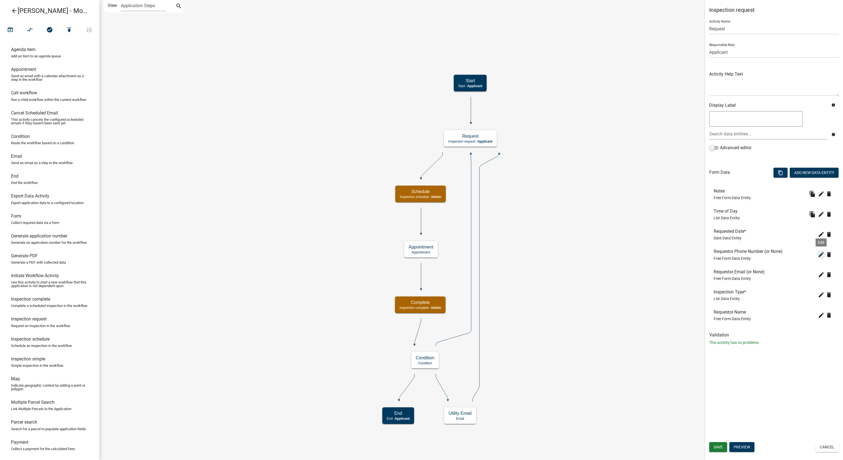
click at [819, 256] on icon "edit" at bounding box center [821, 254] width 7 height 7
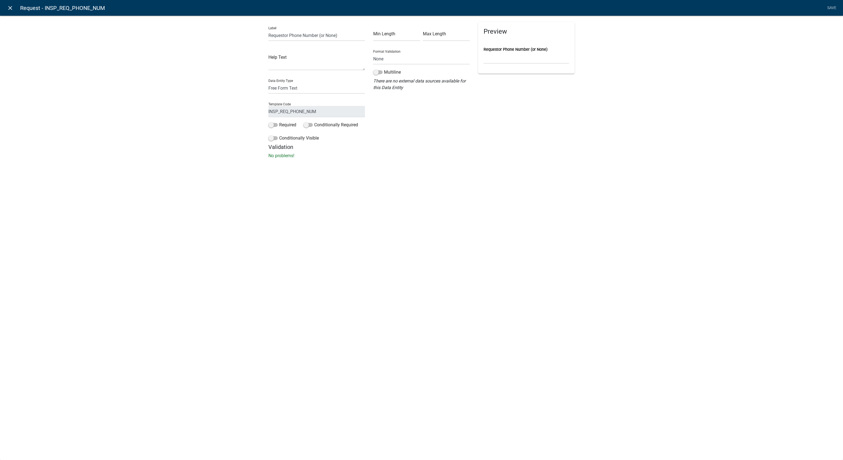
click at [12, 5] on icon "close" at bounding box center [10, 8] width 7 height 7
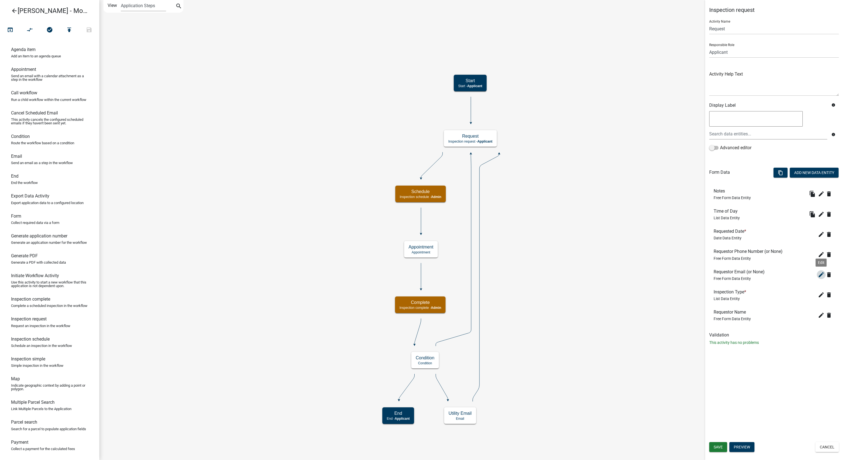
click at [819, 278] on icon "edit" at bounding box center [821, 274] width 7 height 7
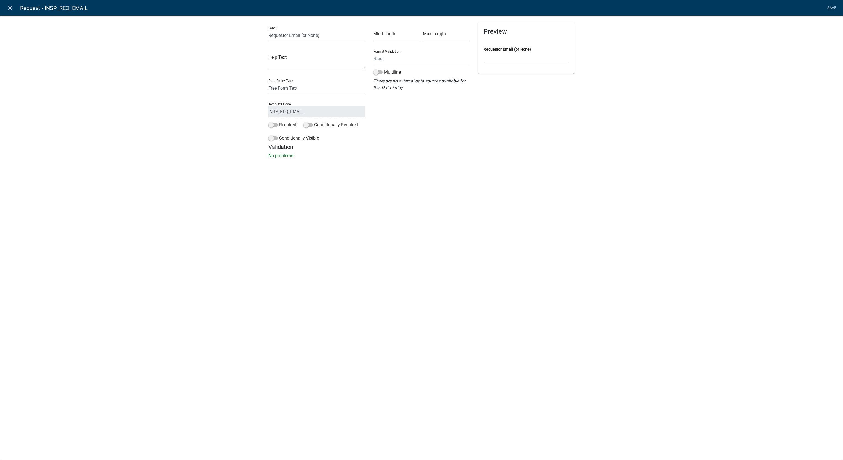
click at [11, 6] on icon "close" at bounding box center [10, 8] width 7 height 7
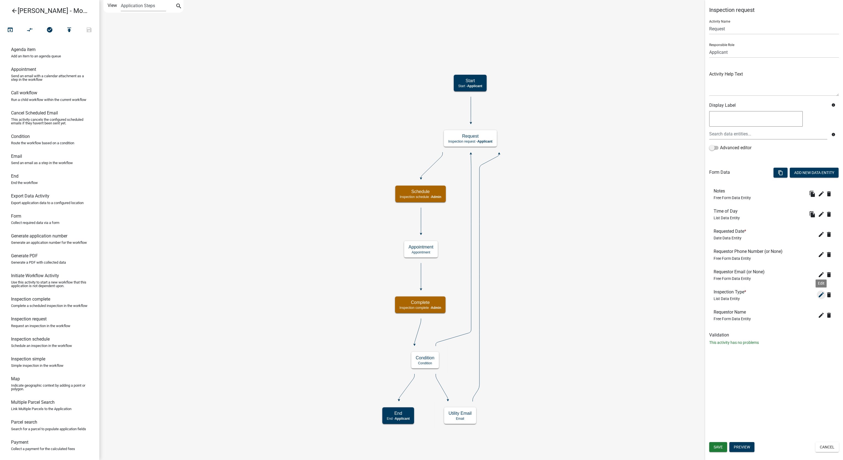
click at [819, 299] on button "edit" at bounding box center [821, 294] width 9 height 9
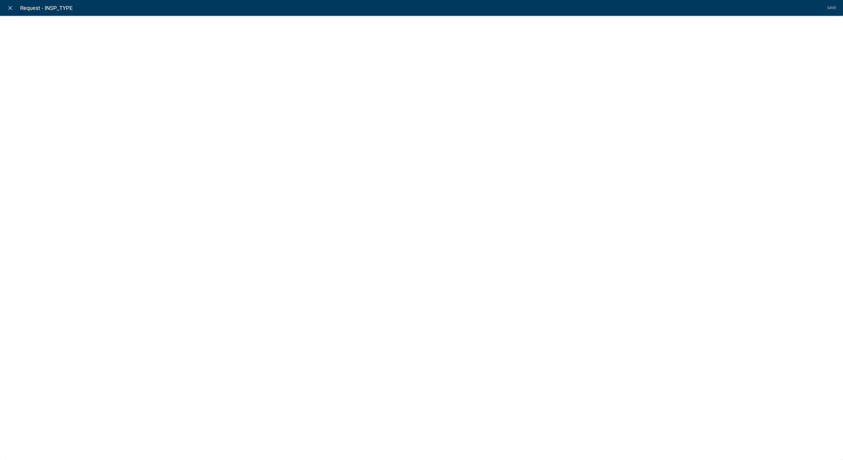
select select "list-data"
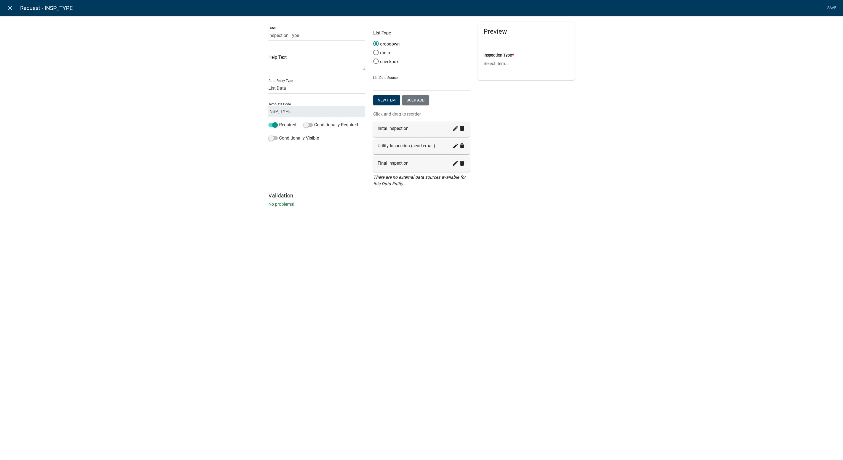
click at [12, 12] on link "close" at bounding box center [9, 7] width 11 height 11
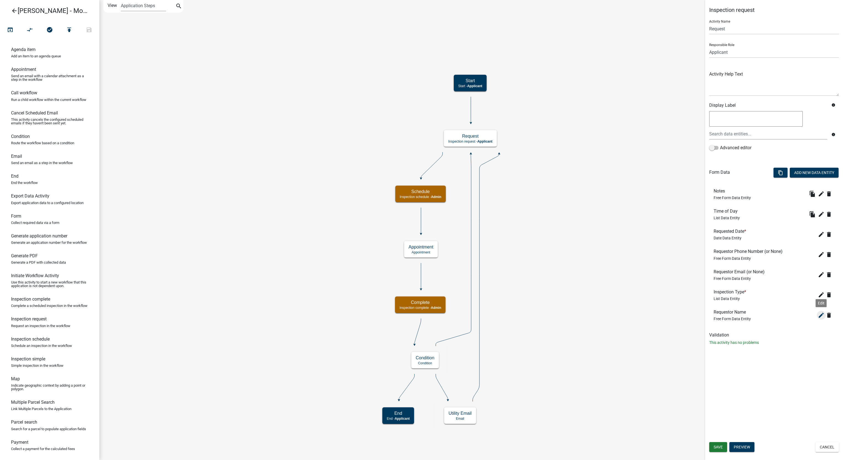
click at [819, 317] on icon "edit" at bounding box center [821, 315] width 7 height 7
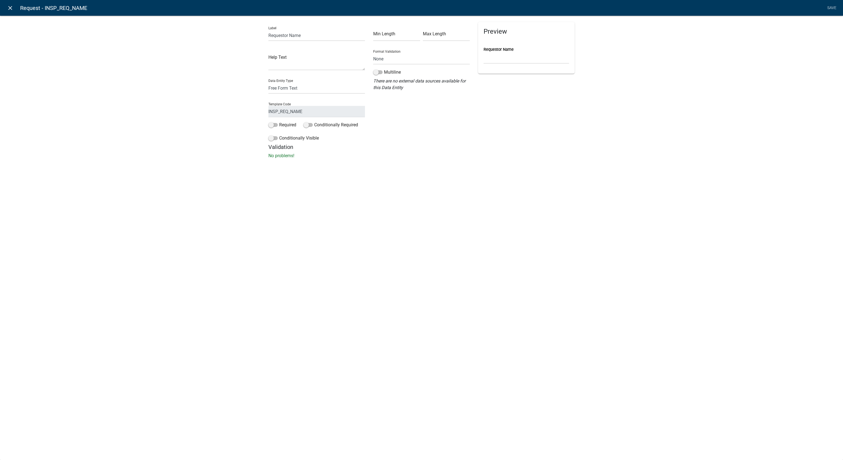
click at [9, 12] on link "close" at bounding box center [9, 7] width 11 height 11
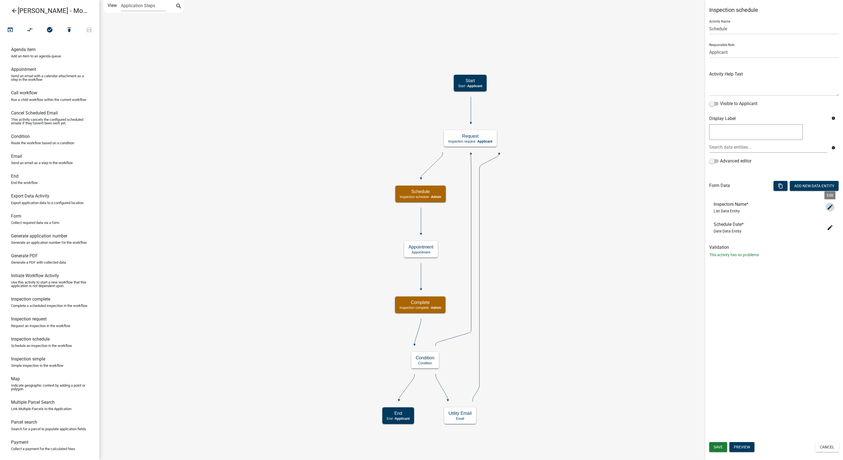
click at [830, 207] on icon "edit" at bounding box center [830, 207] width 7 height 7
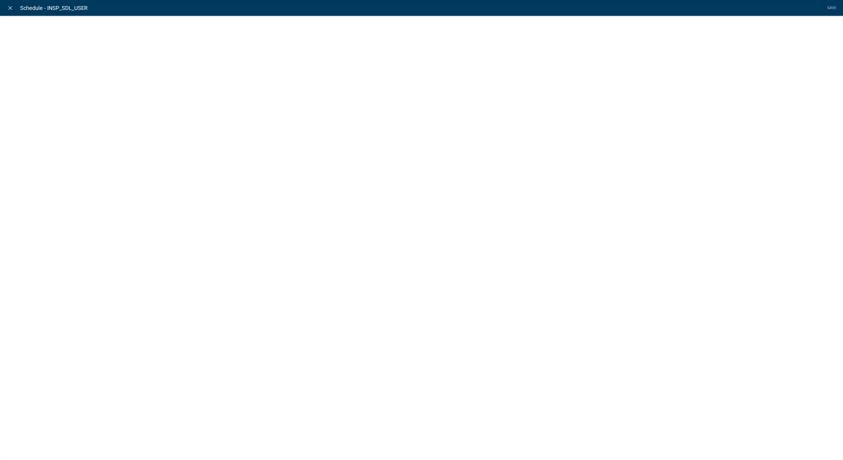
select select "list-data"
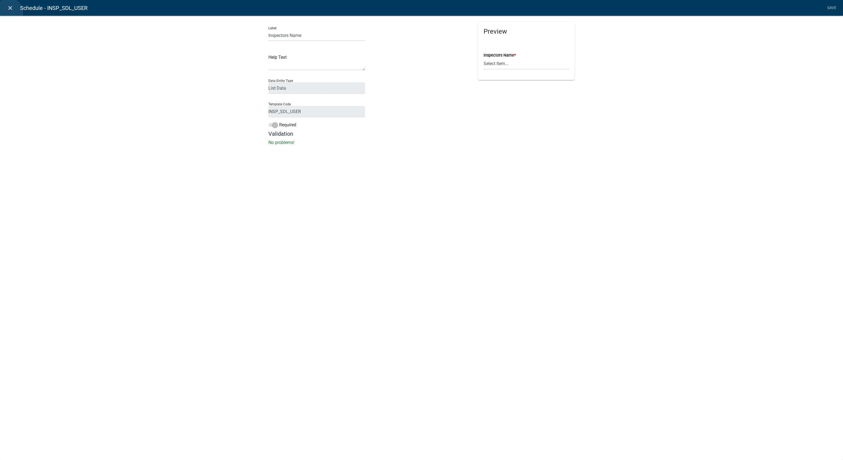
click at [9, 12] on link "close" at bounding box center [9, 7] width 11 height 11
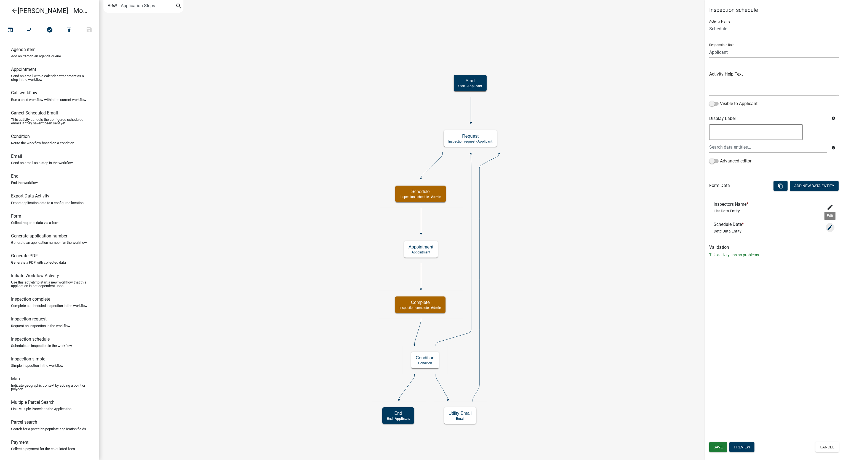
click at [831, 228] on icon "edit" at bounding box center [830, 227] width 7 height 7
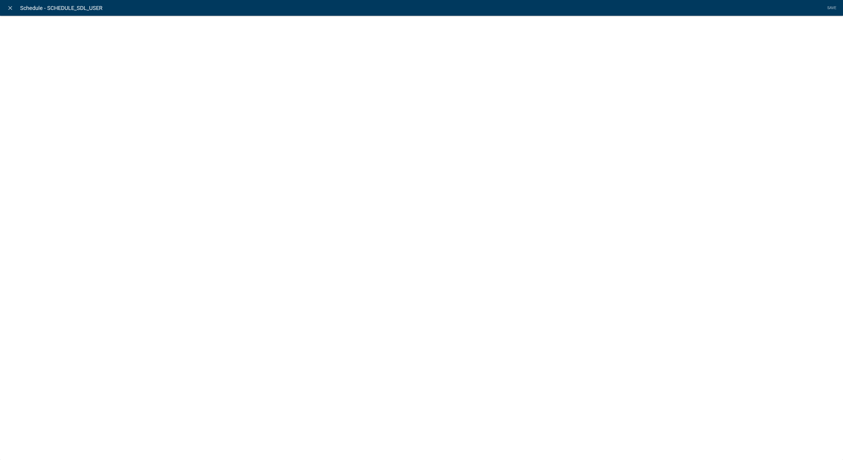
select select "date"
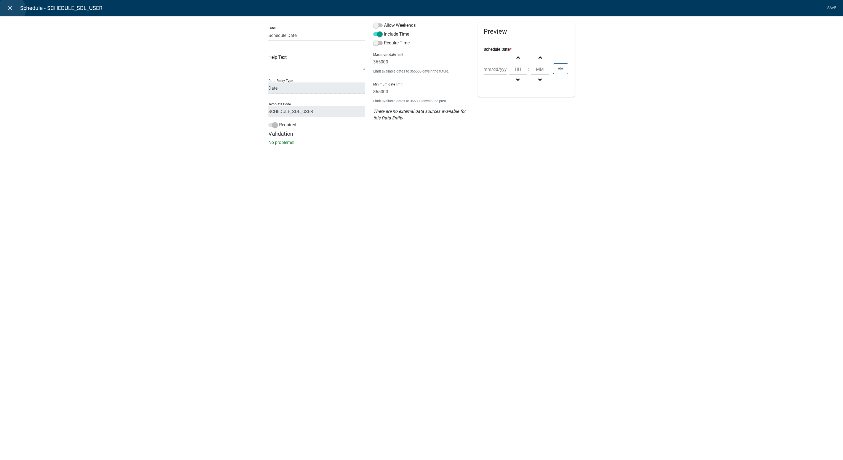
click at [12, 9] on icon "close" at bounding box center [10, 8] width 7 height 7
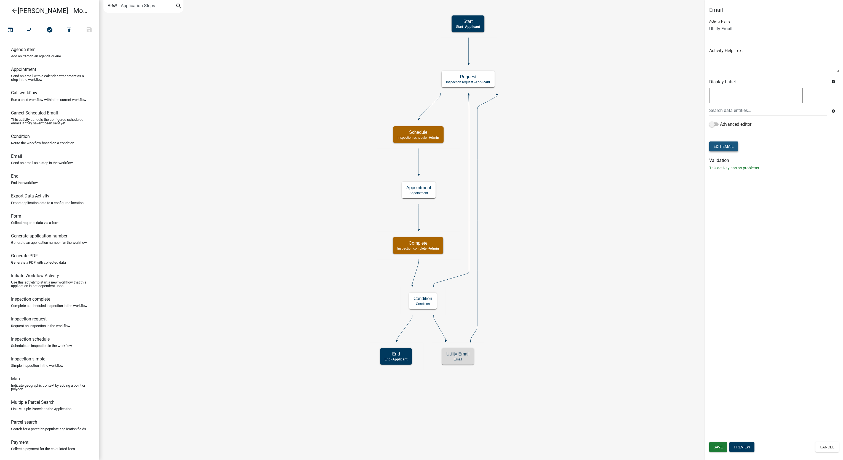
click at [728, 148] on button "Edit Email" at bounding box center [723, 146] width 29 height 10
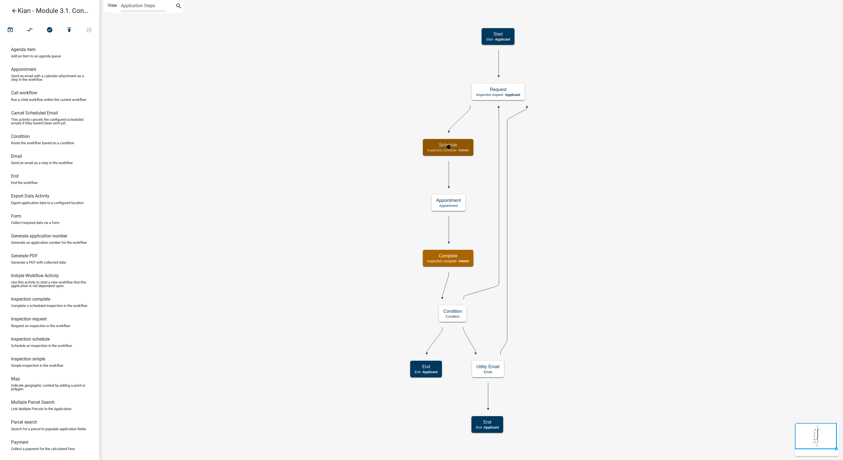
click at [423, 146] on div "Schedule Inspection schedule - Admin" at bounding box center [448, 147] width 50 height 17
click at [431, 147] on h5 "Schedule" at bounding box center [448, 144] width 42 height 5
click at [431, 148] on h5 "Schedule" at bounding box center [448, 144] width 42 height 5
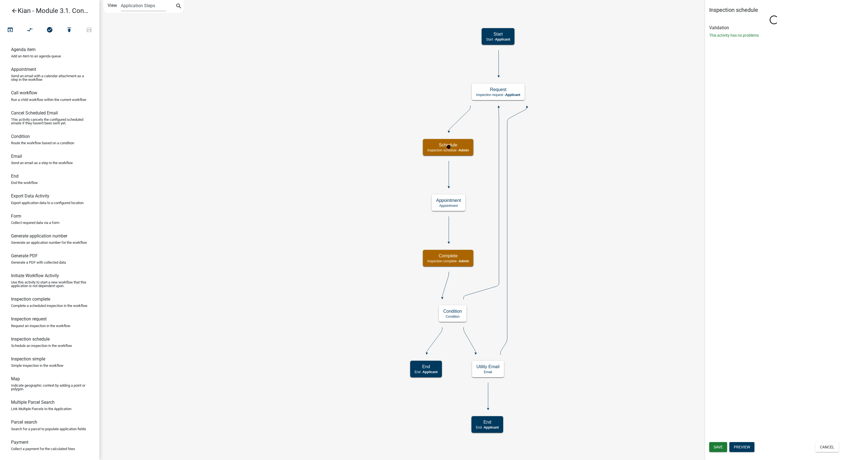
select select "1915EA58-7059-4941-9CAC-DBBDEE29AFEC"
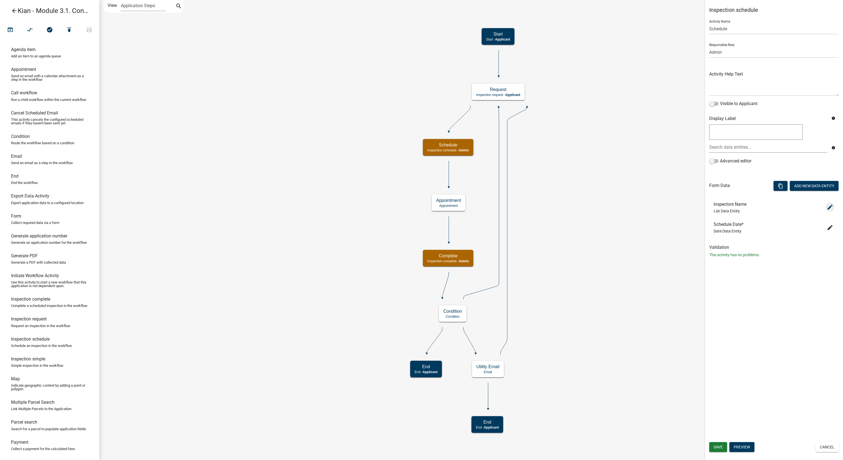
click at [831, 207] on icon "edit" at bounding box center [830, 207] width 7 height 7
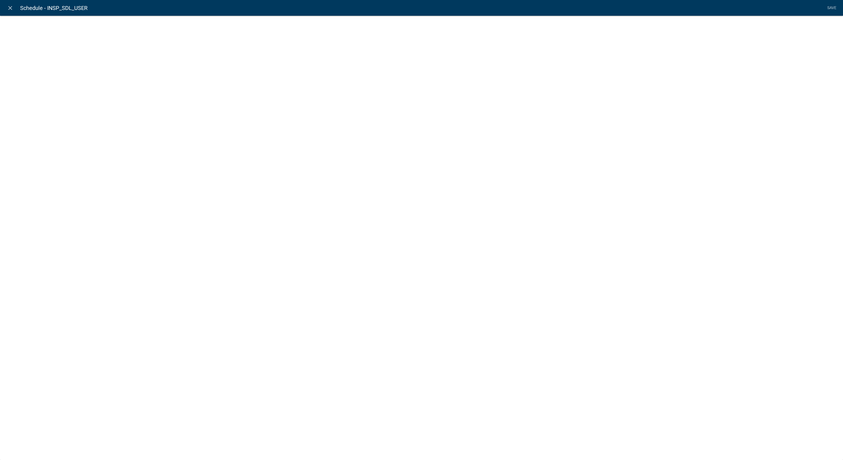
select select "list-data"
click at [273, 125] on span at bounding box center [272, 125] width 9 height 4
click at [268, 125] on span at bounding box center [272, 125] width 9 height 4
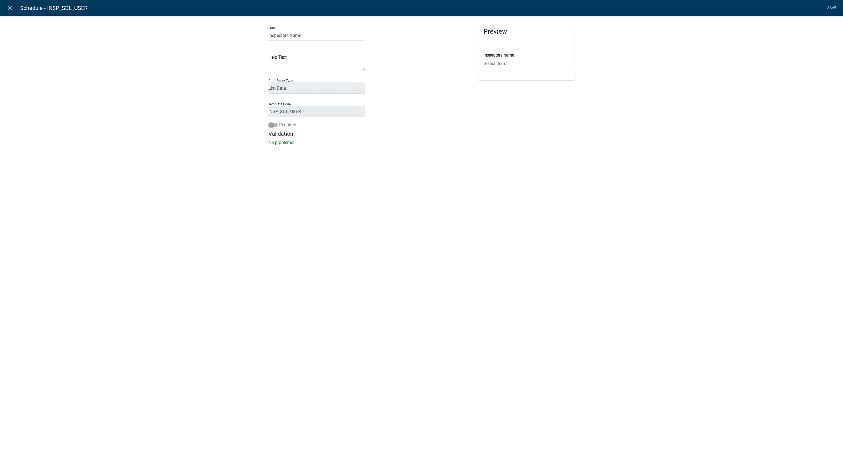
click at [268, 125] on span at bounding box center [272, 125] width 9 height 4
click at [268, 123] on span at bounding box center [272, 125] width 9 height 4
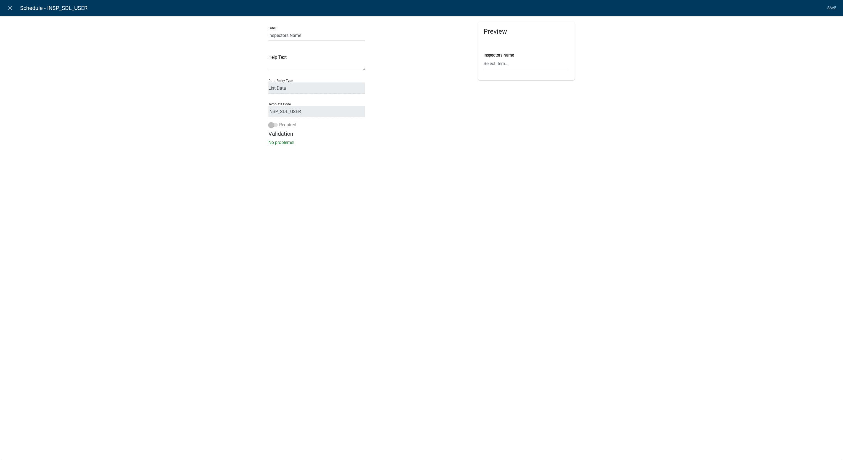
click at [268, 122] on label "Required" at bounding box center [282, 125] width 28 height 7
click at [9, 6] on icon "close" at bounding box center [10, 8] width 7 height 7
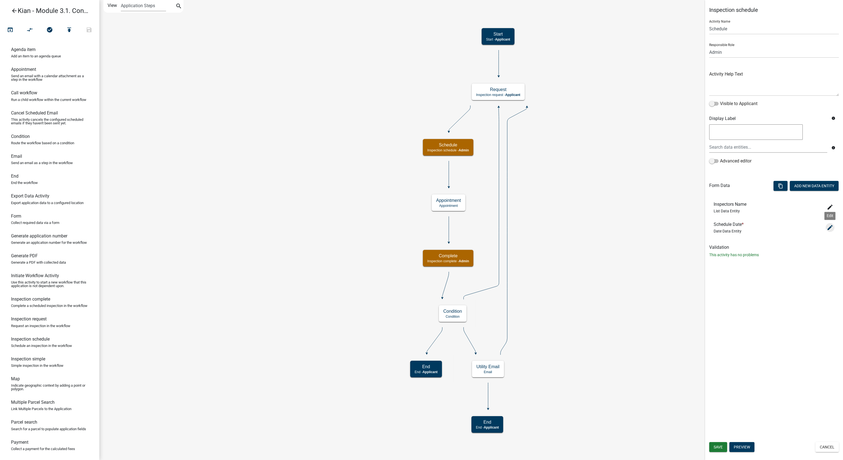
click at [832, 228] on icon "edit" at bounding box center [830, 227] width 7 height 7
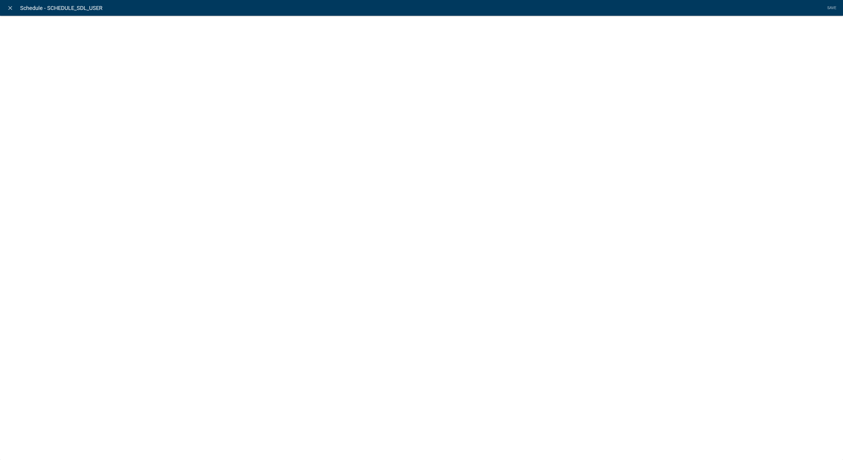
select select "date"
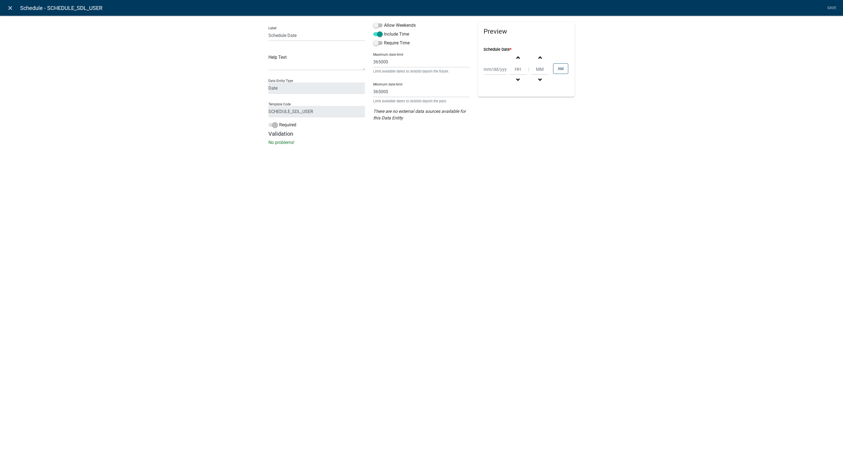
click at [12, 7] on icon "close" at bounding box center [10, 8] width 7 height 7
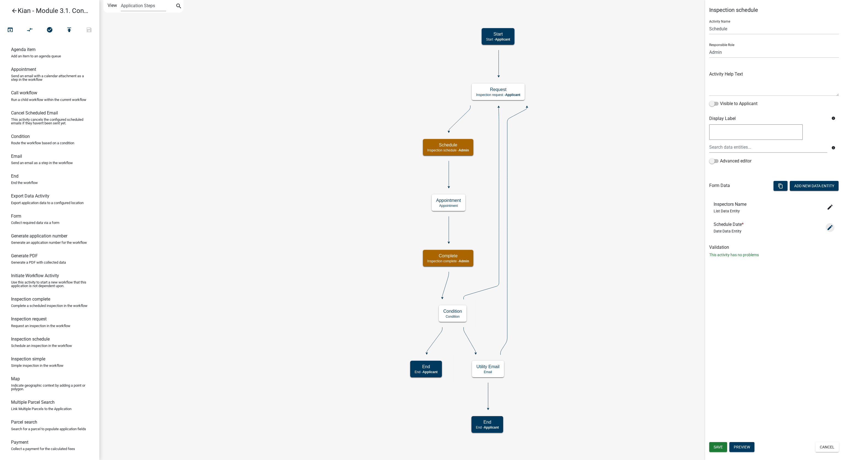
click at [829, 229] on icon "edit" at bounding box center [830, 227] width 7 height 7
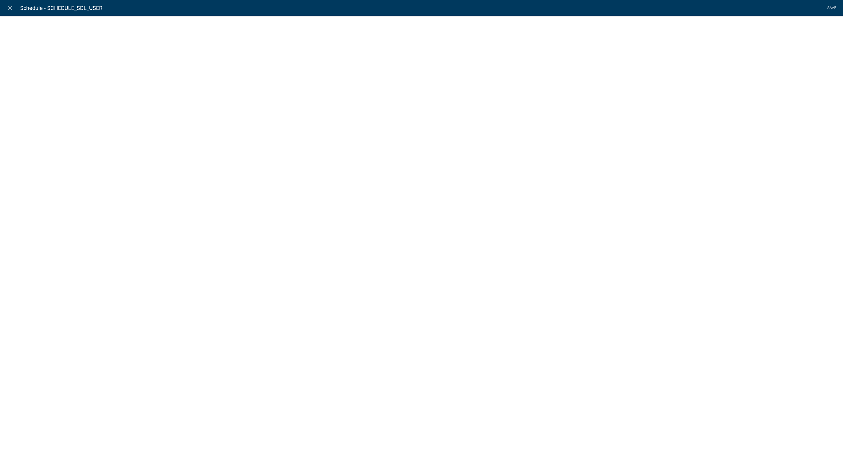
select select "date"
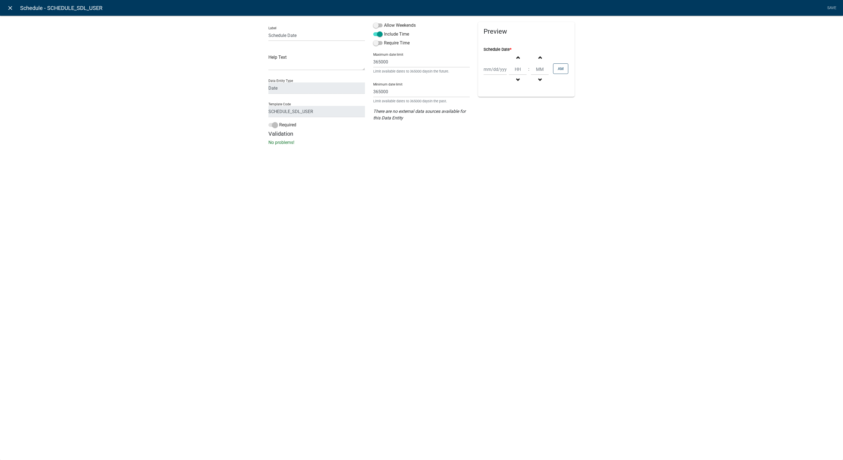
click at [10, 6] on icon "close" at bounding box center [10, 8] width 7 height 7
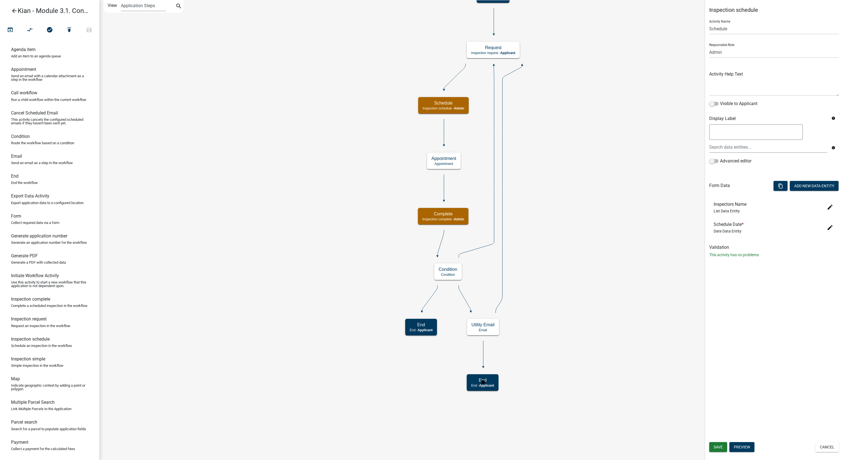
click at [466, 393] on rect at bounding box center [483, 382] width 54 height 28
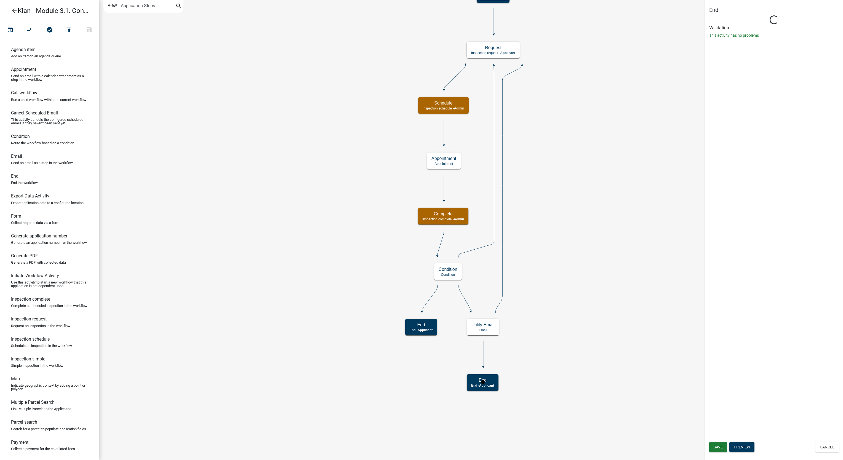
select select "1915EA58-7059-4941-9CAC-DBBDEE29AFEC"
click at [475, 392] on rect at bounding box center [483, 382] width 54 height 28
select select "1915EA58-7059-4941-9CAC-DBBDEE29AFEC"
click at [480, 357] on icon "Start Start - Applicant Request Inspection request - Applicant Schedule Inspect…" at bounding box center [471, 229] width 743 height 459
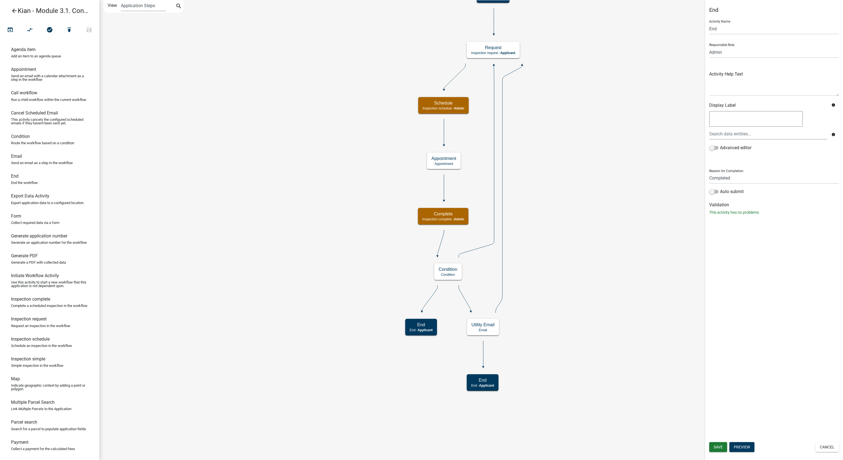
click at [483, 359] on icon at bounding box center [483, 354] width 0 height 26
select select "1915EA58-7059-4941-9CAC-DBBDEE29AFEC"
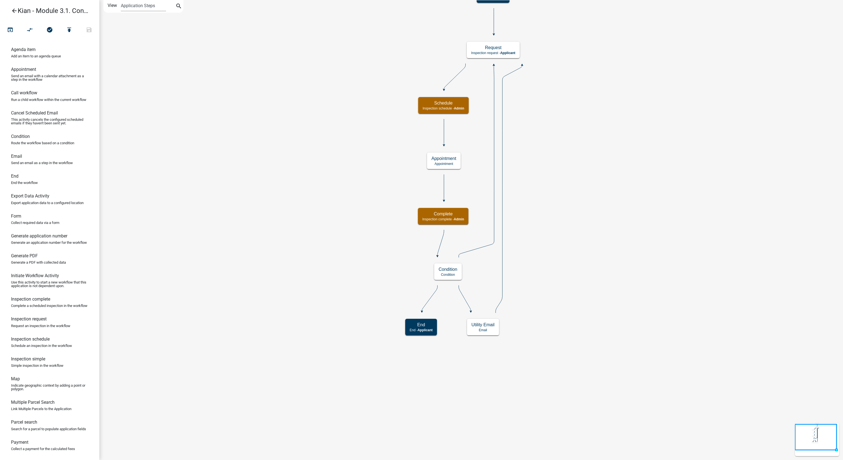
click at [513, 372] on icon "Start Start - Applicant Request Inspection request - Applicant Schedule Inspect…" at bounding box center [471, 229] width 743 height 459
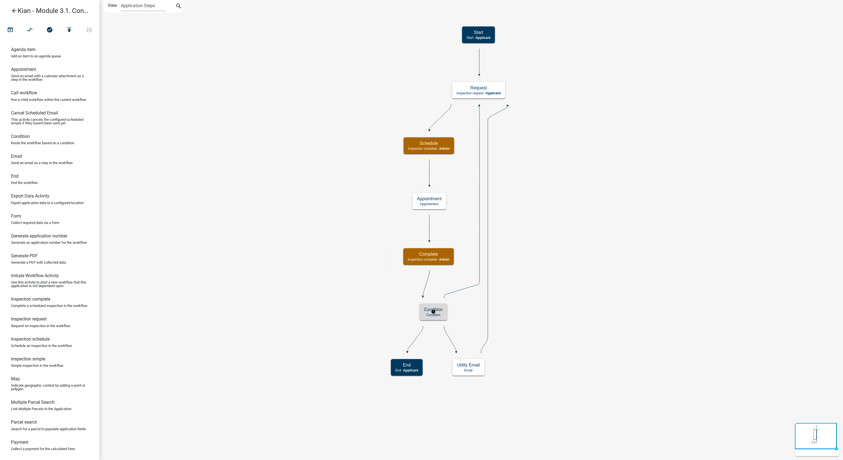
click at [438, 318] on div "Condition Condition" at bounding box center [433, 312] width 28 height 17
click at [439, 312] on div "Condition Condition" at bounding box center [433, 312] width 28 height 17
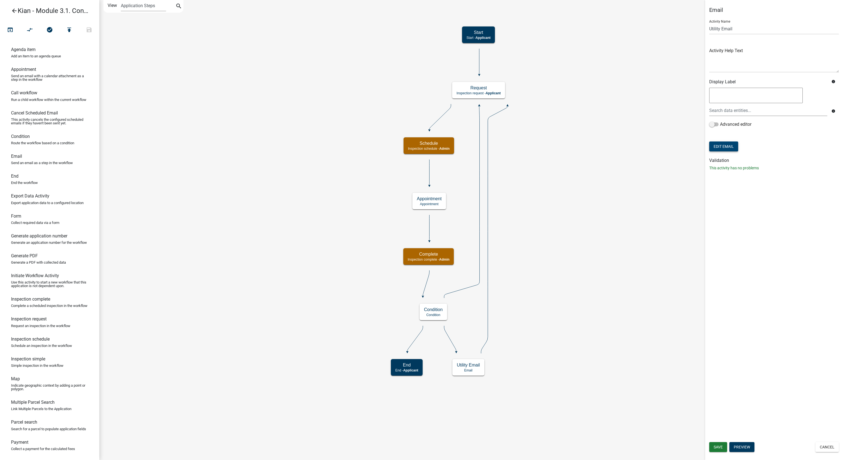
click at [726, 148] on button "Edit Email" at bounding box center [723, 146] width 29 height 10
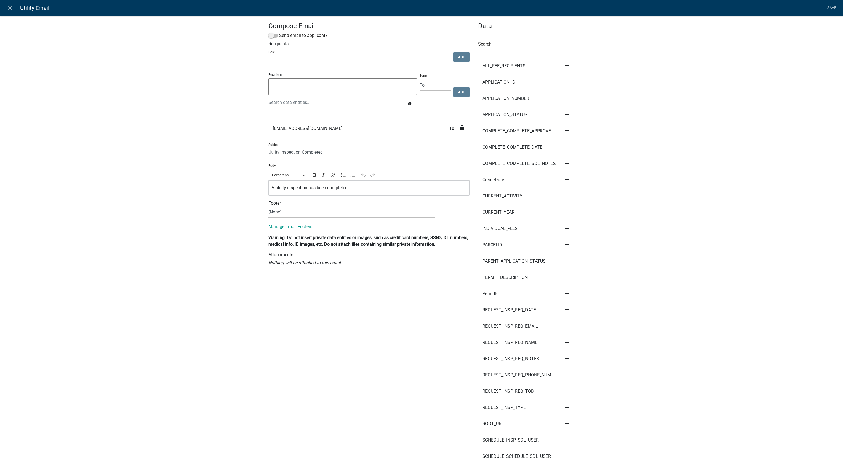
click at [459, 129] on icon "delete" at bounding box center [462, 128] width 7 height 7
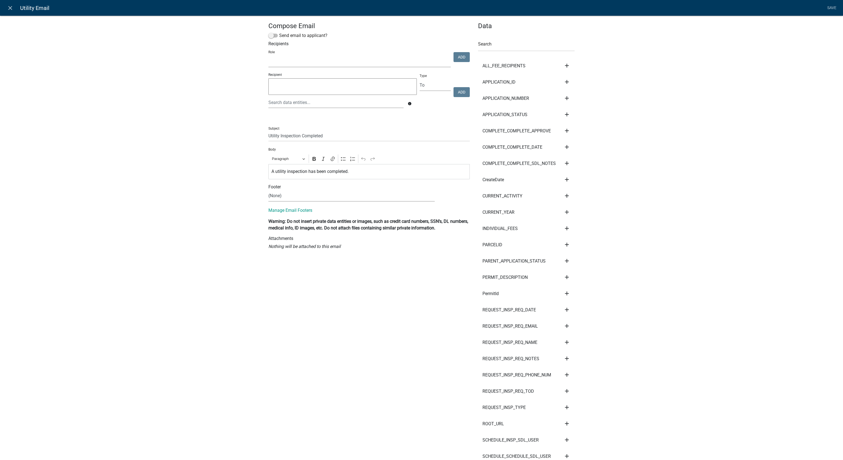
click at [391, 66] on select "kiantest Kian Engineer Admin" at bounding box center [359, 61] width 182 height 11
select select "1915ea58-7059-4941-9cac-dbbdee29afec"
click at [268, 56] on select "kiantest Kian Engineer Admin" at bounding box center [359, 61] width 182 height 11
click at [461, 57] on button "Add" at bounding box center [461, 57] width 16 height 10
select select
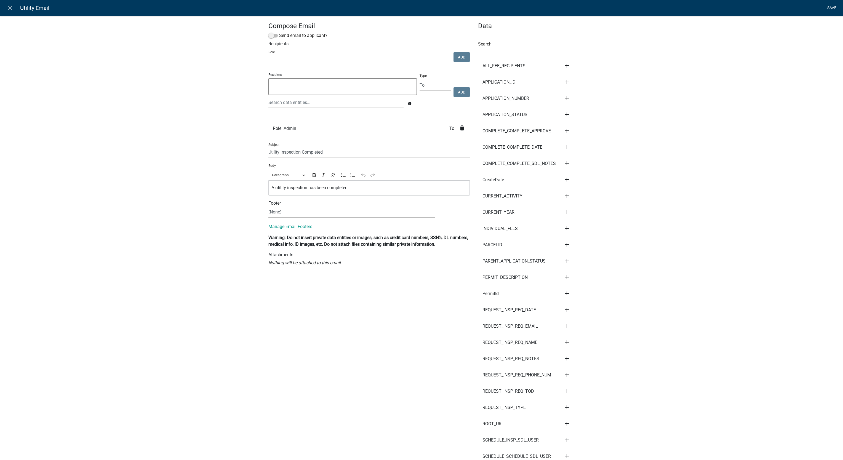
click at [830, 6] on link "Save" at bounding box center [832, 8] width 14 height 10
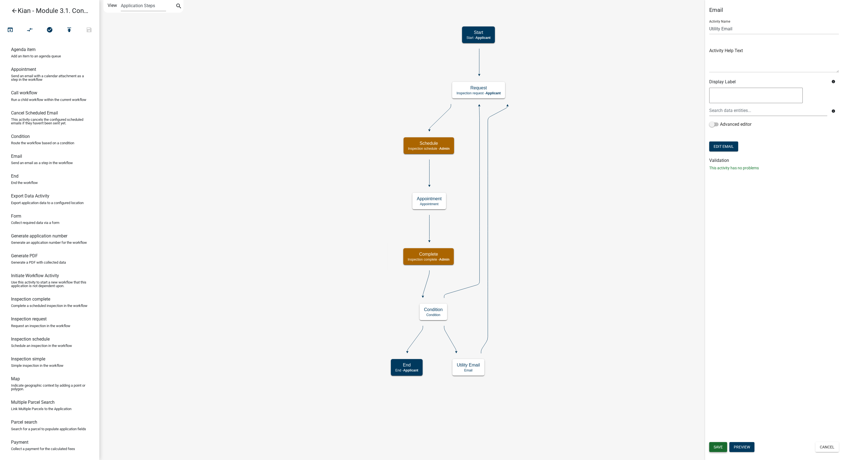
click at [720, 444] on button "Save" at bounding box center [718, 447] width 18 height 10
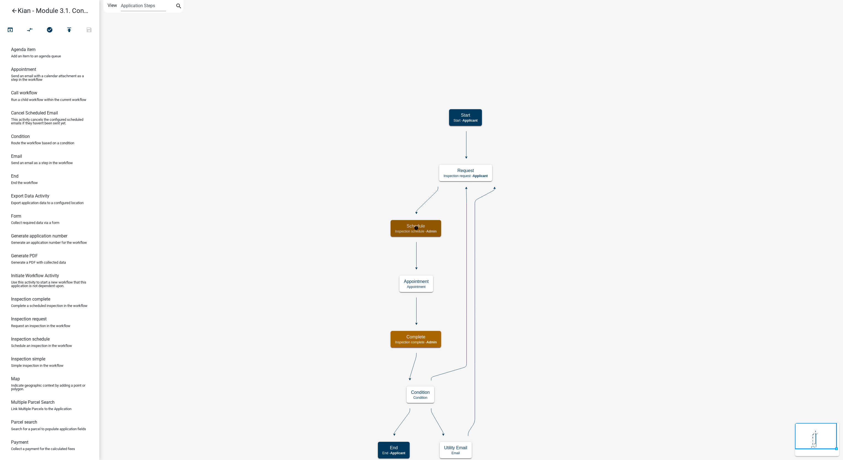
click at [437, 223] on div "Schedule Inspection schedule - Admin" at bounding box center [416, 228] width 50 height 17
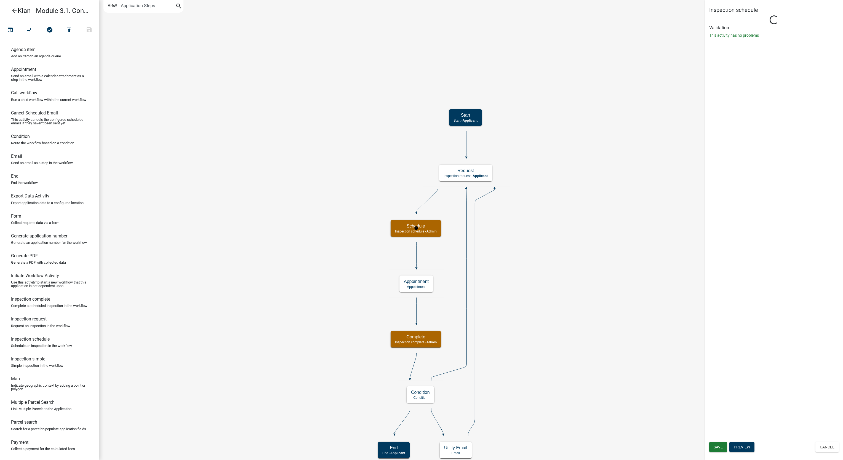
select select "1915EA58-7059-4941-9CAC-DBBDEE29AFEC"
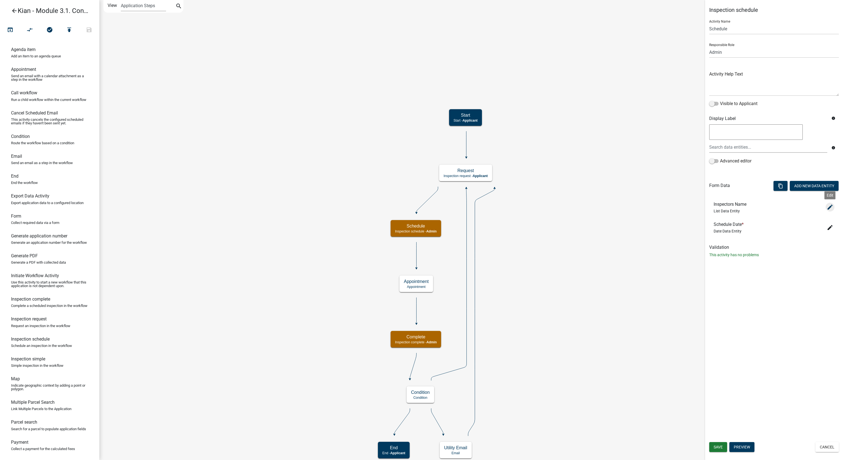
click at [830, 210] on icon "edit" at bounding box center [830, 207] width 7 height 7
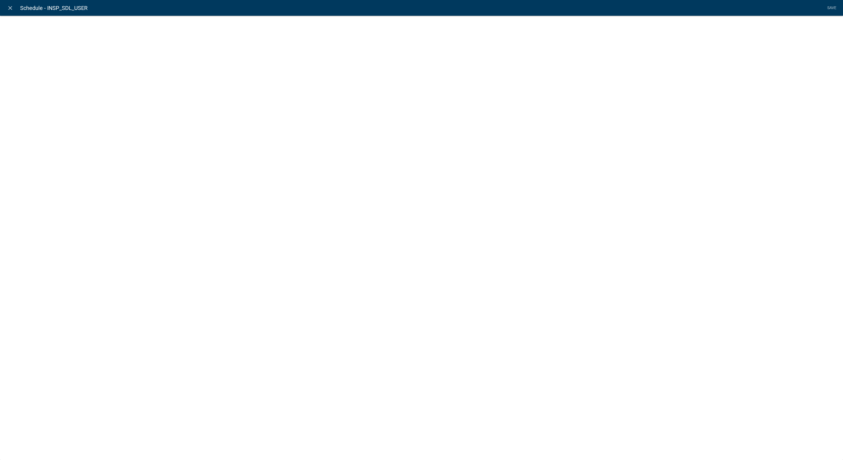
select select "list-data"
click at [277, 125] on span at bounding box center [272, 125] width 9 height 4
click at [270, 125] on span at bounding box center [272, 125] width 9 height 4
drag, startPoint x: 270, startPoint y: 125, endPoint x: 280, endPoint y: 125, distance: 9.7
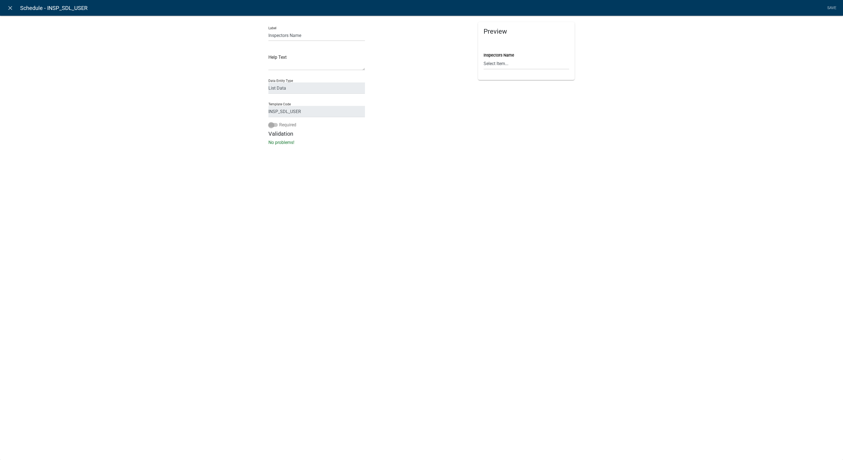
click at [280, 125] on label "Required" at bounding box center [282, 125] width 28 height 7
drag, startPoint x: 280, startPoint y: 125, endPoint x: 389, endPoint y: 147, distance: 111.1
click at [389, 147] on div "Label Inspectors Name Help Text Data Entity Type Free Form Text Document Displa…" at bounding box center [421, 82] width 843 height 151
click at [268, 132] on h5 "Validation" at bounding box center [421, 133] width 306 height 7
click at [270, 125] on span at bounding box center [272, 125] width 9 height 4
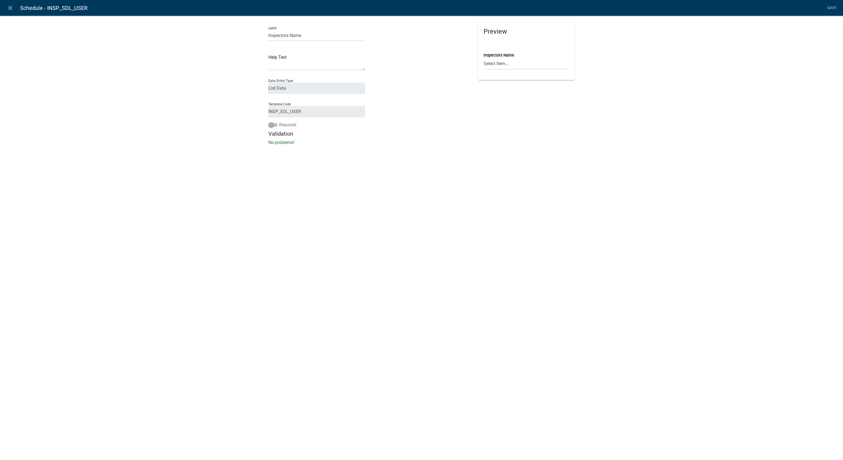
click at [270, 125] on span at bounding box center [272, 125] width 9 height 4
click at [269, 125] on span at bounding box center [272, 125] width 9 height 4
click at [269, 126] on span at bounding box center [272, 125] width 9 height 4
click at [269, 127] on span at bounding box center [272, 125] width 9 height 4
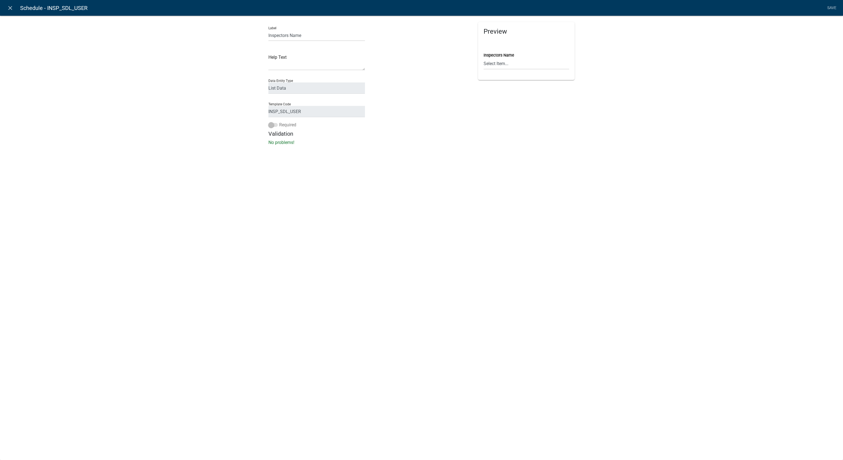
click at [272, 126] on span at bounding box center [272, 125] width 9 height 4
click at [276, 125] on span at bounding box center [272, 125] width 9 height 4
drag, startPoint x: 276, startPoint y: 125, endPoint x: 277, endPoint y: 122, distance: 3.3
click at [277, 122] on label "Required" at bounding box center [282, 125] width 28 height 7
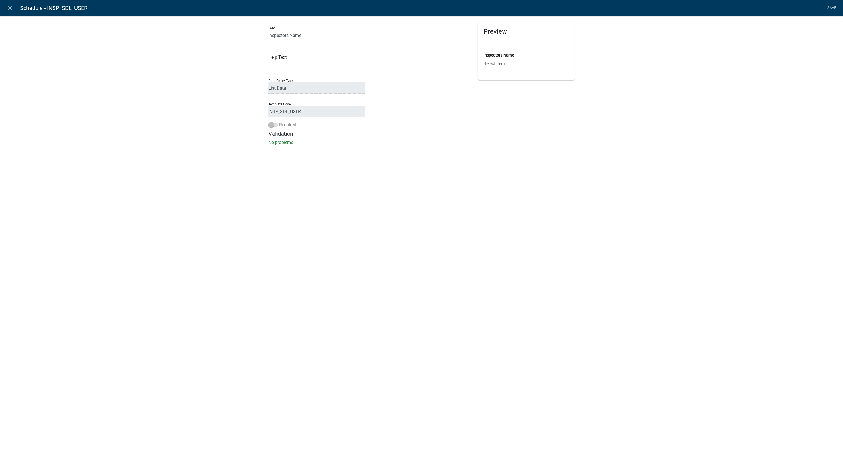
click at [272, 122] on label "Required" at bounding box center [282, 125] width 28 height 7
click at [270, 122] on label "Required" at bounding box center [282, 125] width 28 height 7
click at [272, 123] on span at bounding box center [272, 125] width 9 height 4
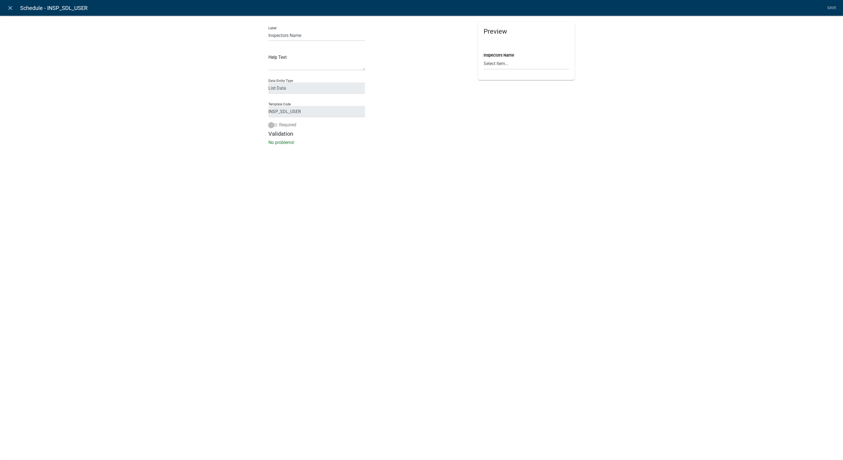
click at [272, 123] on span at bounding box center [272, 125] width 9 height 4
click at [271, 121] on div "Label Inspectors Name Help Text Data Entity Type Free Form Text Document Displa…" at bounding box center [316, 76] width 105 height 108
click at [9, 7] on icon "close" at bounding box center [10, 8] width 7 height 7
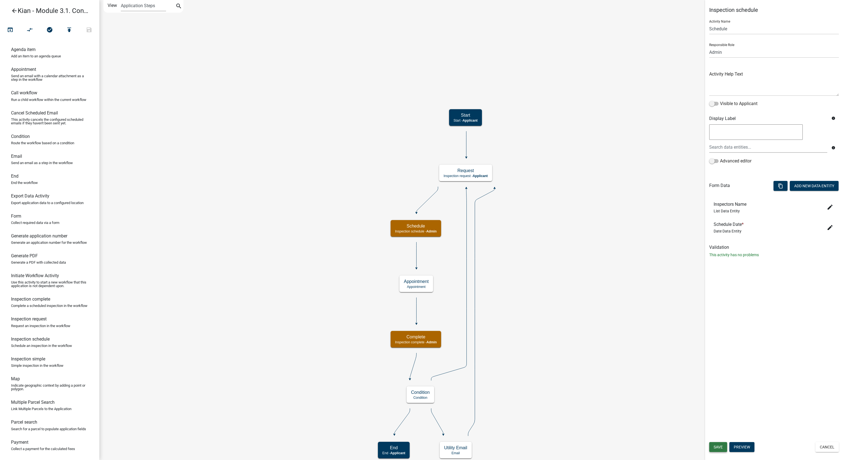
click at [721, 446] on span "Save" at bounding box center [718, 447] width 9 height 4
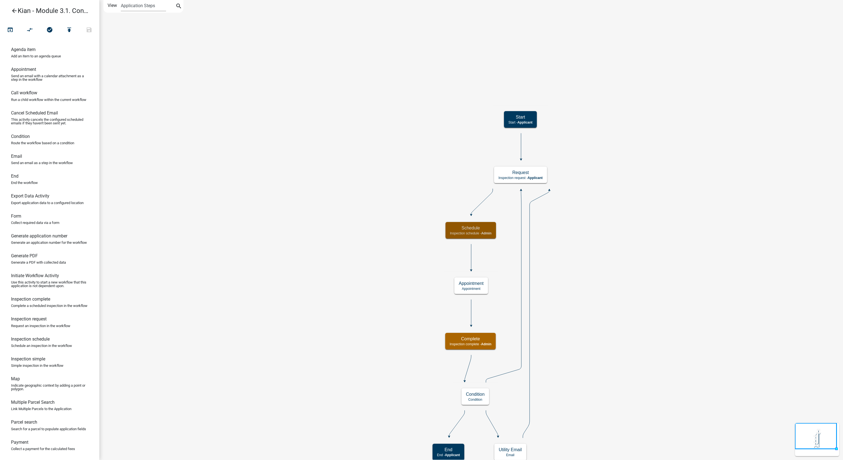
click at [17, 9] on icon "arrow_back" at bounding box center [14, 11] width 7 height 8
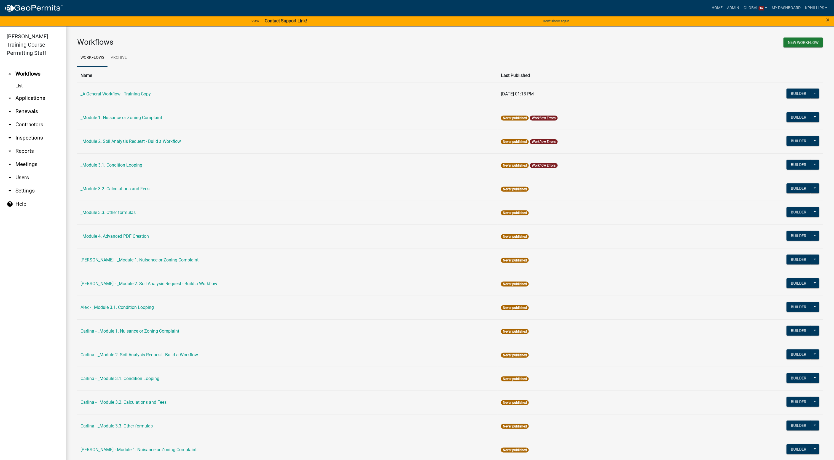
scroll to position [385, 0]
